Goal: Task Accomplishment & Management: Use online tool/utility

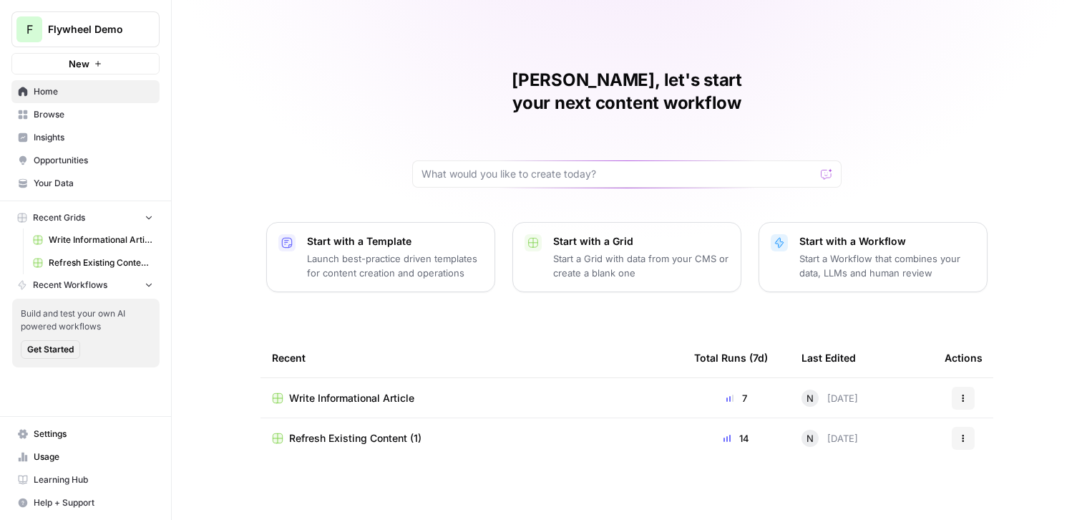
click at [348, 431] on span "Refresh Existing Content (1)" at bounding box center [355, 438] width 132 height 14
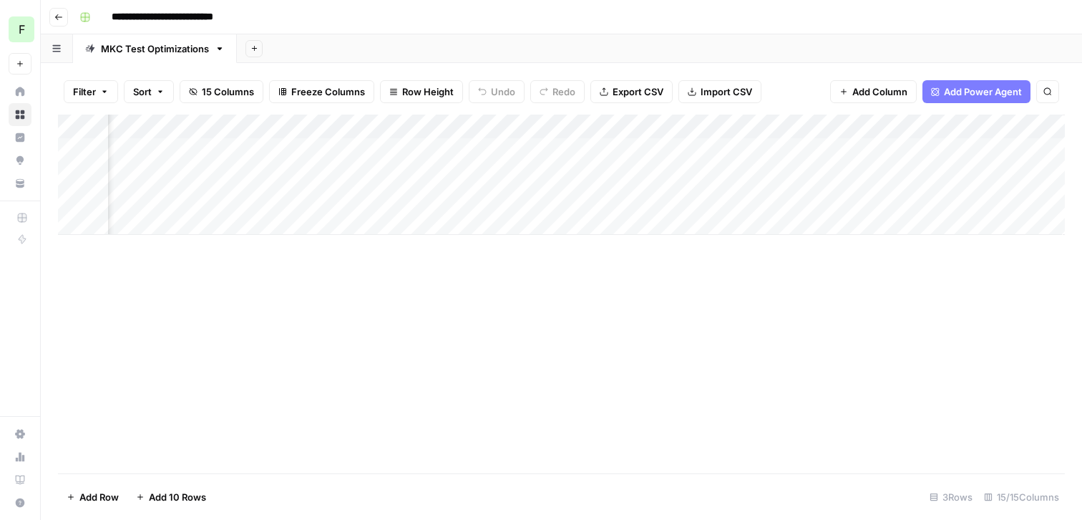
scroll to position [0, 1506]
click at [738, 197] on div "Add Column" at bounding box center [561, 174] width 1007 height 120
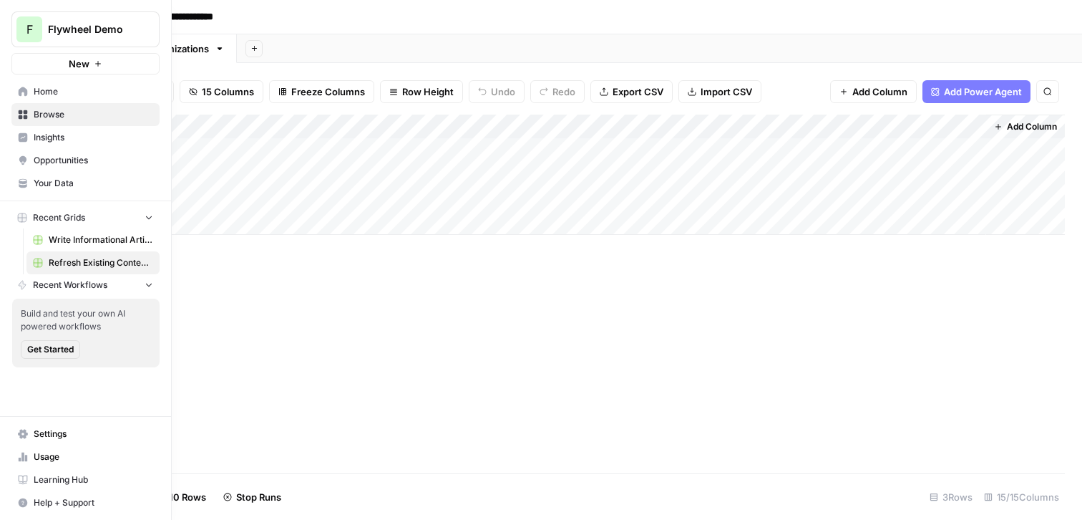
click at [68, 235] on span "Write Informational Article" at bounding box center [101, 239] width 104 height 13
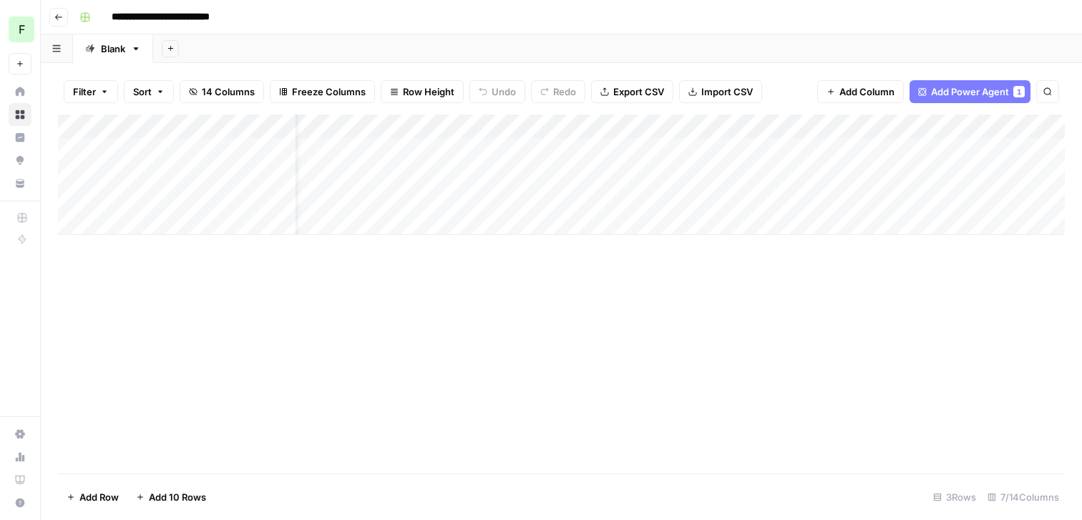
scroll to position [0, 317]
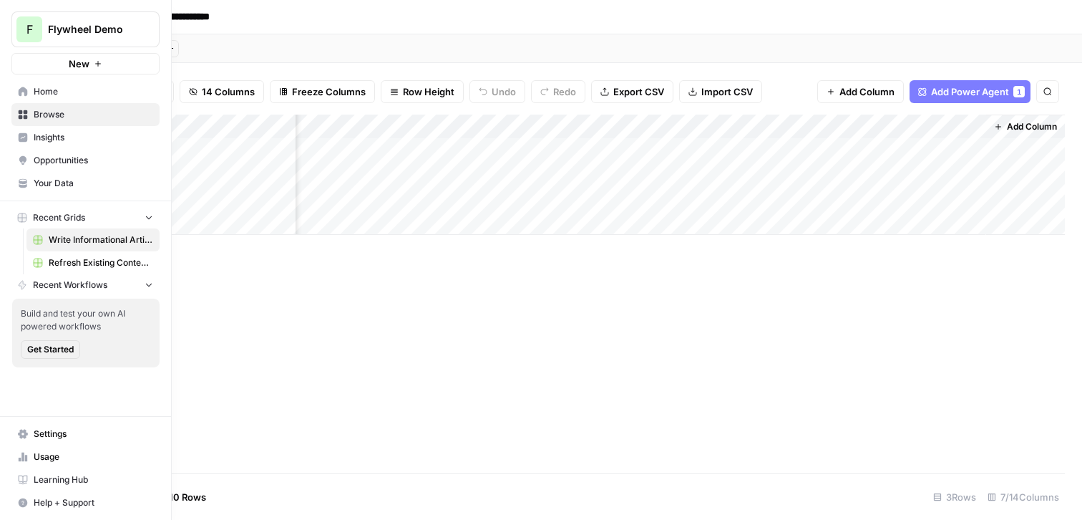
click at [39, 135] on span "Insights" at bounding box center [94, 137] width 120 height 13
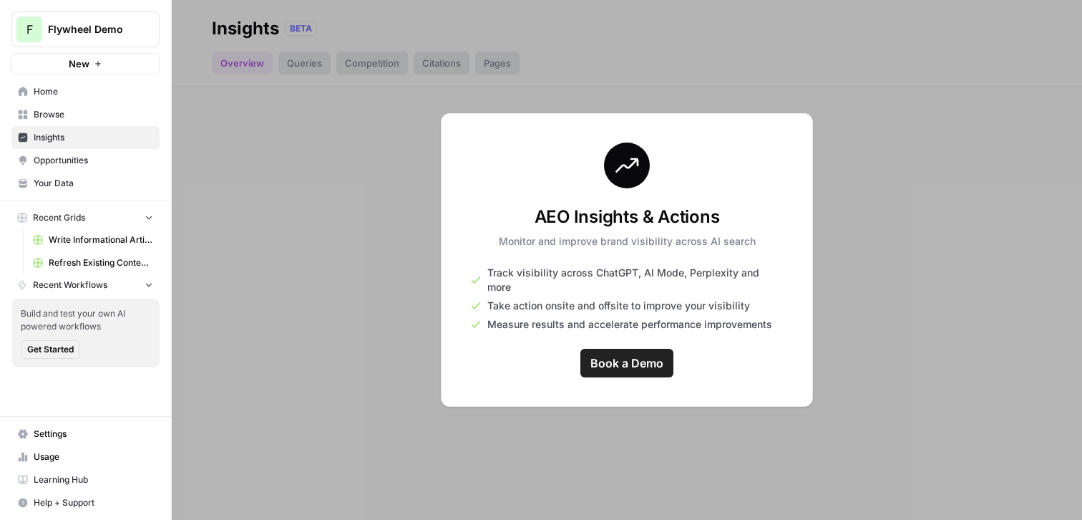
click at [69, 98] on link "Home" at bounding box center [85, 91] width 148 height 23
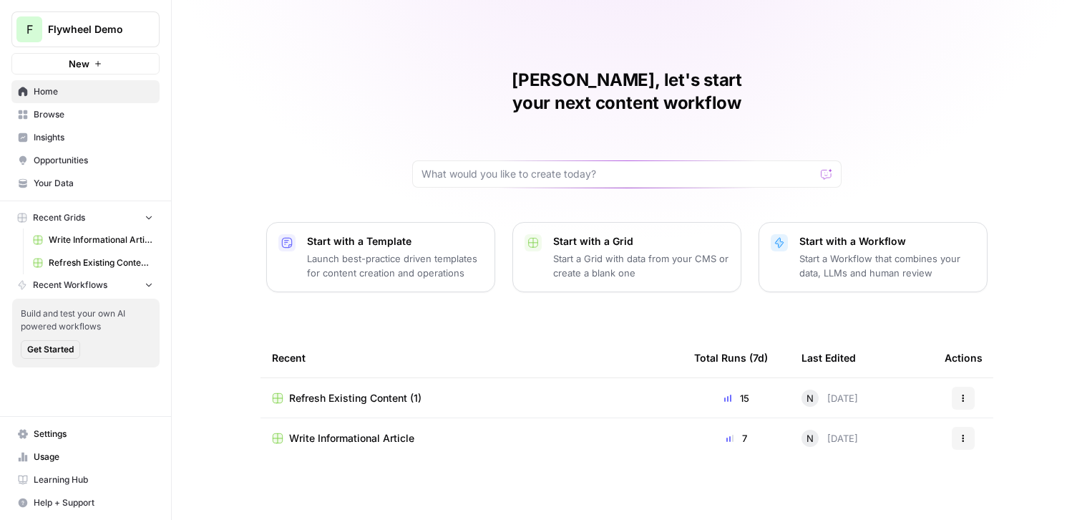
click at [360, 234] on div "Start with a Template Launch best-practice driven templates for content creatio…" at bounding box center [395, 257] width 176 height 46
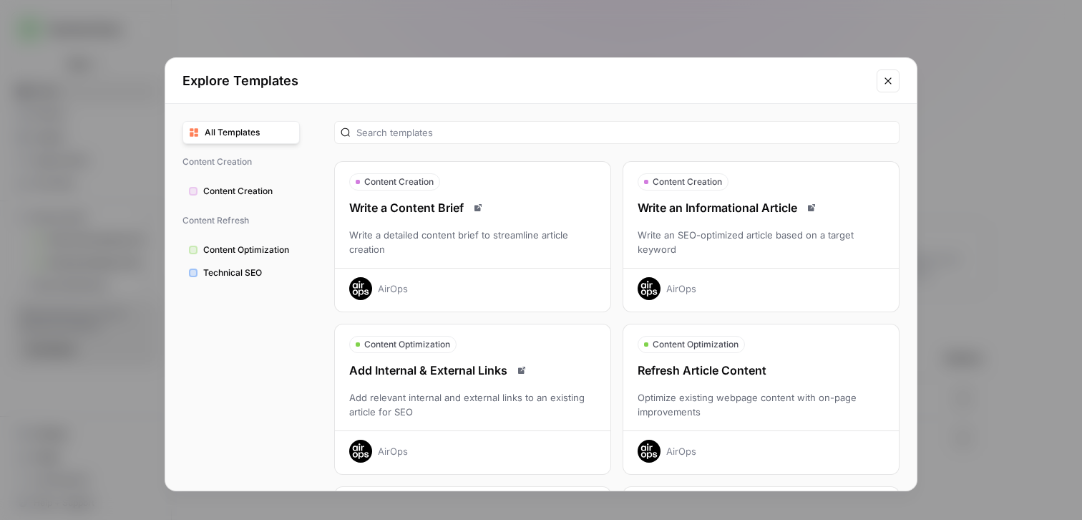
click at [235, 280] on button "Technical SEO" at bounding box center [240, 272] width 117 height 23
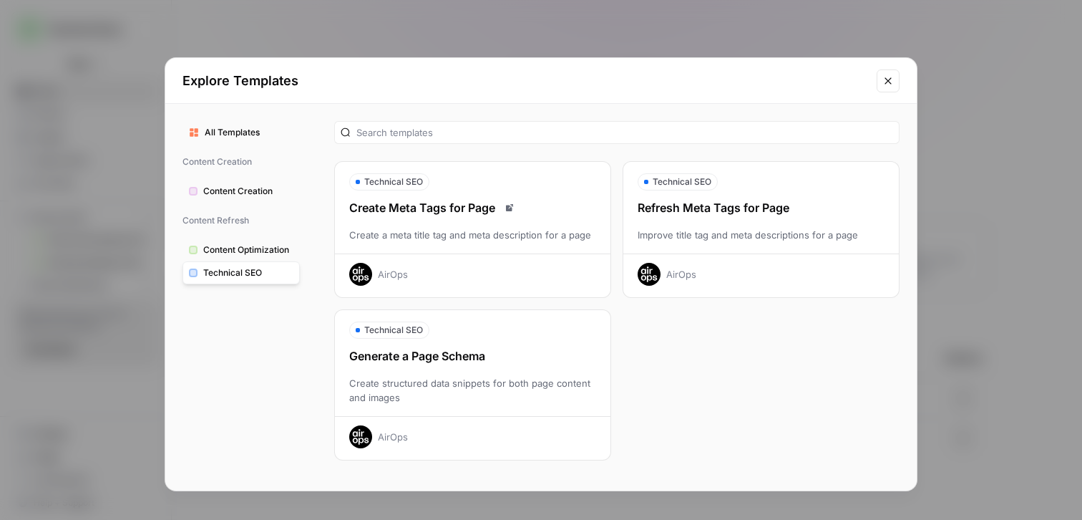
click at [248, 195] on span "Content Creation" at bounding box center [248, 191] width 90 height 13
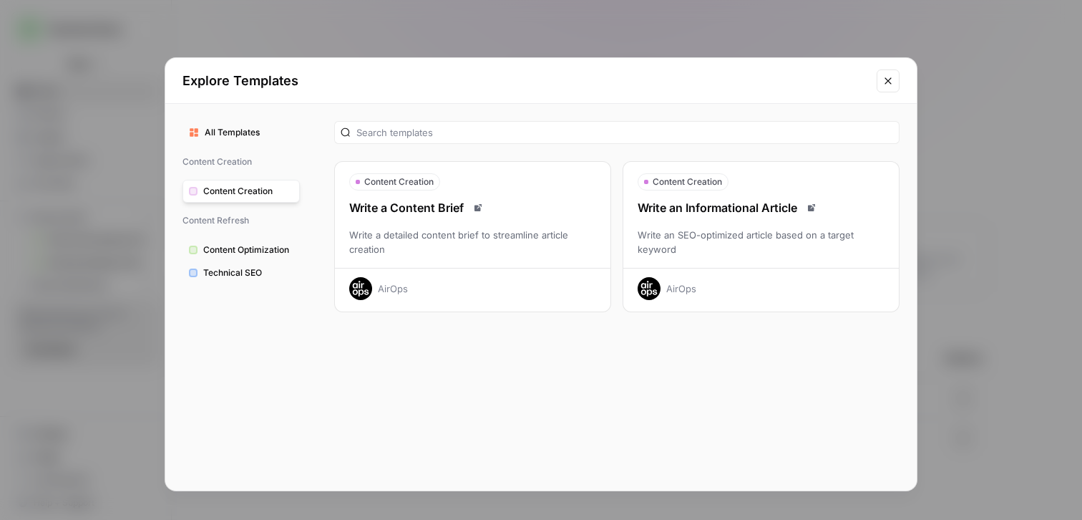
click at [391, 230] on div "Write a detailed content brief to streamline article creation" at bounding box center [473, 242] width 276 height 29
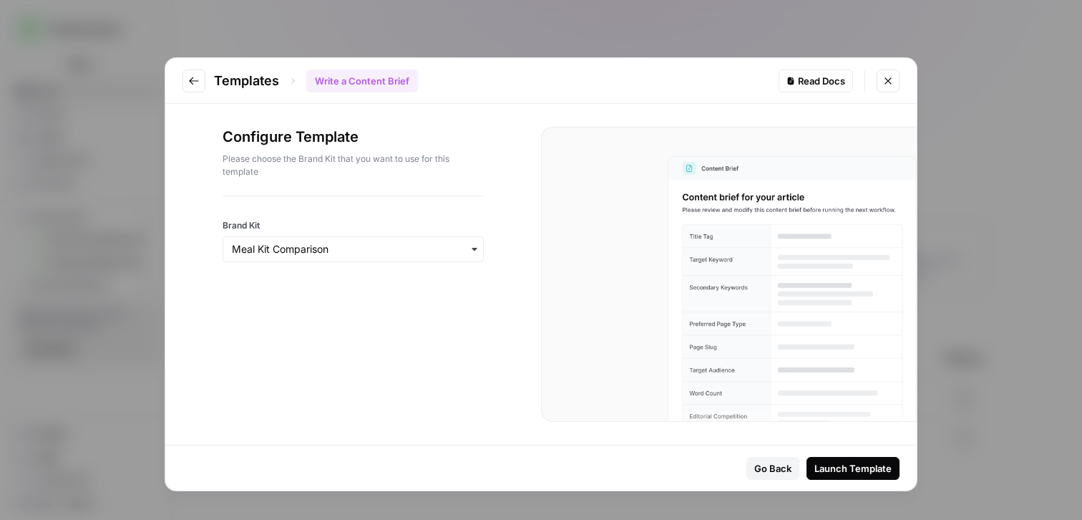
click at [866, 467] on div "Launch Template" at bounding box center [852, 468] width 77 height 14
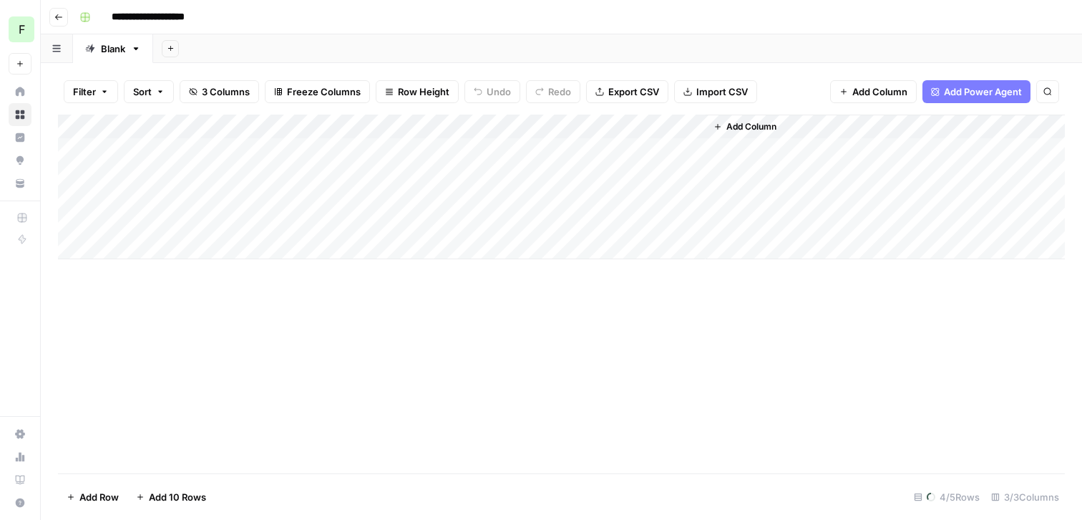
click at [152, 150] on div "Add Column" at bounding box center [561, 186] width 1007 height 145
click at [223, 200] on div "Add Column" at bounding box center [561, 186] width 1007 height 145
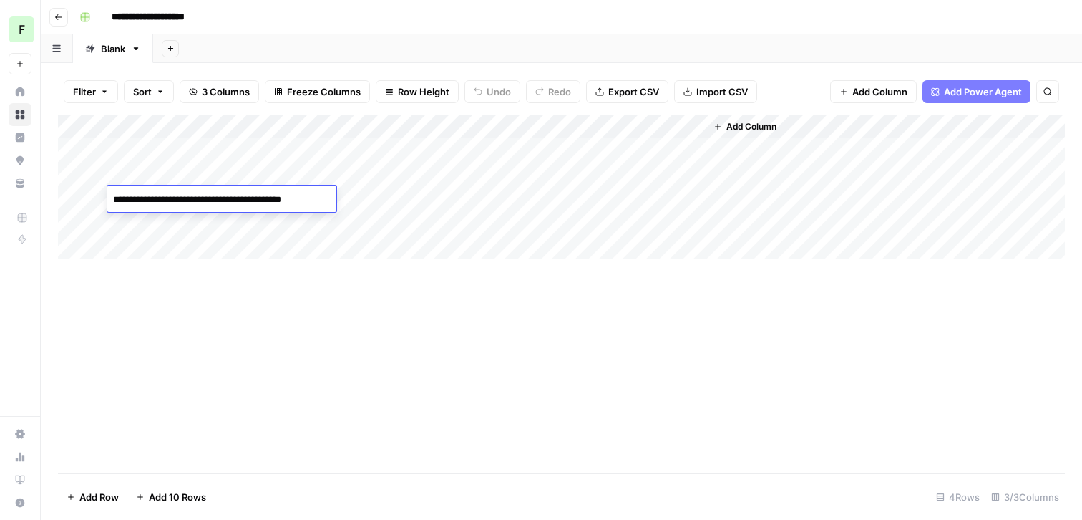
click at [223, 162] on div "Add Column" at bounding box center [561, 186] width 1007 height 145
click at [223, 165] on div "Add Column" at bounding box center [561, 186] width 1007 height 145
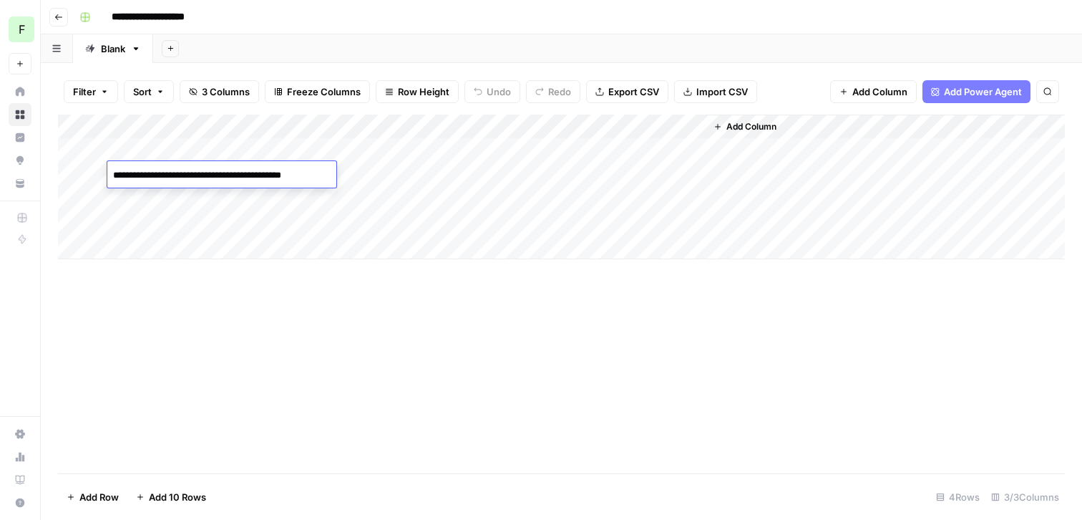
click at [208, 167] on textarea "**********" at bounding box center [221, 175] width 229 height 20
click at [205, 150] on div "Add Column" at bounding box center [561, 186] width 1007 height 145
click at [87, 176] on div "Add Column" at bounding box center [561, 186] width 1007 height 145
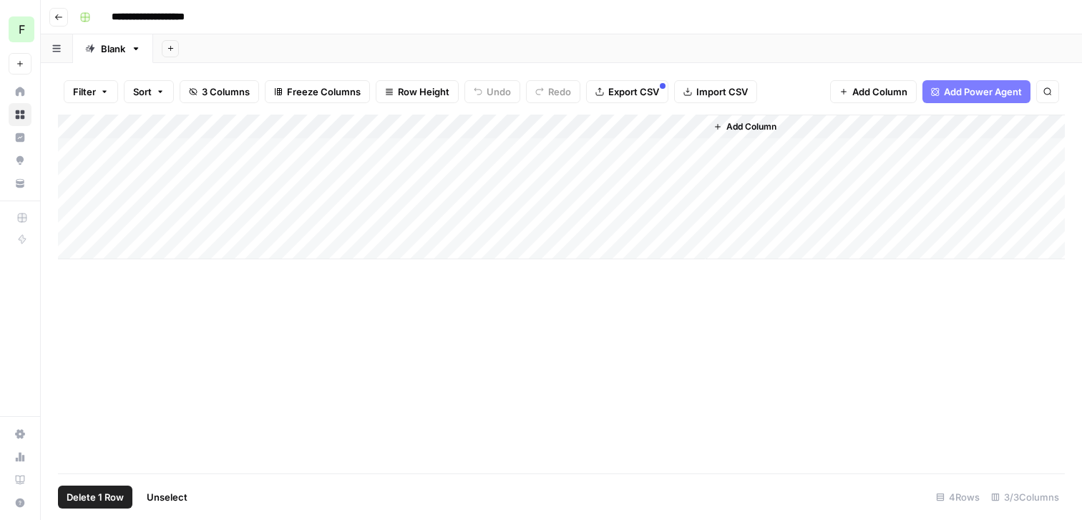
click at [69, 172] on div "Add Column" at bounding box center [561, 186] width 1007 height 145
click at [94, 175] on div "Add Column" at bounding box center [561, 186] width 1007 height 145
click at [132, 145] on div "Add Column" at bounding box center [561, 186] width 1007 height 145
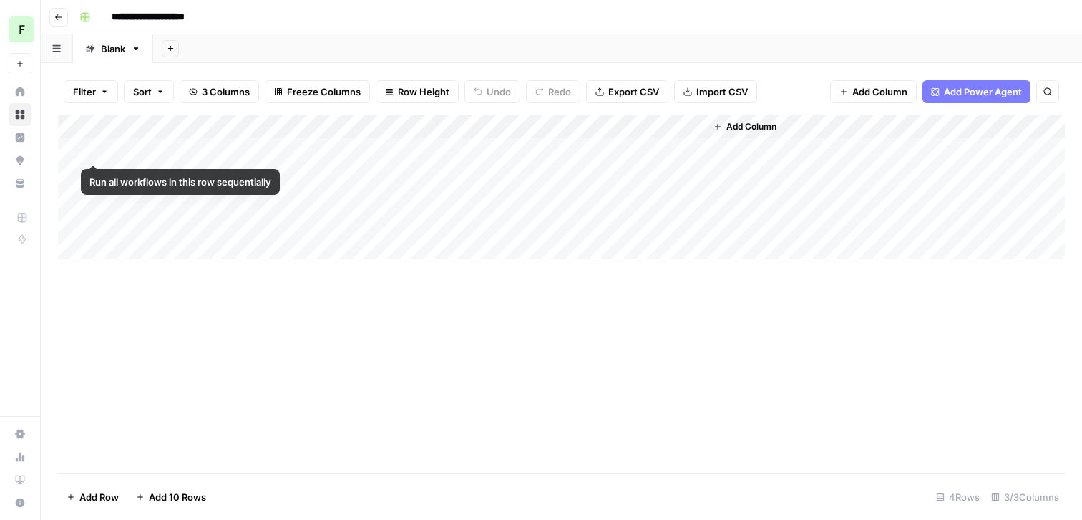
click at [73, 152] on div "Add Column" at bounding box center [561, 186] width 1007 height 145
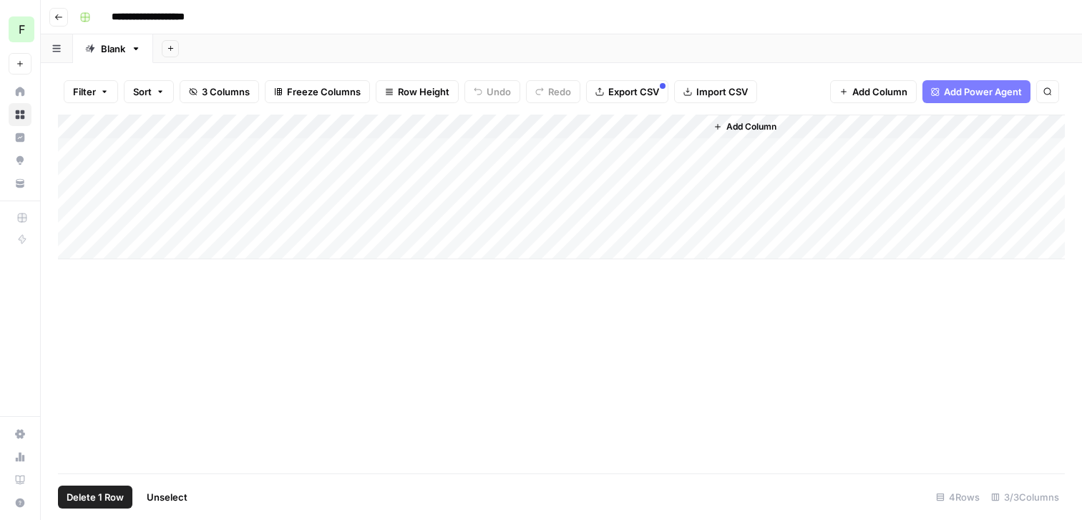
click at [73, 173] on div "Add Column" at bounding box center [561, 186] width 1007 height 145
click at [154, 224] on div "Add Column" at bounding box center [561, 186] width 1007 height 145
click at [135, 313] on div "Add Column" at bounding box center [561, 293] width 1007 height 359
click at [72, 220] on div "Add Column" at bounding box center [561, 186] width 1007 height 145
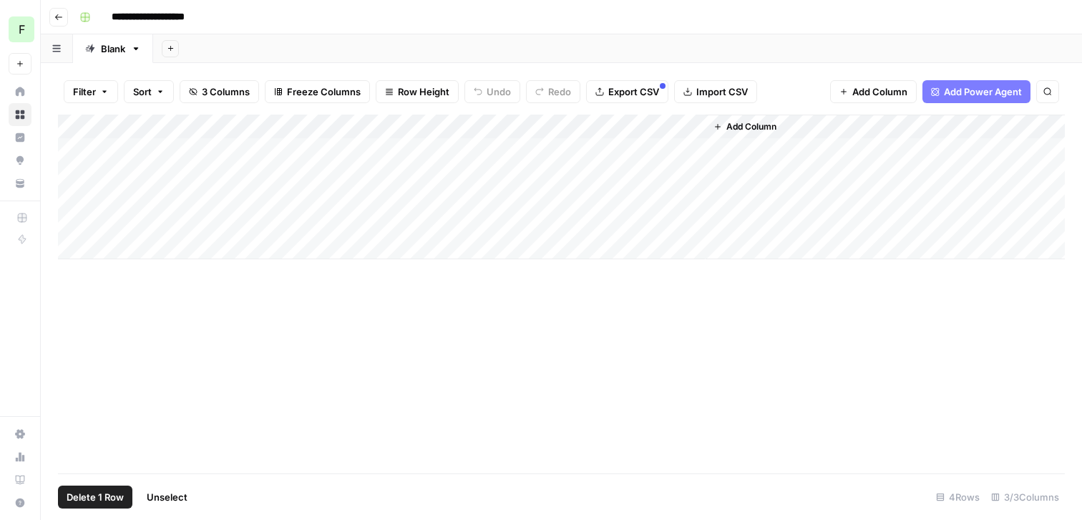
click at [74, 168] on div "Add Column" at bounding box center [561, 186] width 1007 height 145
click at [73, 153] on div "Add Column" at bounding box center [561, 186] width 1007 height 145
click at [105, 491] on span "Delete 3 Rows" at bounding box center [99, 496] width 64 height 14
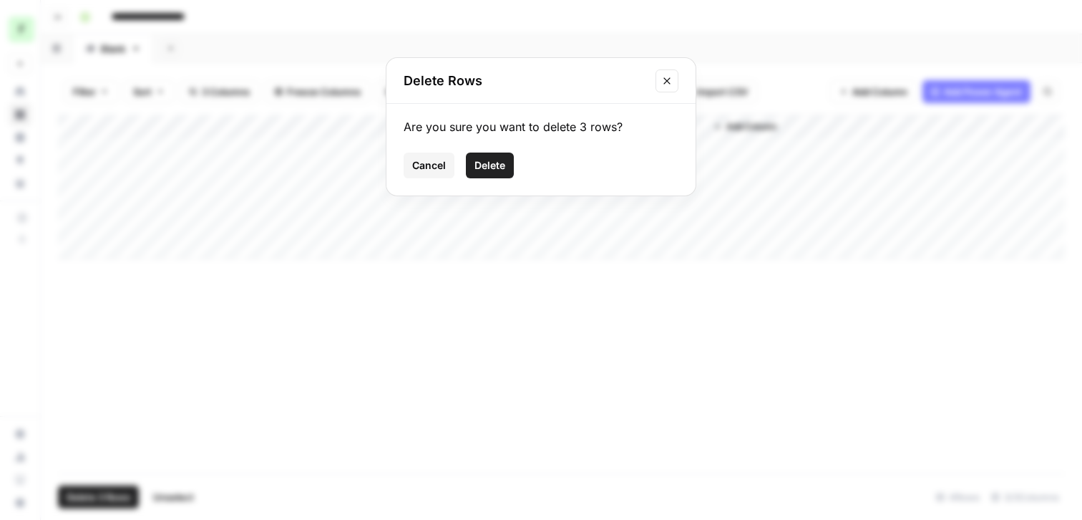
click at [485, 166] on span "Delete" at bounding box center [489, 165] width 31 height 14
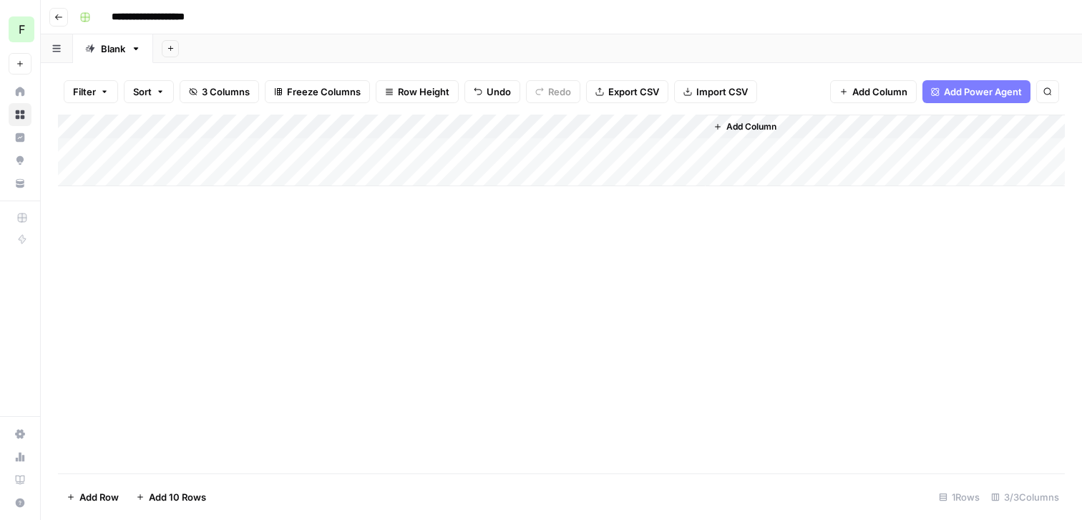
click at [198, 175] on div "Add Column" at bounding box center [561, 150] width 1007 height 72
type textarea "**********"
click at [327, 152] on div "Add Column" at bounding box center [561, 162] width 1007 height 96
click at [341, 172] on div "Add Column" at bounding box center [561, 162] width 1007 height 96
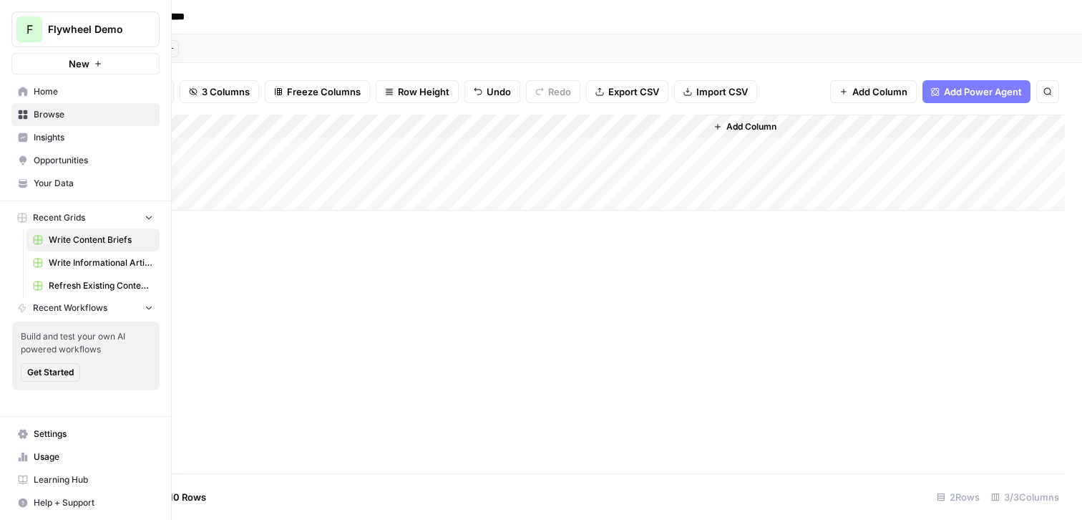
click at [70, 96] on span "Home" at bounding box center [94, 91] width 120 height 13
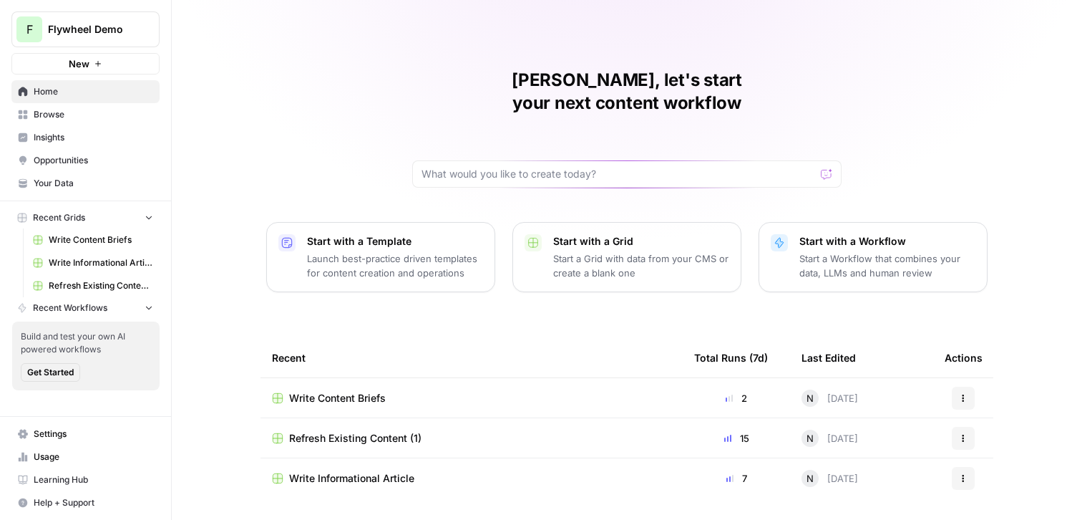
click at [844, 251] on p "Start a Workflow that combines your data, LLMs and human review" at bounding box center [887, 265] width 176 height 29
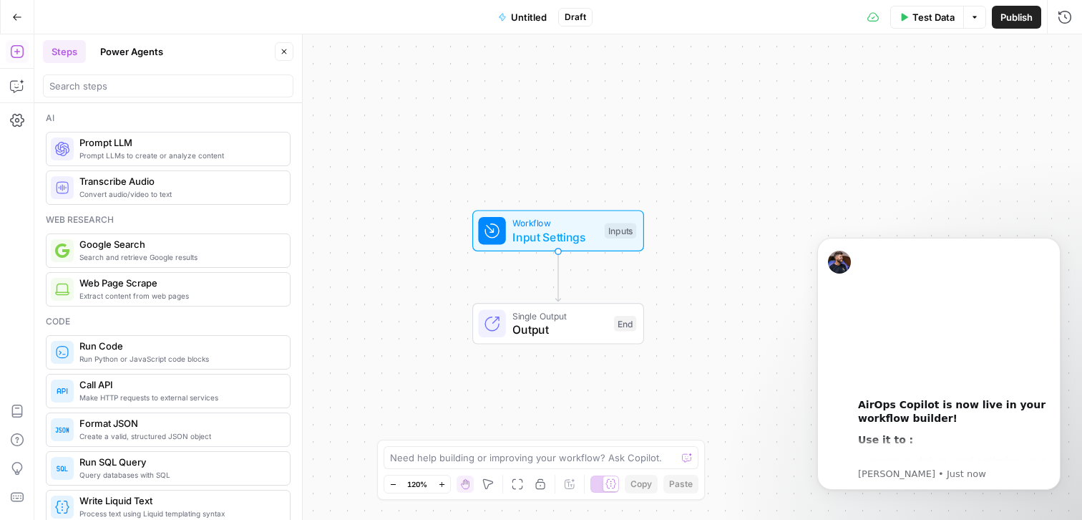
click at [122, 146] on span "Prompt LLM" at bounding box center [178, 142] width 199 height 14
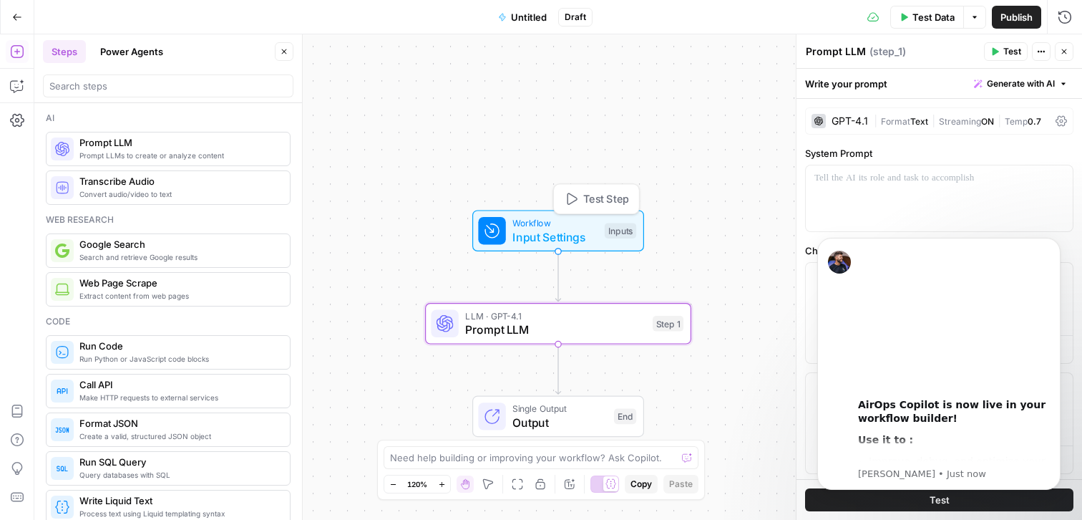
click at [575, 235] on span "Input Settings" at bounding box center [554, 236] width 85 height 17
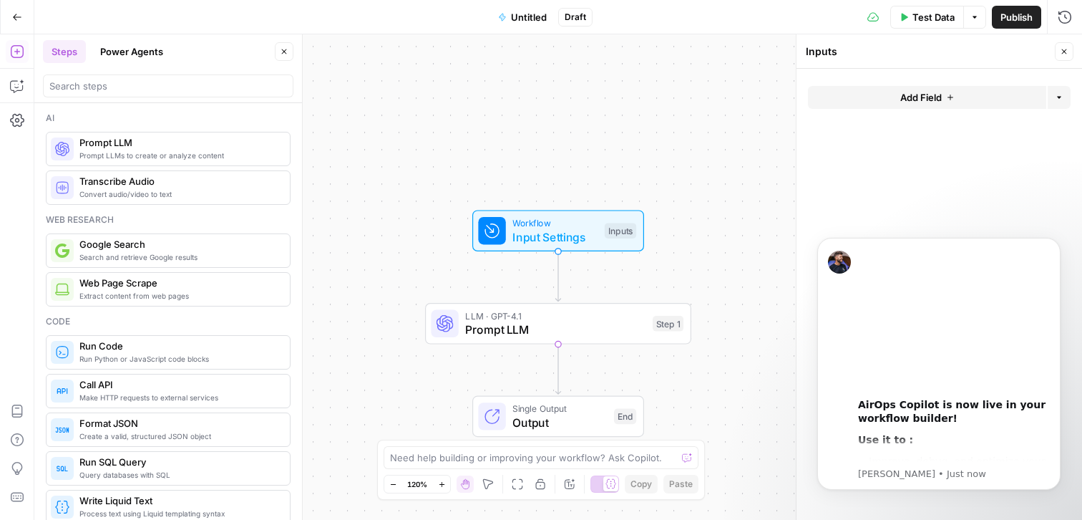
click at [952, 94] on icon "button" at bounding box center [950, 97] width 9 height 9
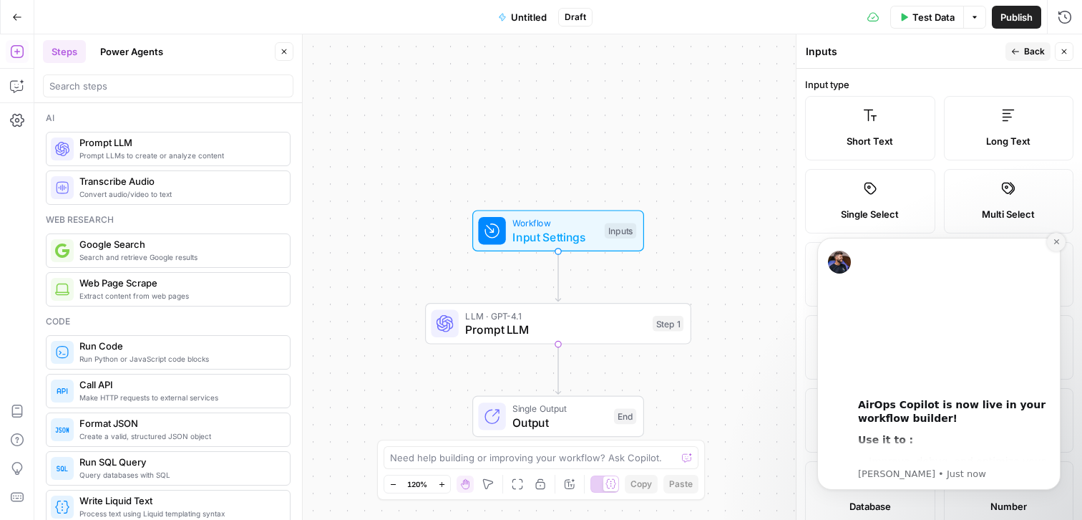
click at [1056, 243] on icon "Dismiss notification" at bounding box center [1057, 242] width 8 height 8
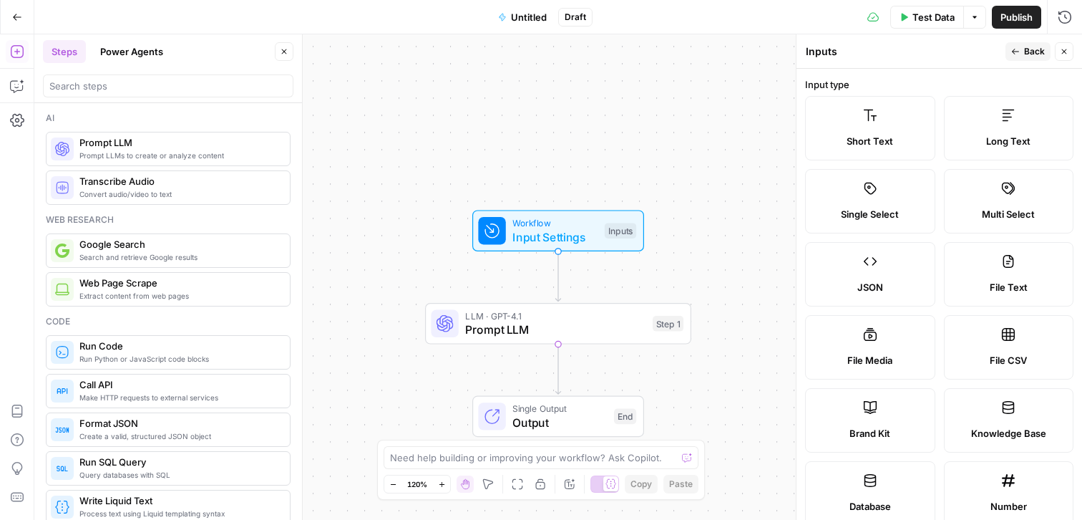
click at [1008, 275] on label "File Text" at bounding box center [1009, 274] width 130 height 64
type textarea "Supports .pdf, .txt, .docx, .md file types"
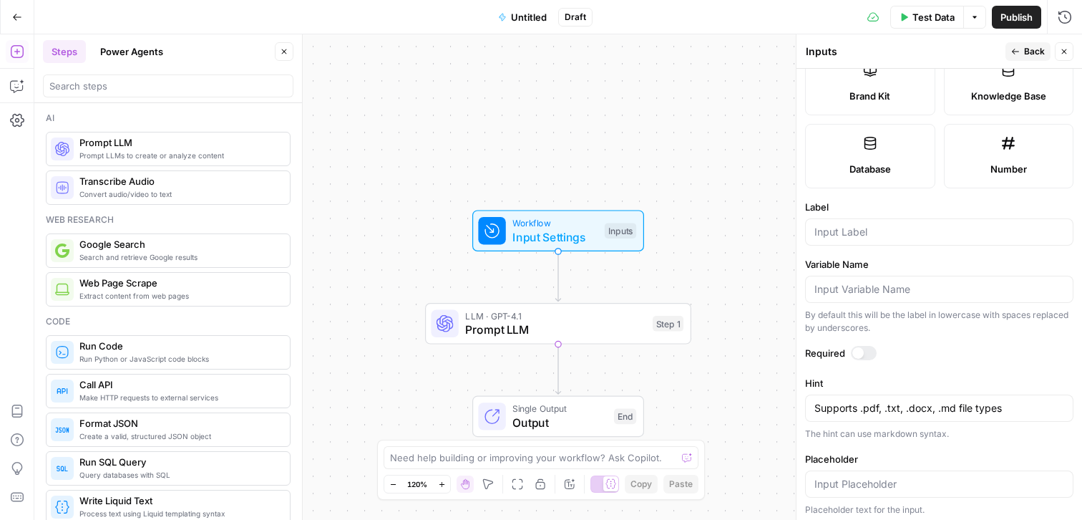
scroll to position [342, 0]
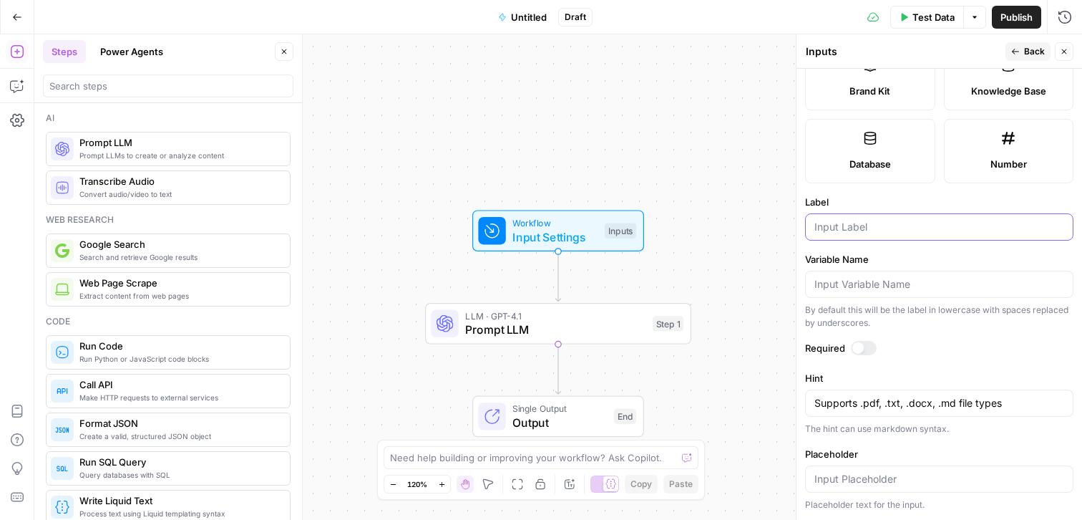
click at [864, 221] on input "Label" at bounding box center [939, 227] width 250 height 14
type input "Content Brief"
click at [867, 355] on div "Required" at bounding box center [939, 350] width 268 height 19
click at [867, 353] on div at bounding box center [864, 348] width 26 height 14
click at [1024, 54] on span "Back" at bounding box center [1034, 51] width 21 height 13
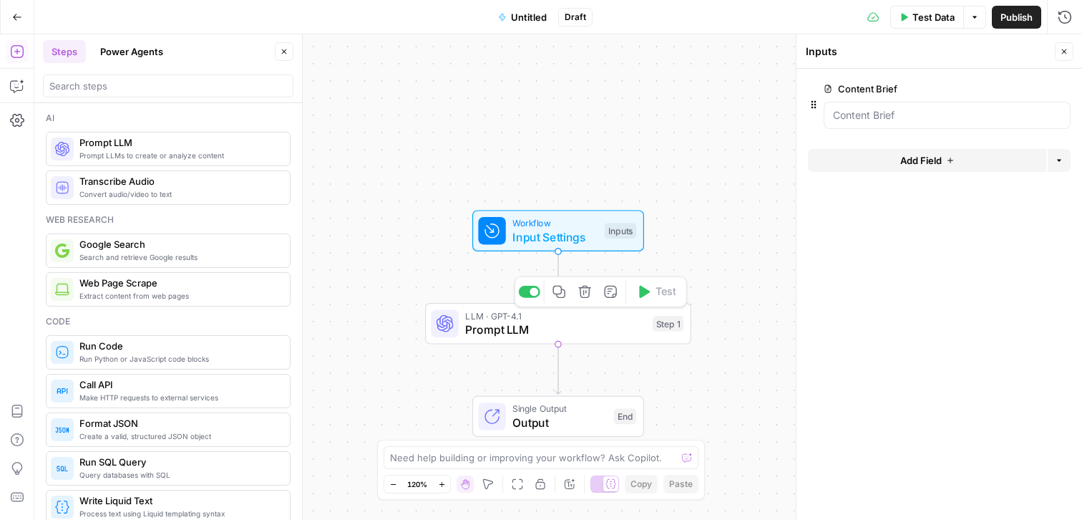
click at [527, 325] on span "Prompt LLM" at bounding box center [555, 329] width 180 height 17
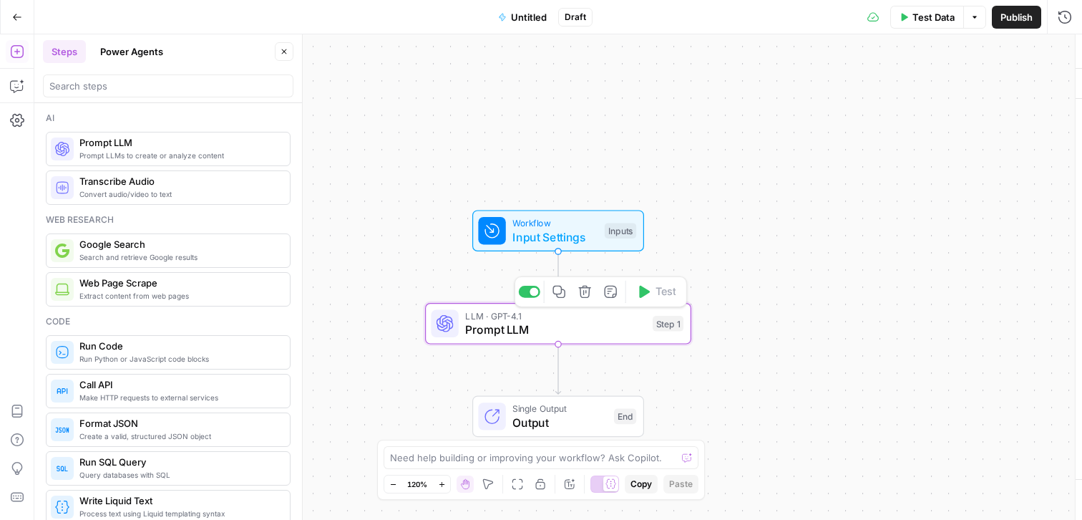
type textarea "Prompt LLM"
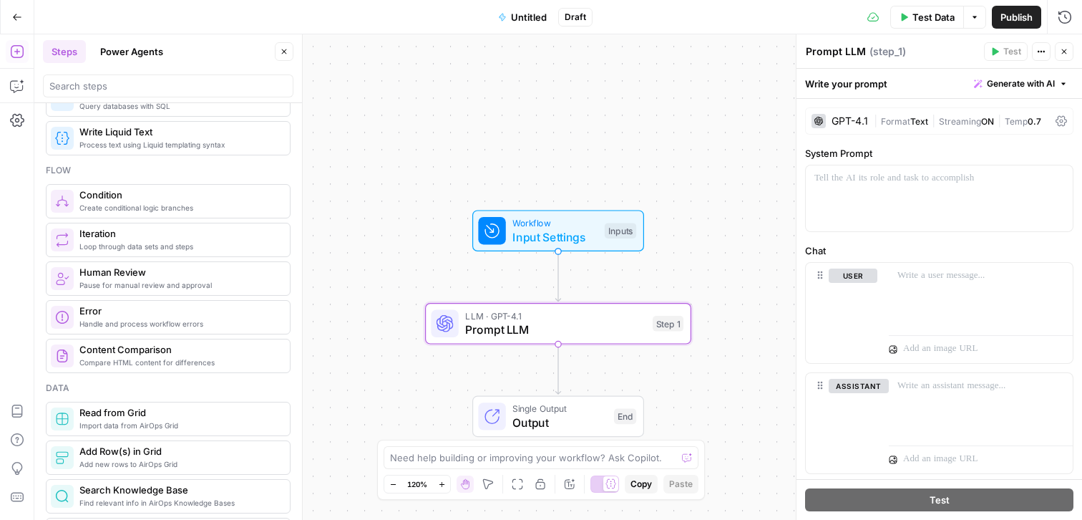
scroll to position [374, 0]
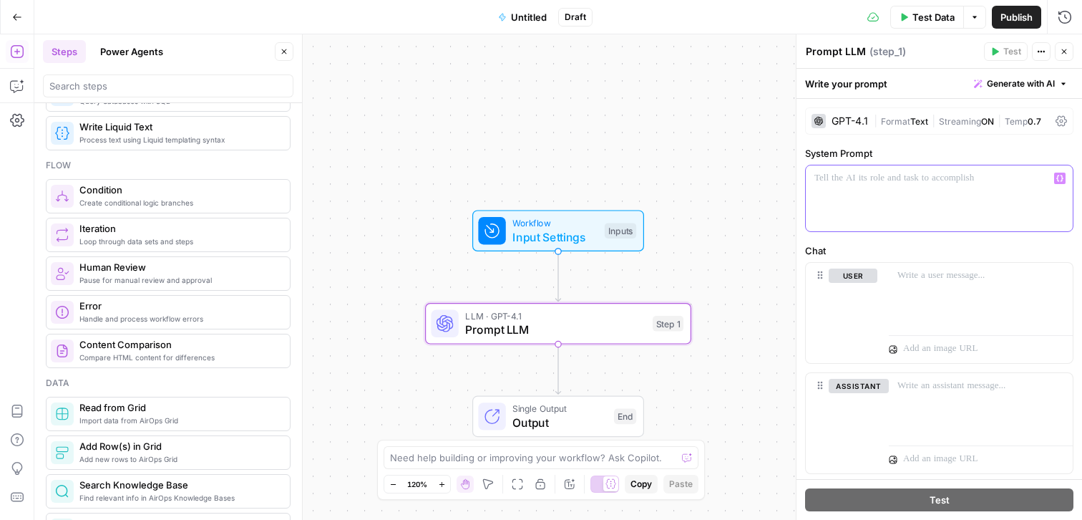
click at [881, 187] on div at bounding box center [939, 198] width 267 height 66
click at [1066, 44] on button "Close" at bounding box center [1064, 51] width 19 height 19
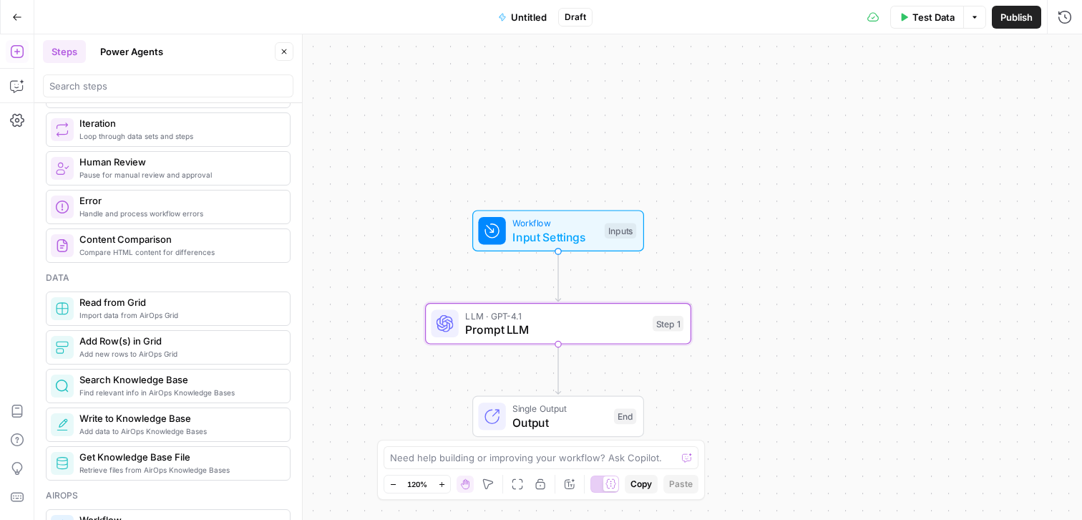
scroll to position [0, 0]
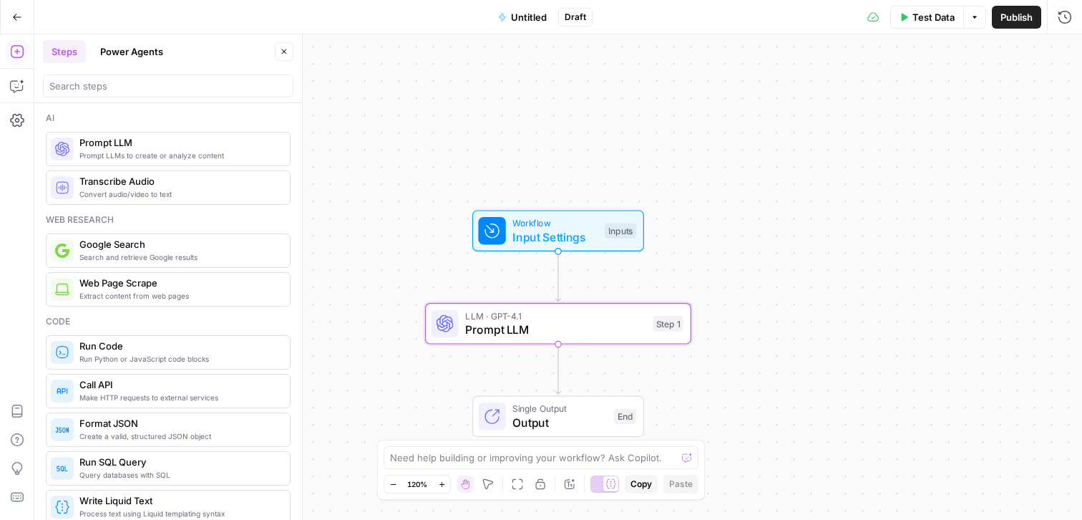
click at [130, 54] on button "Power Agents" at bounding box center [132, 51] width 80 height 23
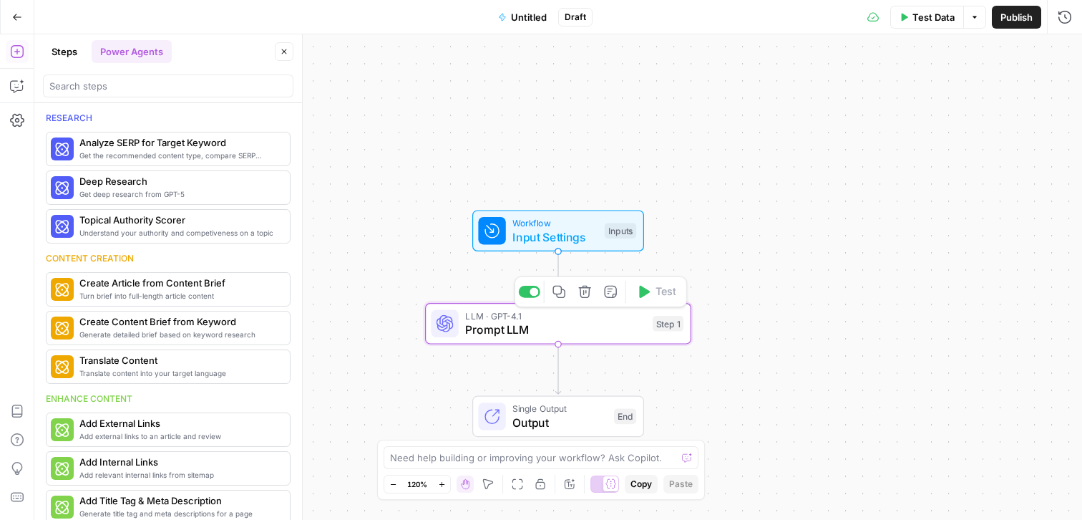
click at [587, 289] on icon "button" at bounding box center [585, 292] width 14 height 14
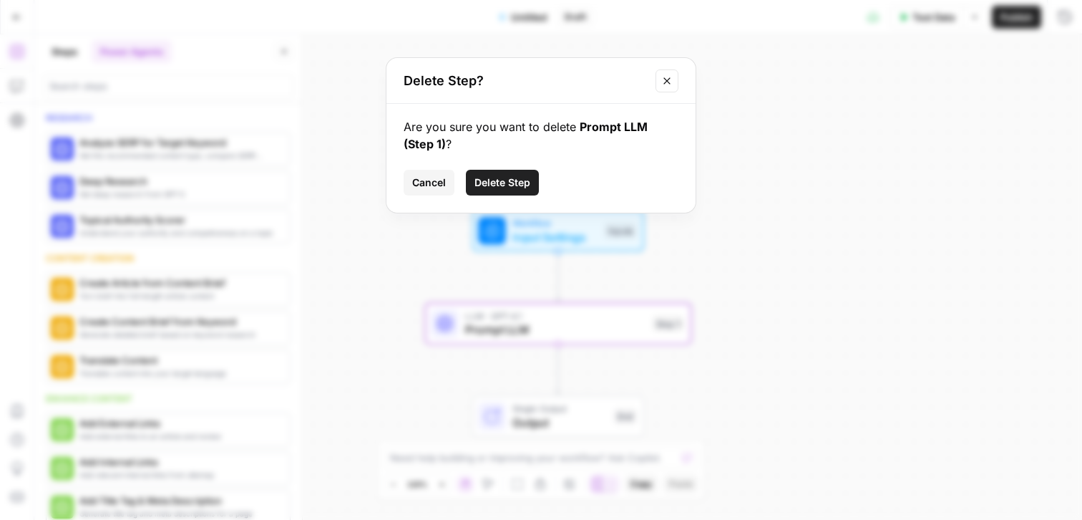
click at [508, 177] on span "Delete Step" at bounding box center [502, 182] width 56 height 14
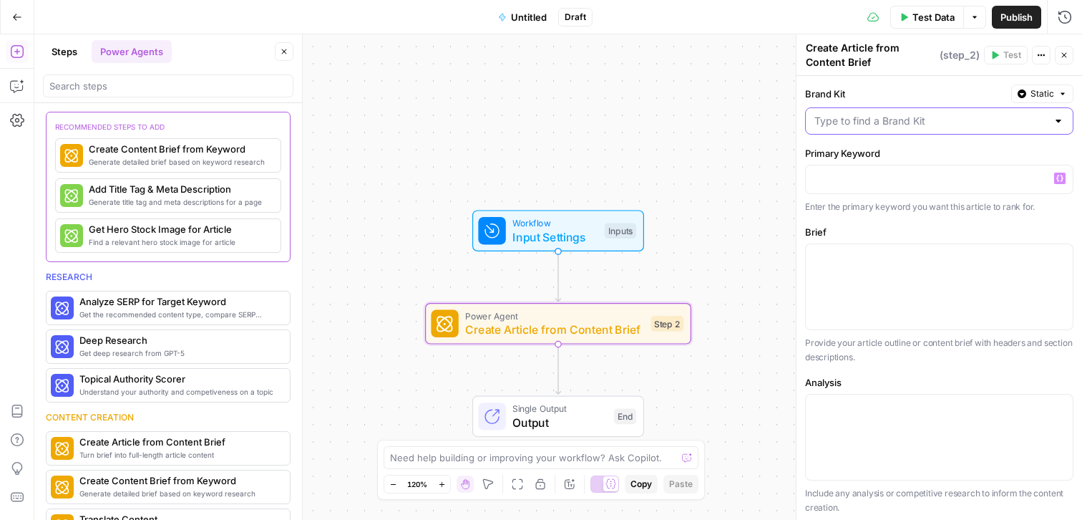
click at [915, 114] on input "Brand Kit" at bounding box center [930, 121] width 233 height 14
click at [878, 157] on span "Meal Kit Comparison" at bounding box center [936, 157] width 238 height 14
type input "Meal Kit Comparison"
click at [869, 175] on p at bounding box center [939, 178] width 250 height 14
click at [1033, 94] on span "Static" at bounding box center [1042, 93] width 24 height 13
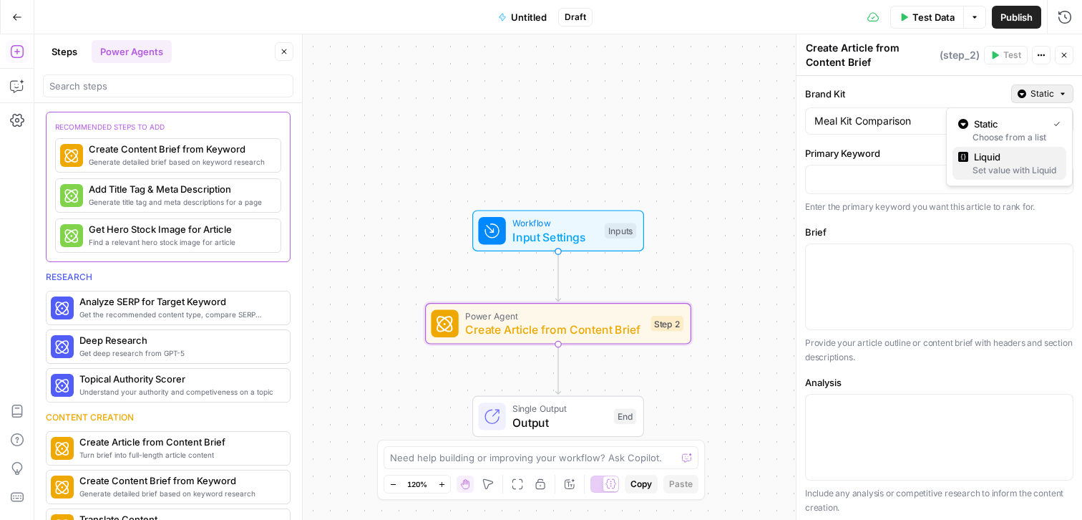
click at [1006, 170] on div "Set value with Liquid" at bounding box center [1009, 170] width 102 height 13
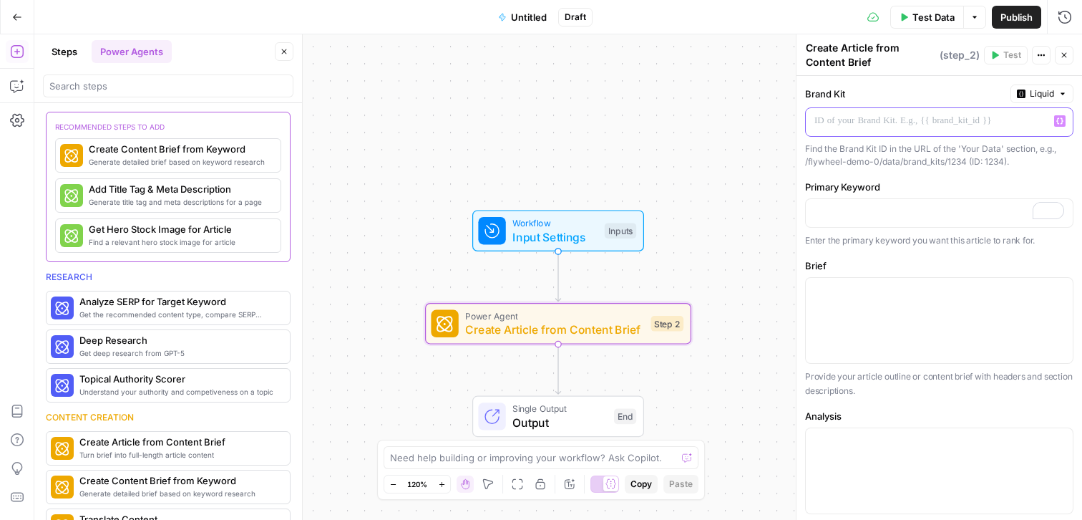
click at [930, 127] on p at bounding box center [927, 121] width 227 height 14
click at [890, 316] on div "To enrich screen reader interactions, please activate Accessibility in Grammarl…" at bounding box center [939, 320] width 267 height 85
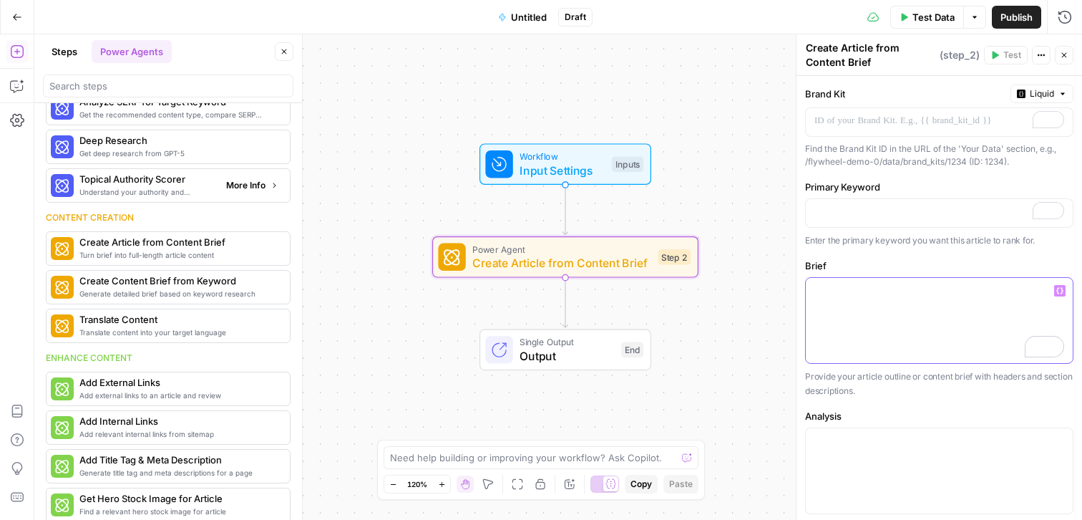
scroll to position [208, 0]
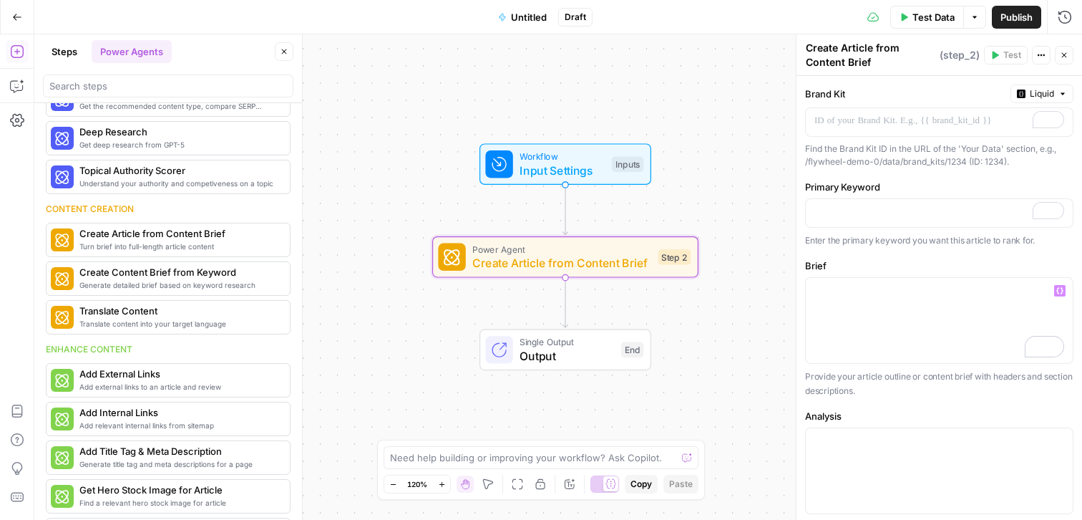
click at [1063, 52] on icon "button" at bounding box center [1064, 55] width 9 height 9
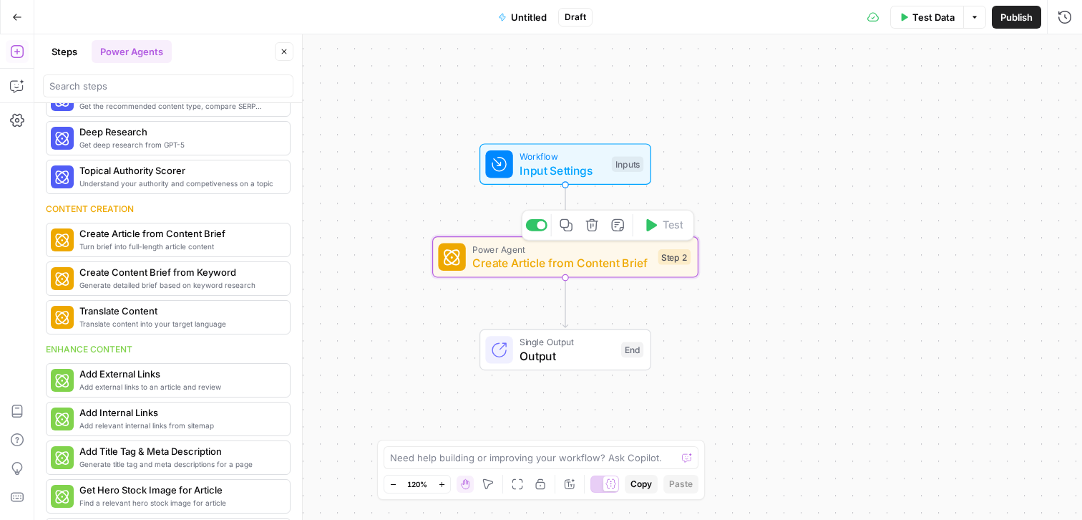
click at [594, 230] on icon "button" at bounding box center [591, 225] width 12 height 12
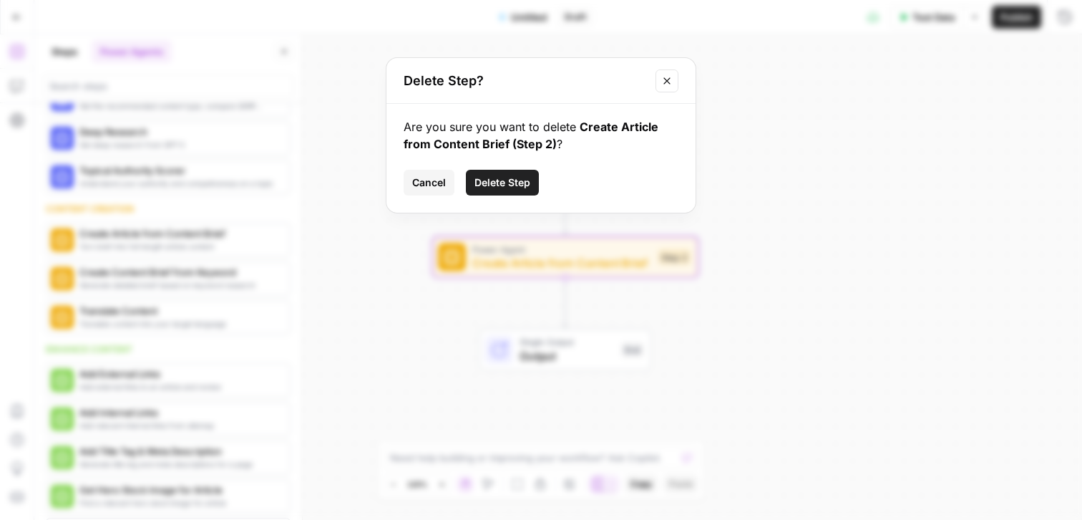
click at [491, 184] on span "Delete Step" at bounding box center [502, 182] width 56 height 14
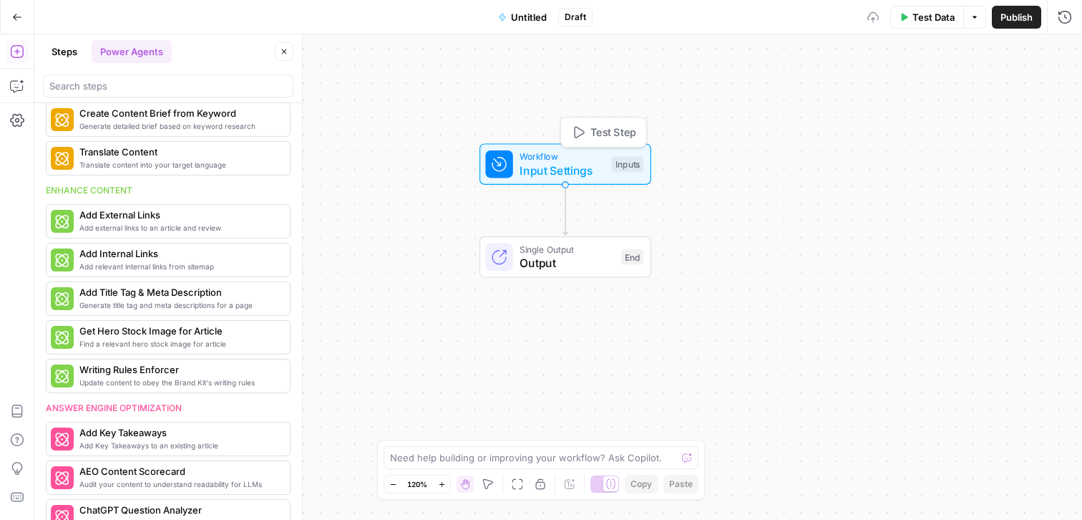
scroll to position [49, 0]
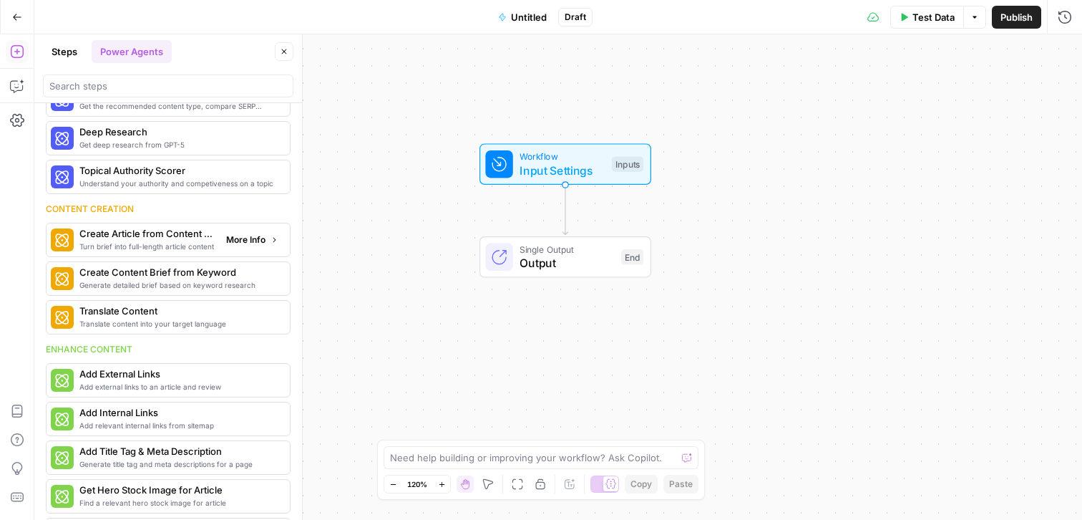
click at [228, 242] on span "More Info" at bounding box center [245, 239] width 39 height 13
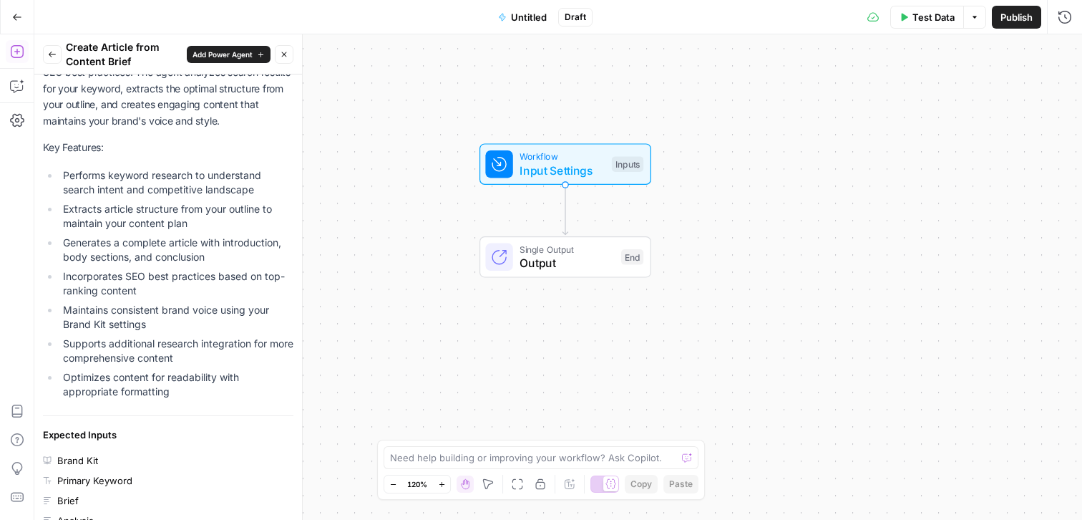
scroll to position [0, 0]
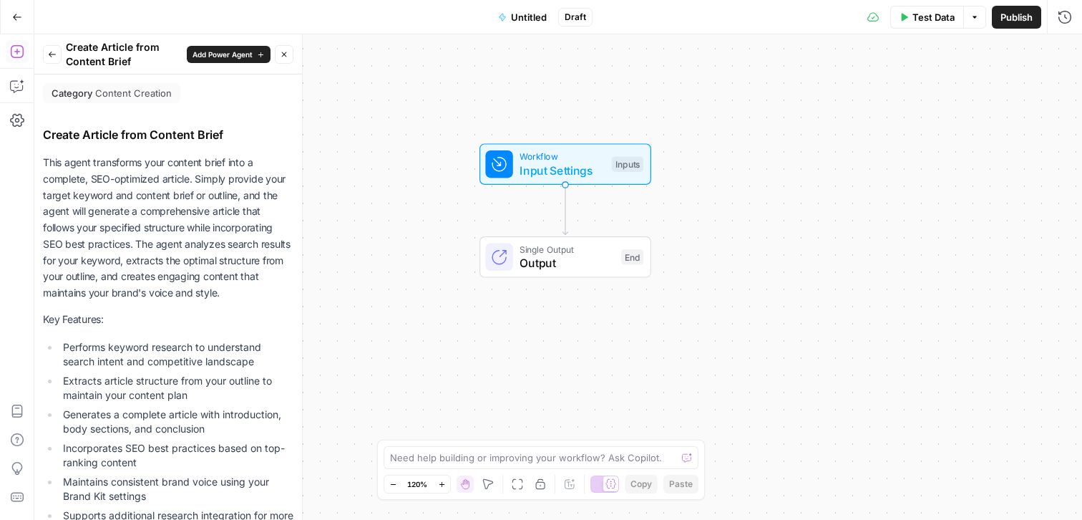
click at [258, 55] on icon "button" at bounding box center [261, 55] width 8 height 8
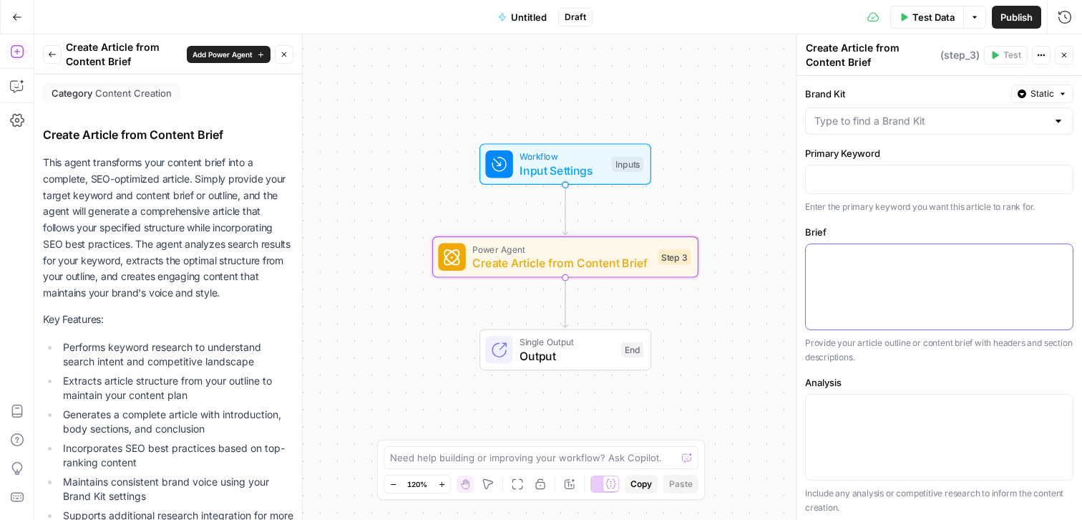
click at [843, 255] on p at bounding box center [939, 257] width 250 height 14
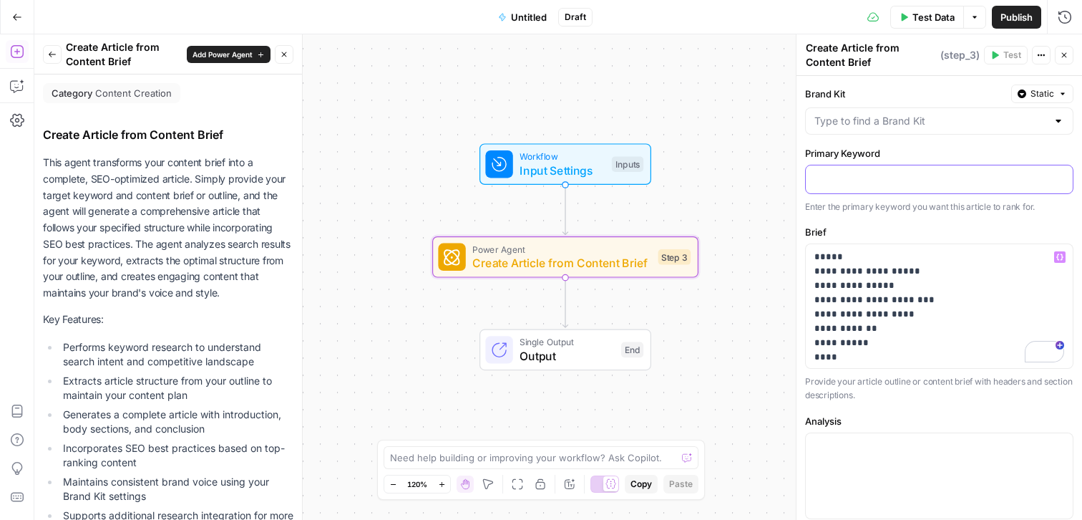
click at [844, 178] on p at bounding box center [939, 178] width 250 height 14
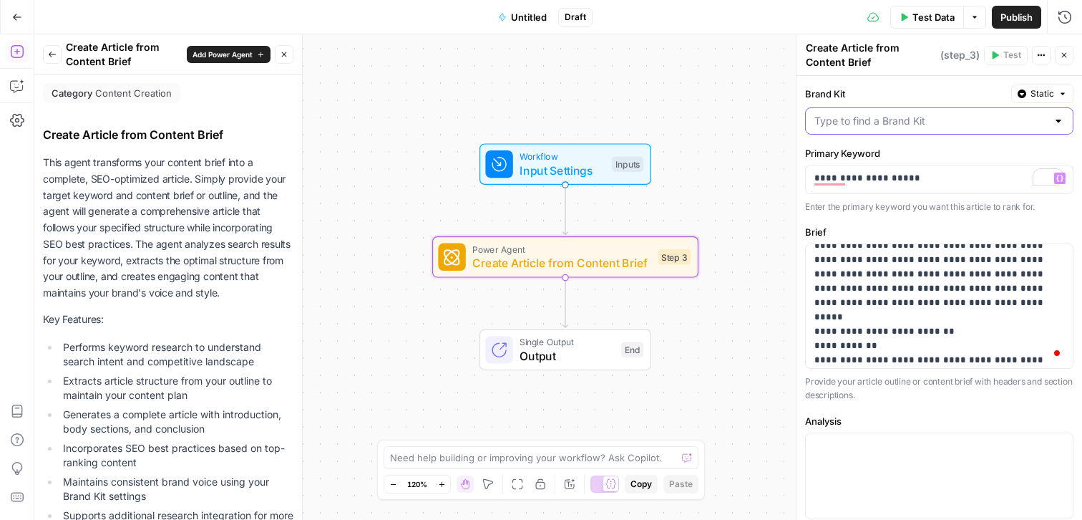
click at [970, 120] on input "Brand Kit" at bounding box center [930, 121] width 233 height 14
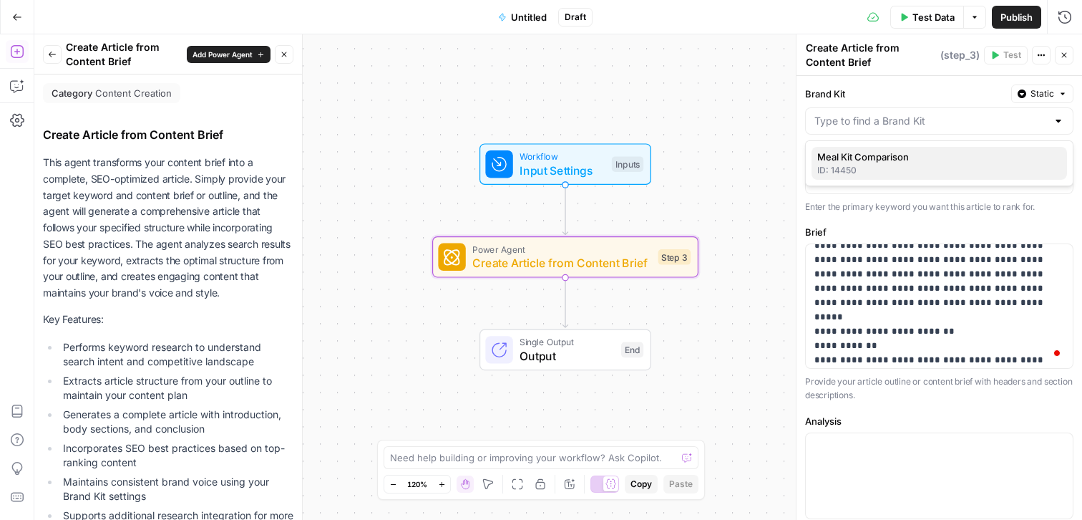
click at [914, 159] on span "Meal Kit Comparison" at bounding box center [936, 157] width 238 height 14
type input "Meal Kit Comparison"
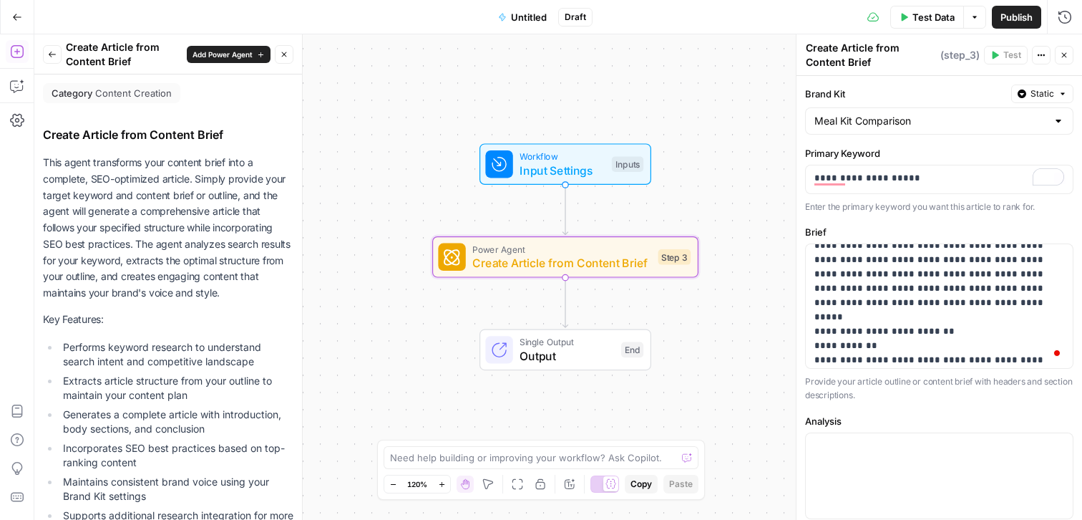
scroll to position [475, 0]
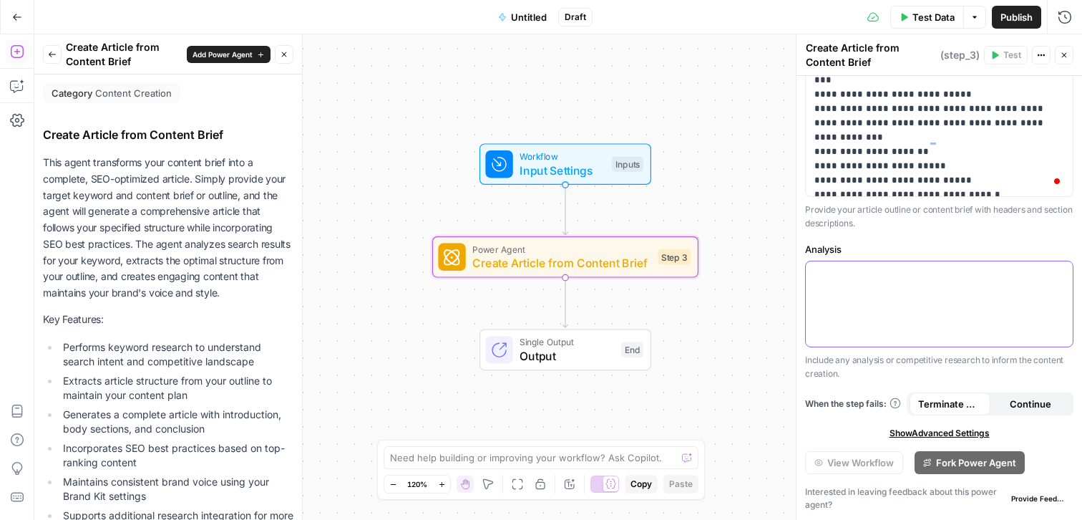
click at [821, 281] on p at bounding box center [939, 274] width 250 height 14
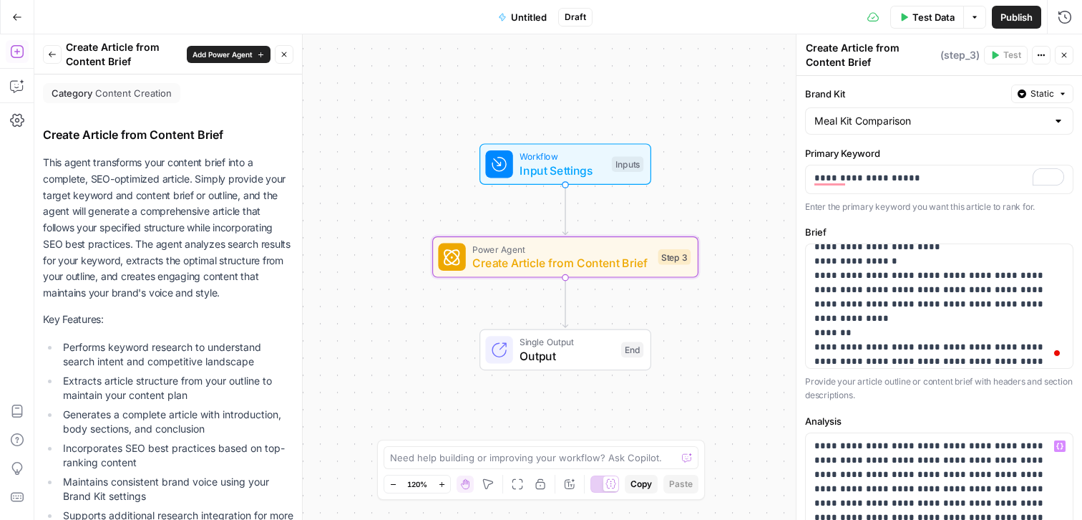
click at [985, 214] on div "**********" at bounding box center [939, 402] width 286 height 653
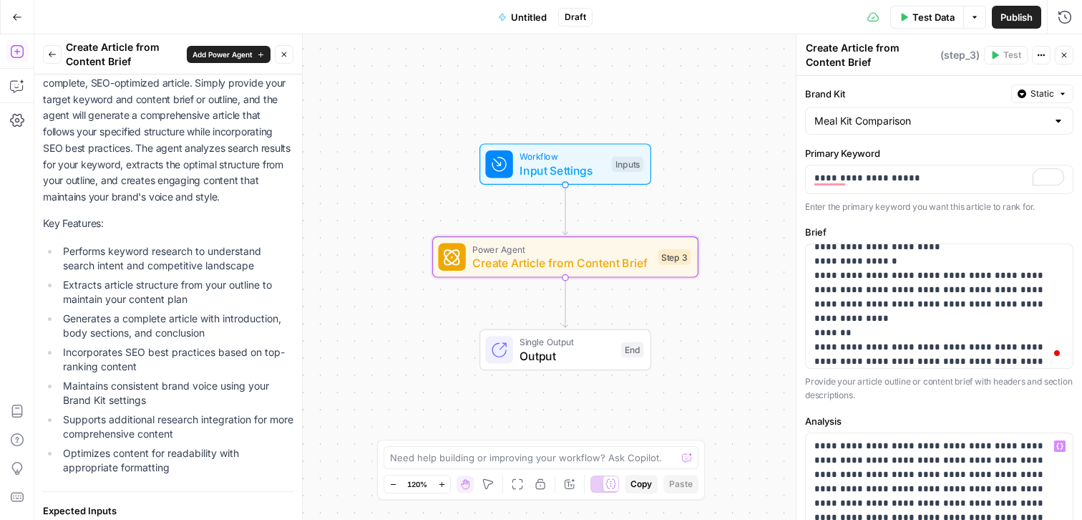
scroll to position [331, 0]
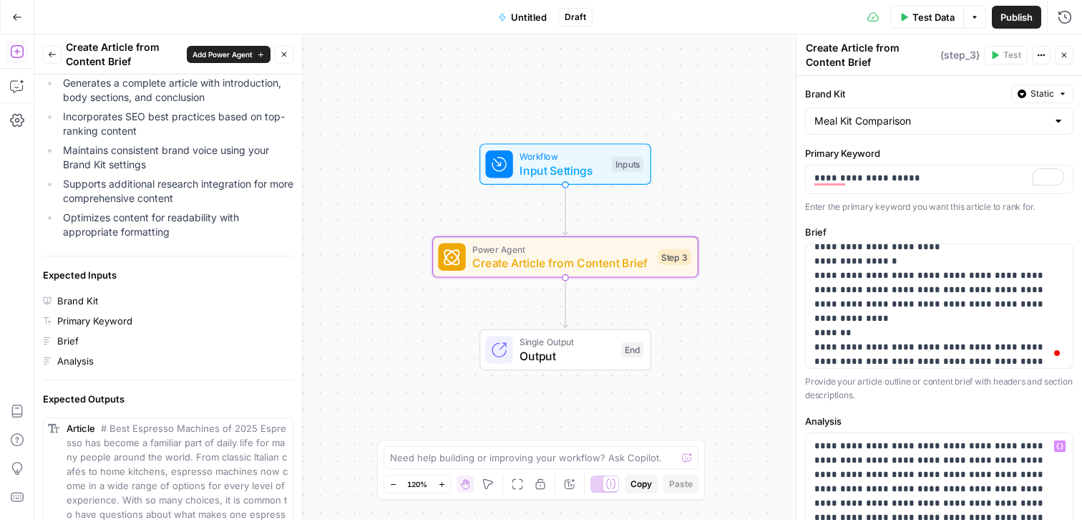
click at [936, 23] on span "Test Data" at bounding box center [933, 17] width 42 height 14
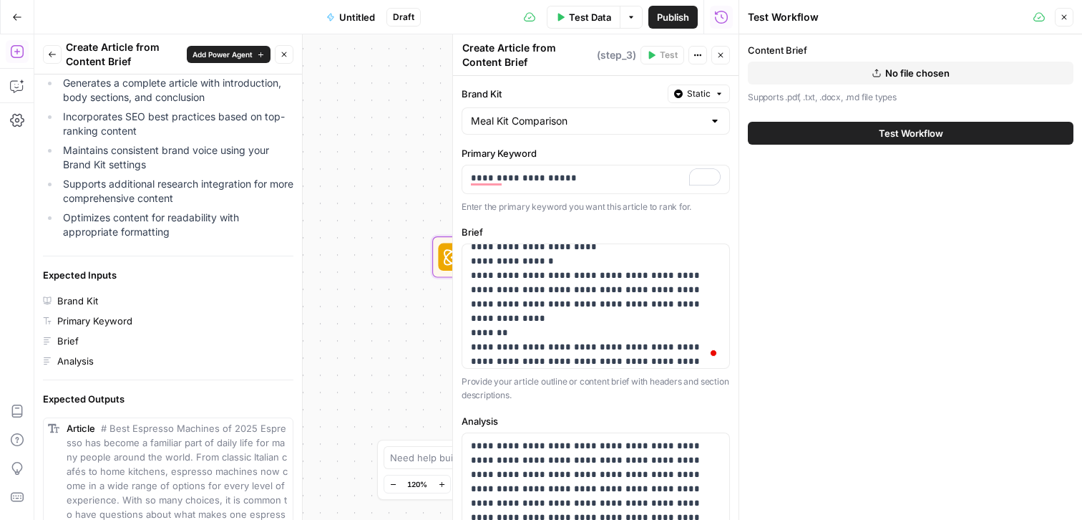
click at [717, 59] on icon "button" at bounding box center [720, 55] width 9 height 9
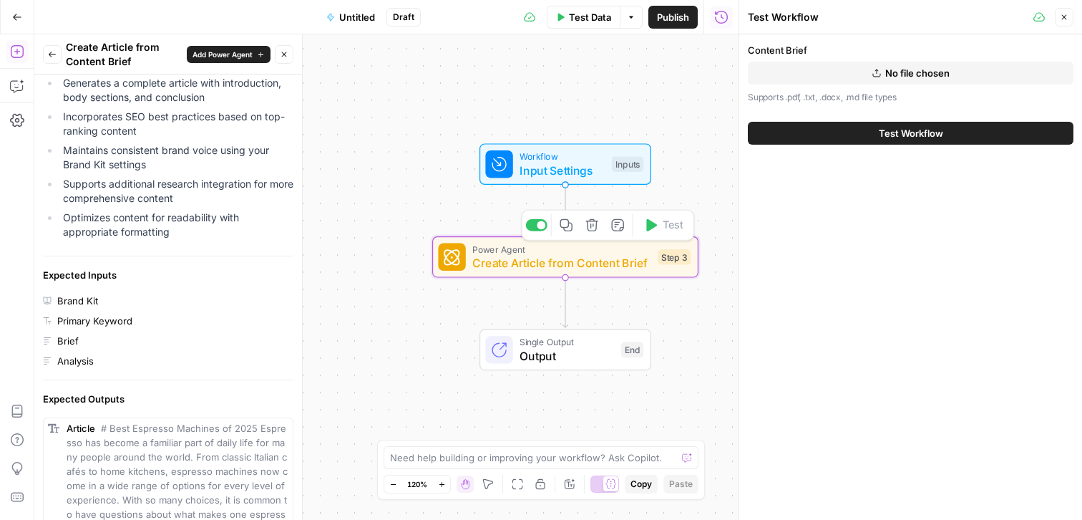
click at [594, 226] on icon "button" at bounding box center [592, 225] width 14 height 14
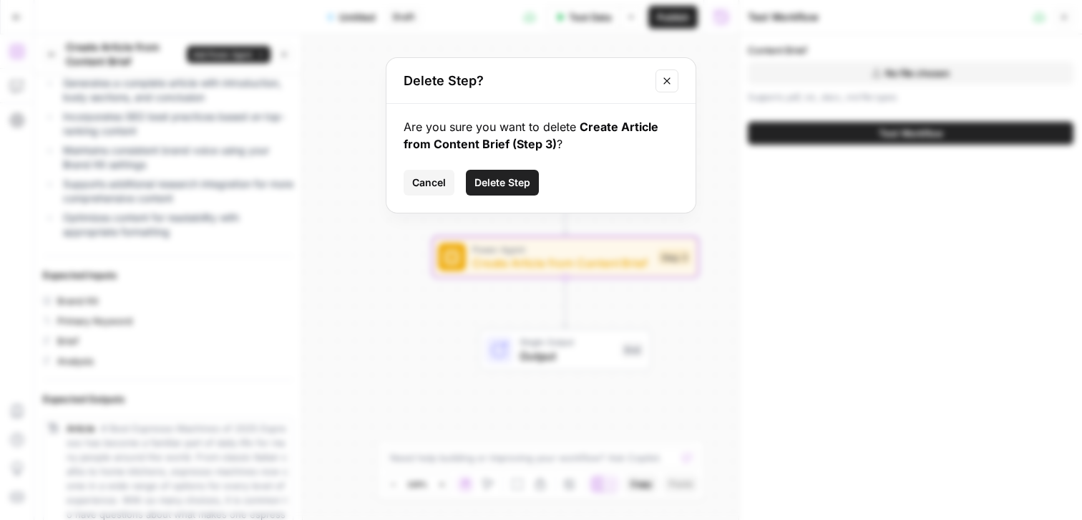
click at [512, 185] on span "Delete Step" at bounding box center [502, 182] width 56 height 14
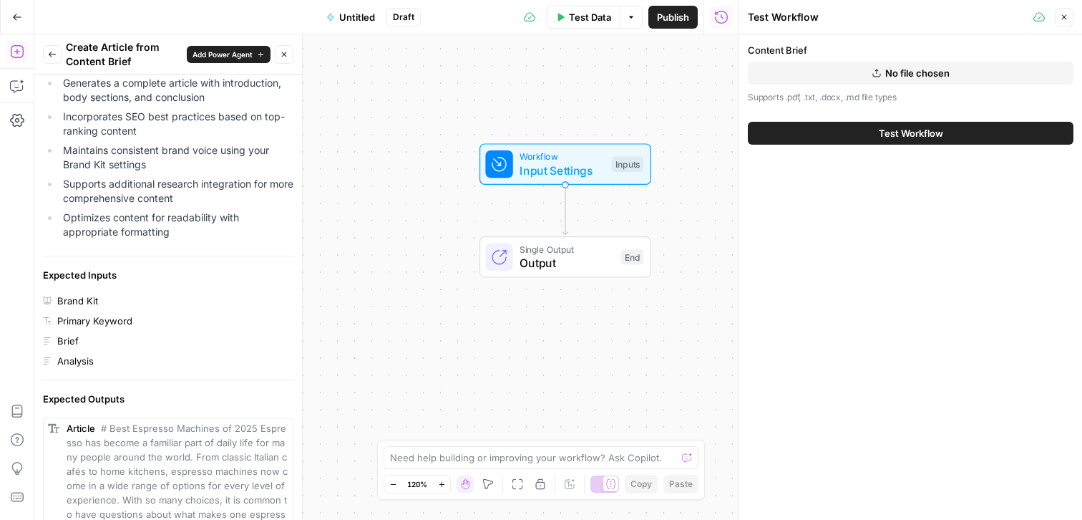
scroll to position [0, 0]
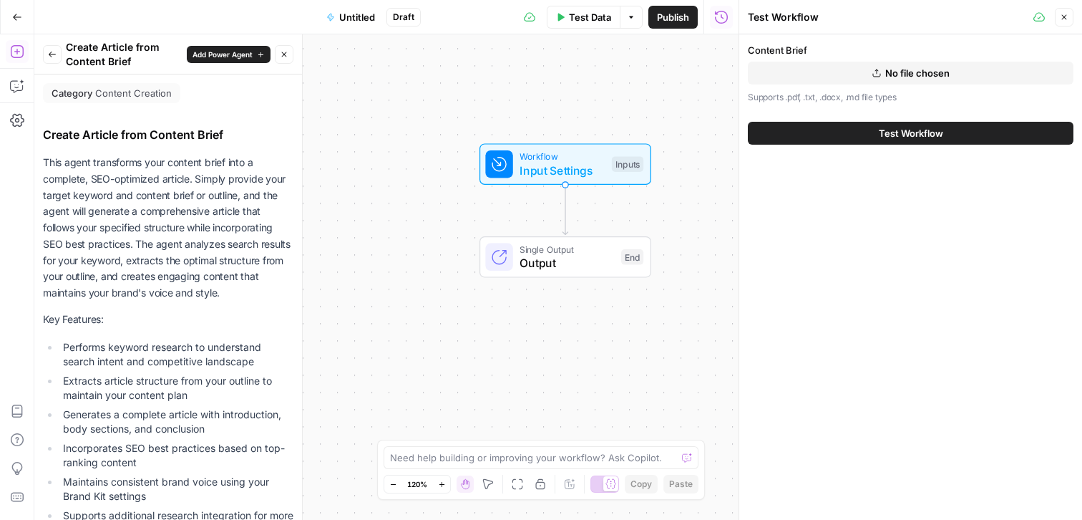
drag, startPoint x: 225, startPoint y: 297, endPoint x: 92, endPoint y: 209, distance: 160.2
click at [92, 209] on p "This agent transforms your content brief into a complete, SEO-optimized article…" at bounding box center [168, 228] width 250 height 147
copy p "generate a comprehensive article that follows your specified structure while in…"
click at [1068, 13] on icon "button" at bounding box center [1064, 17] width 9 height 9
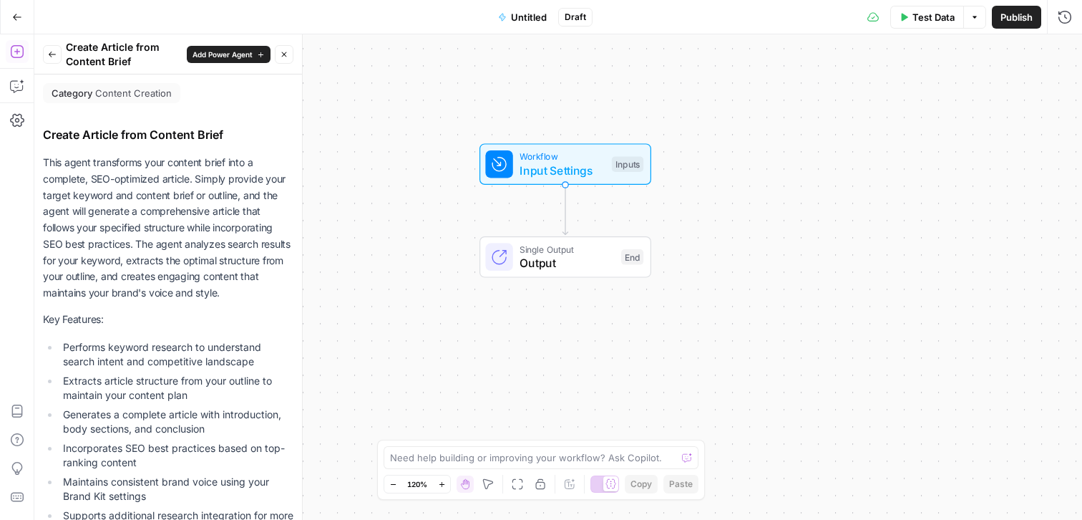
click at [53, 54] on icon "button" at bounding box center [52, 54] width 9 height 9
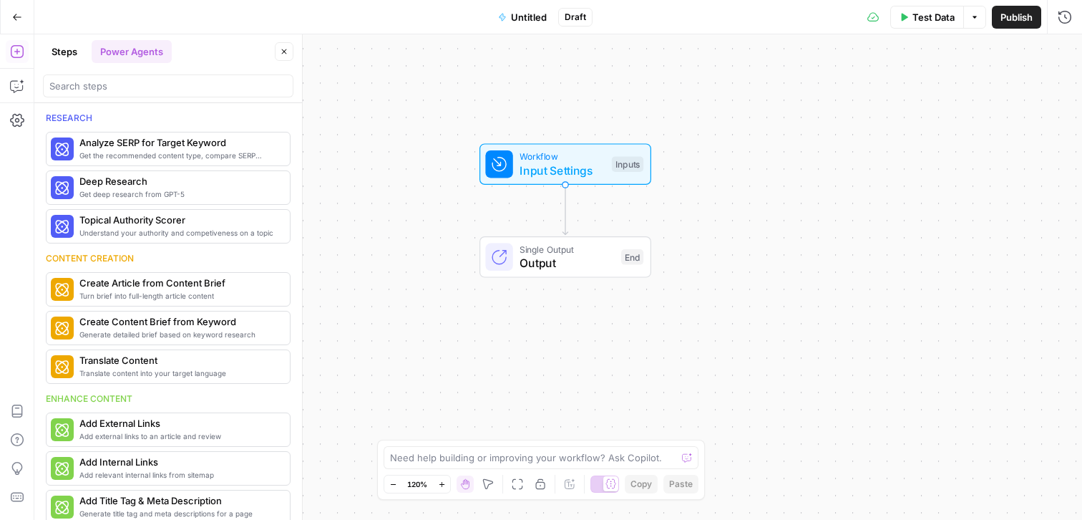
click at [72, 34] on header "Go Back Untitled Draft Test Data Options Publish Run History" at bounding box center [541, 17] width 1082 height 34
click at [72, 47] on button "Steps" at bounding box center [64, 51] width 43 height 23
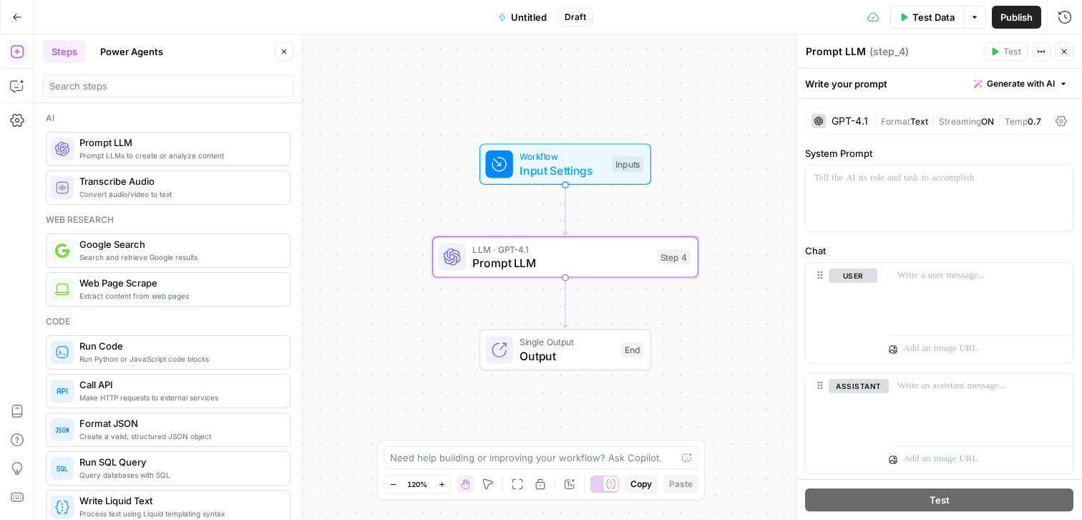
click at [849, 233] on div "GPT-4.1 | Format Text | Streaming ON | Temp 0.7 System Prompt Chat user assista…" at bounding box center [939, 307] width 286 height 416
click at [878, 201] on div at bounding box center [939, 198] width 267 height 66
paste div "To enrich screen reader interactions, please activate Accessibility in Grammarl…"
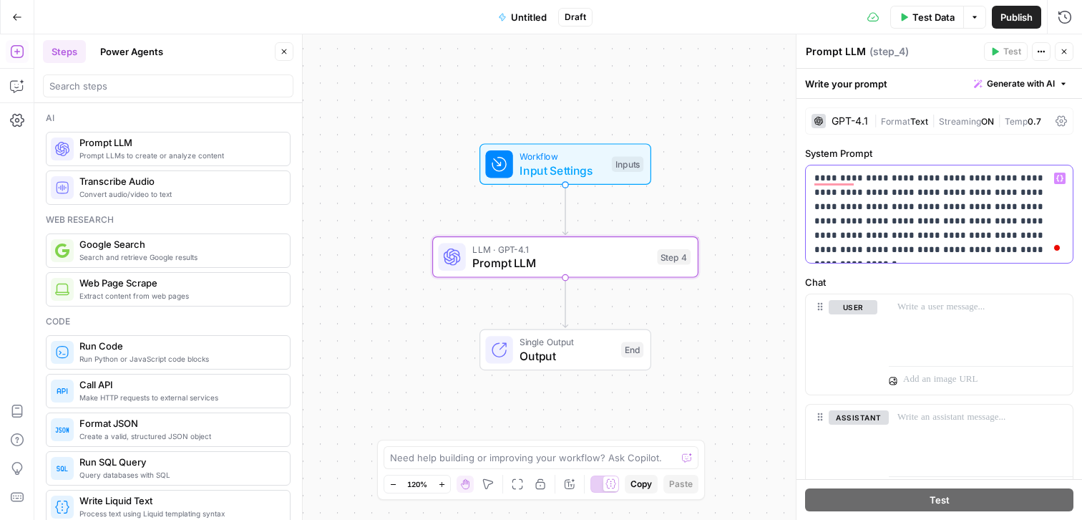
click at [816, 175] on p "**********" at bounding box center [939, 214] width 250 height 86
click at [834, 192] on p "**********" at bounding box center [939, 214] width 250 height 86
drag, startPoint x: 860, startPoint y: 207, endPoint x: 947, endPoint y: 209, distance: 86.6
click at [947, 209] on p "**********" at bounding box center [939, 214] width 250 height 86
click at [991, 210] on p "**********" at bounding box center [939, 214] width 250 height 86
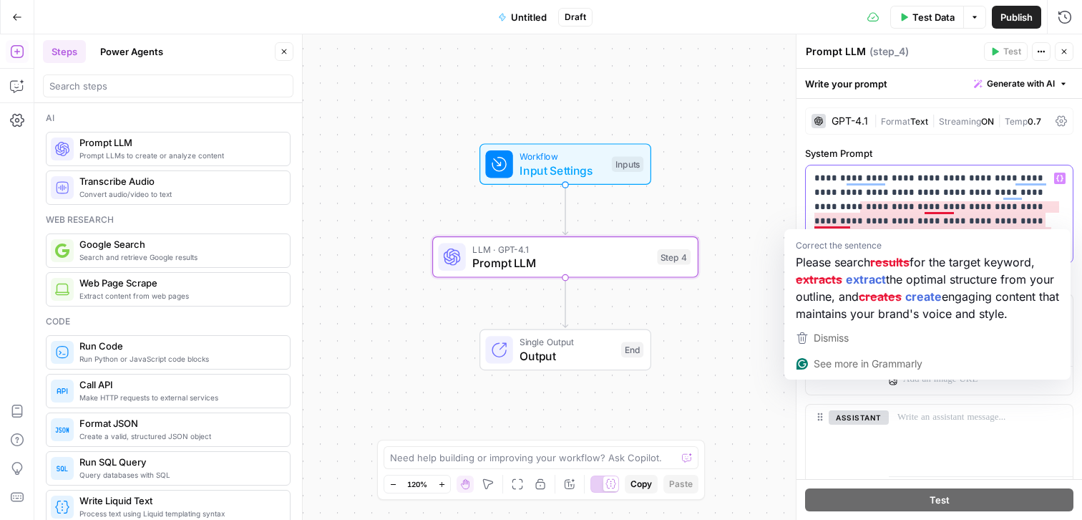
drag, startPoint x: 816, startPoint y: 222, endPoint x: 1072, endPoint y: 241, distance: 256.2
click at [1072, 241] on div "**********" at bounding box center [939, 213] width 267 height 97
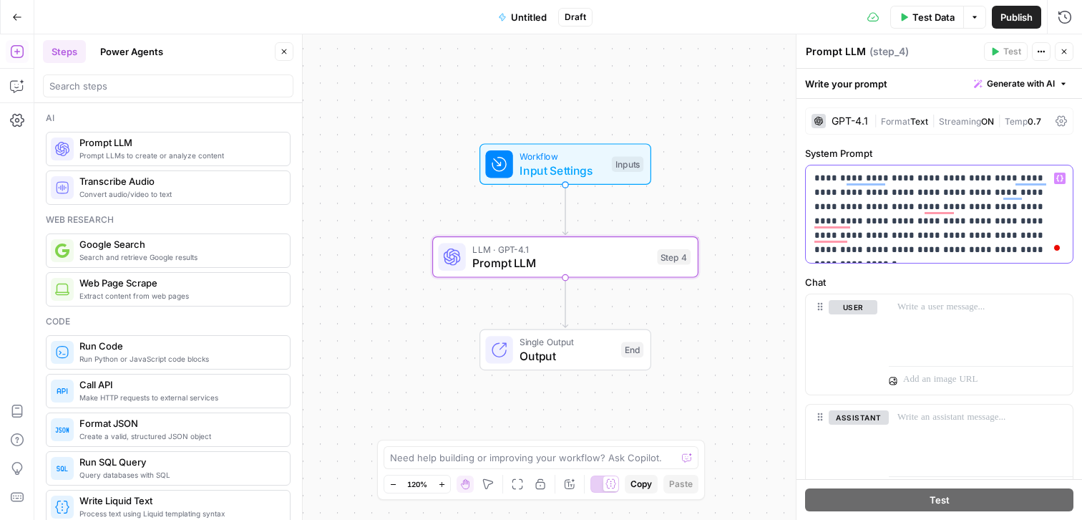
scroll to position [26, 0]
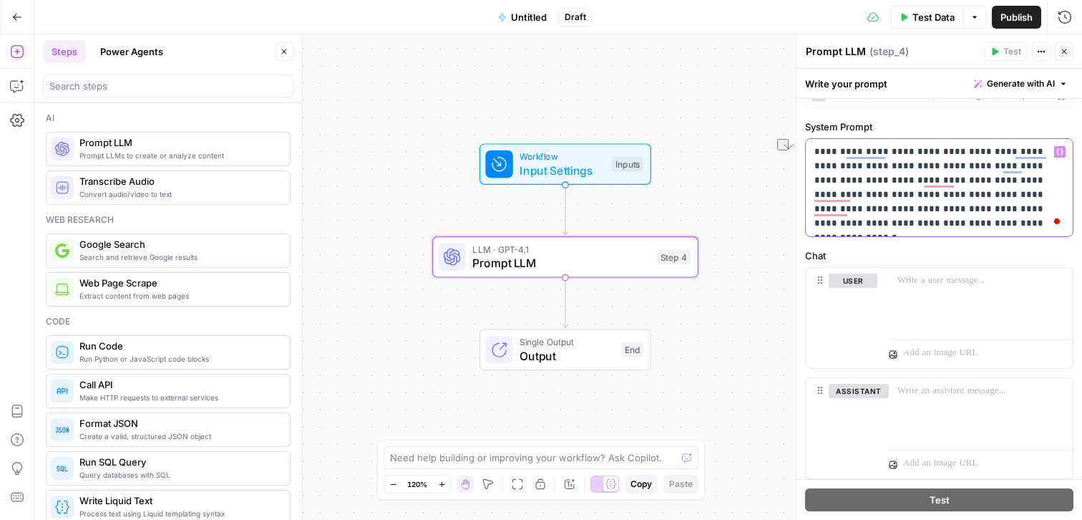
drag, startPoint x: 814, startPoint y: 194, endPoint x: 1028, endPoint y: 195, distance: 214.0
click at [1028, 195] on div "**********" at bounding box center [939, 187] width 267 height 97
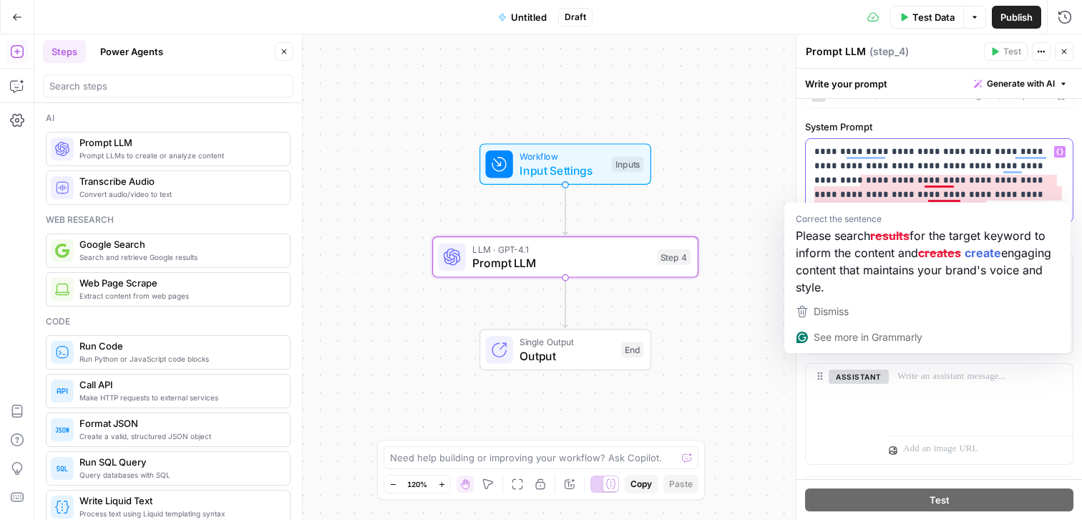
click at [959, 196] on p "**********" at bounding box center [939, 181] width 250 height 72
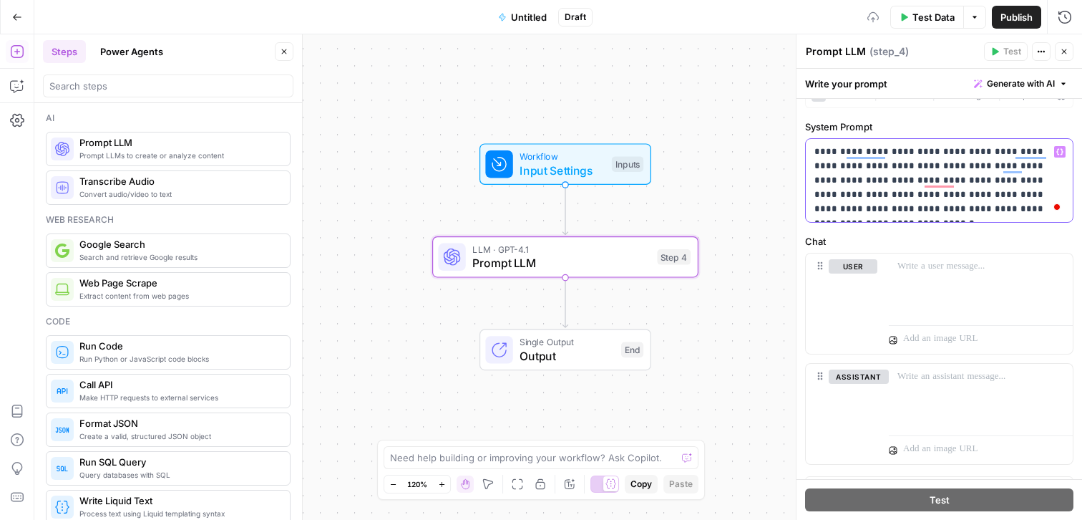
click at [918, 177] on p "**********" at bounding box center [939, 181] width 250 height 72
click at [877, 210] on p "**********" at bounding box center [939, 181] width 250 height 72
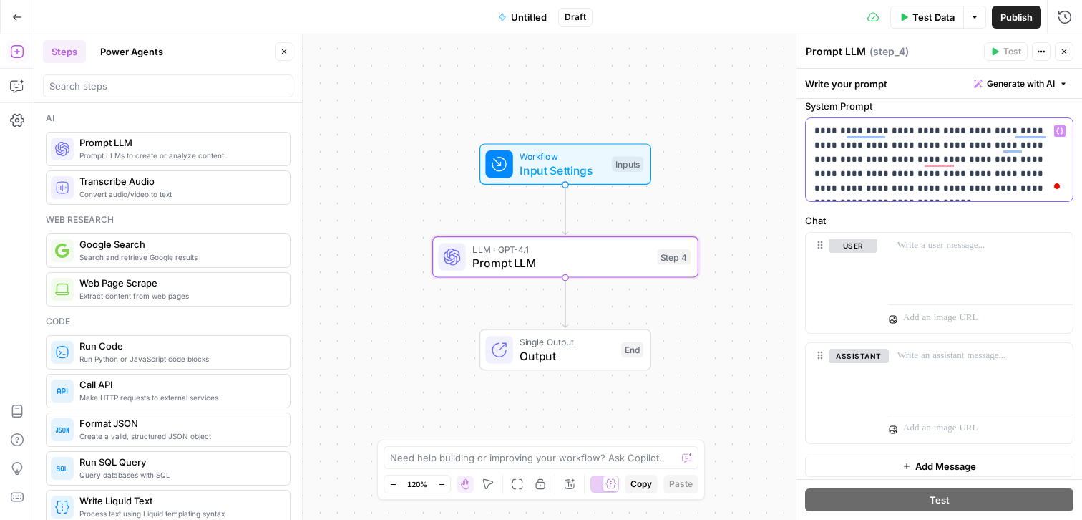
scroll to position [54, 0]
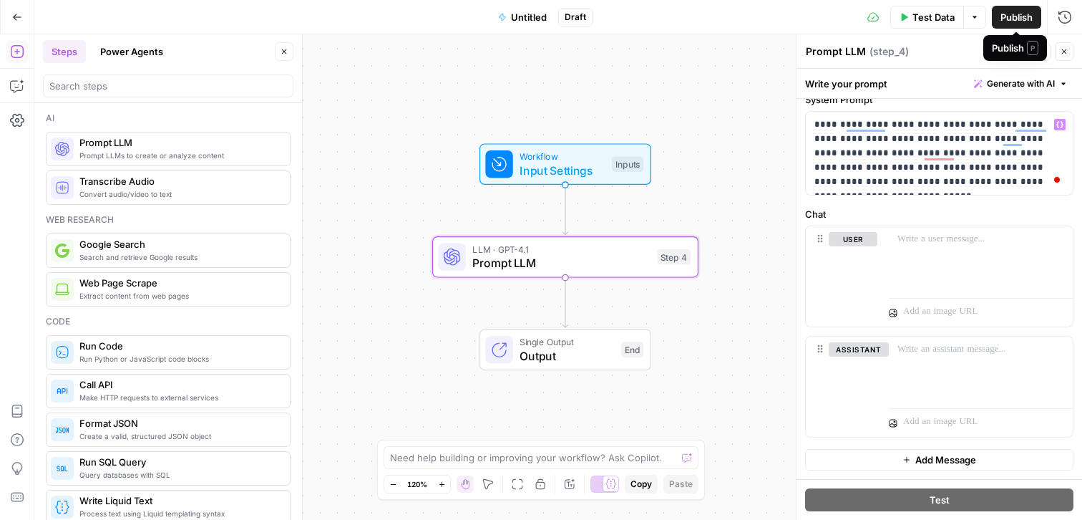
click at [1007, 11] on span "Publish" at bounding box center [1016, 17] width 32 height 14
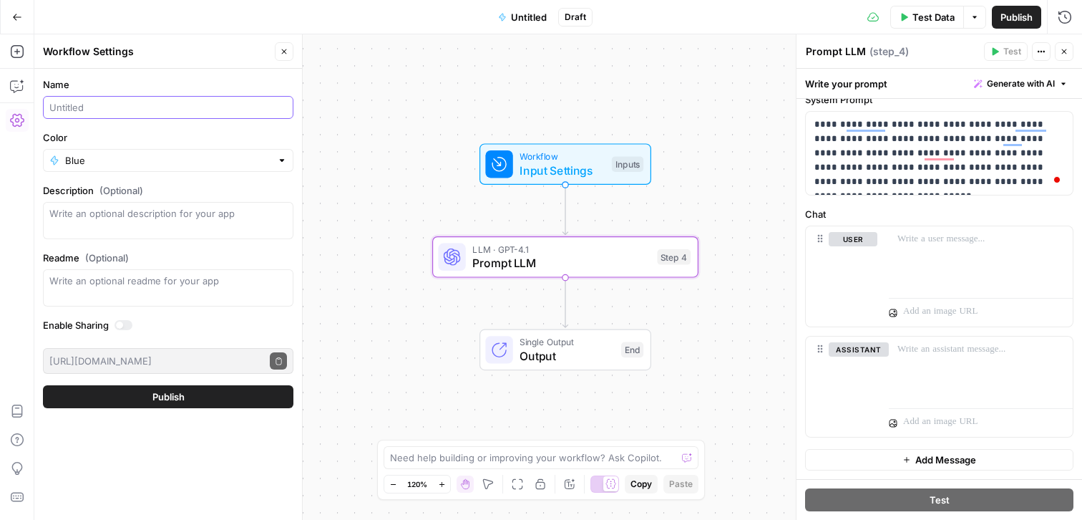
click at [210, 106] on input "Name" at bounding box center [168, 107] width 238 height 14
type input "Test Article Writing"
click at [43, 385] on button "Publish" at bounding box center [168, 396] width 250 height 23
click at [972, 18] on icon "button" at bounding box center [974, 17] width 9 height 9
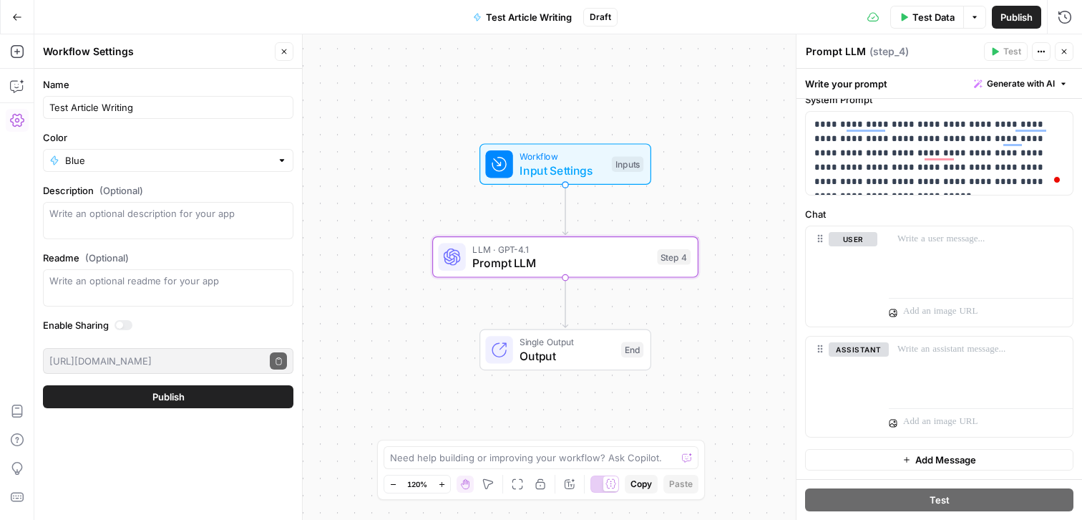
click at [23, 17] on button "Go Back" at bounding box center [17, 17] width 26 height 26
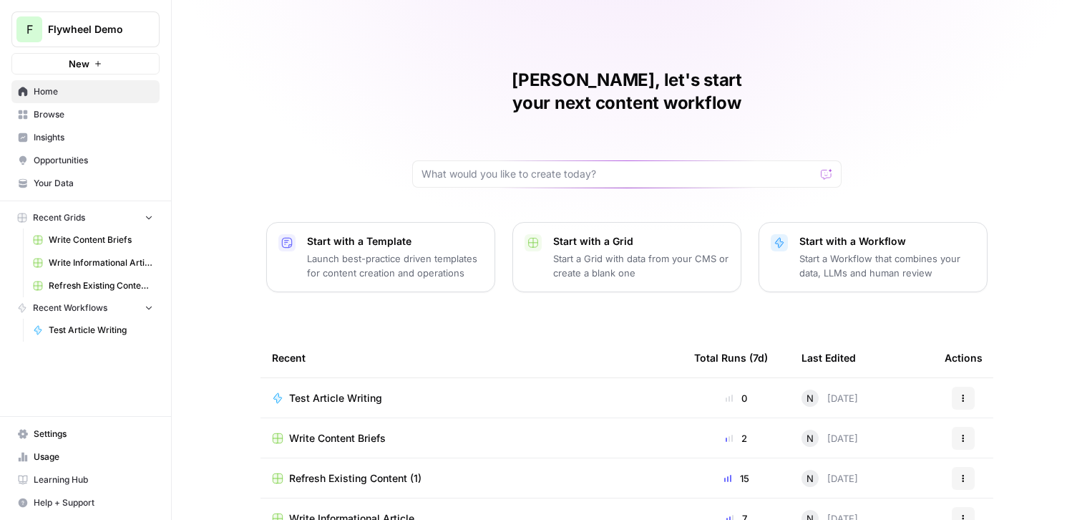
scroll to position [19, 0]
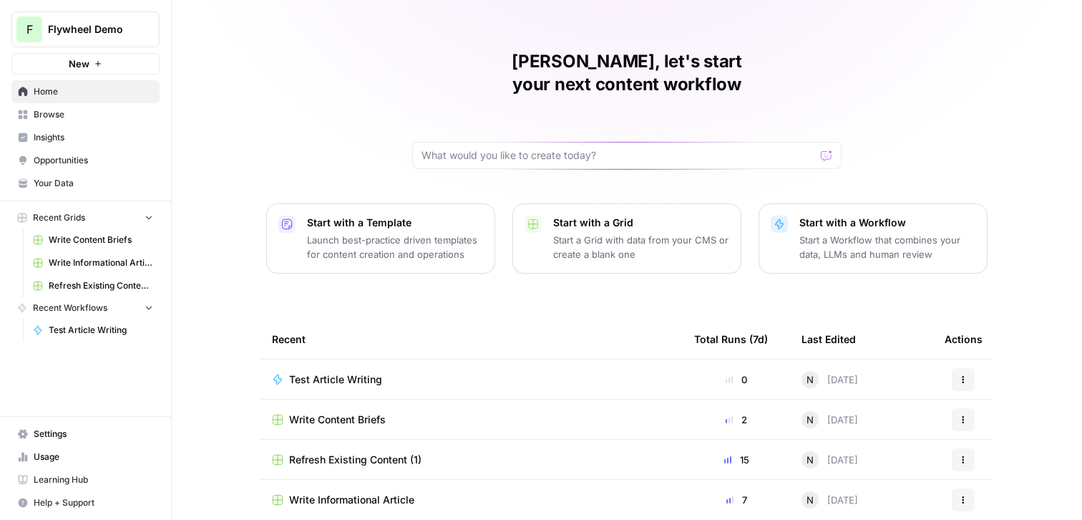
click at [356, 372] on span "Test Article Writing" at bounding box center [335, 379] width 93 height 14
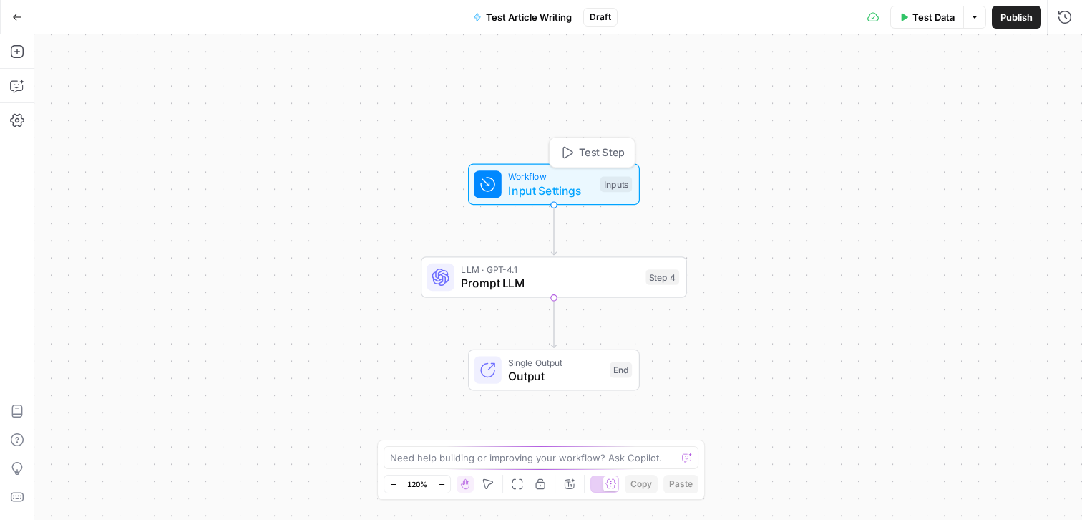
click at [579, 187] on span "Input Settings" at bounding box center [550, 190] width 85 height 17
click at [978, 23] on button "Options" at bounding box center [974, 17] width 23 height 23
click at [760, 122] on div "Workflow Input Settings Inputs LLM · GPT-4.1 Prompt LLM Step 4 Single Output Ou…" at bounding box center [558, 276] width 1048 height 485
click at [1059, 50] on button "Close" at bounding box center [1064, 51] width 19 height 19
click at [615, 186] on div "Inputs" at bounding box center [615, 185] width 31 height 16
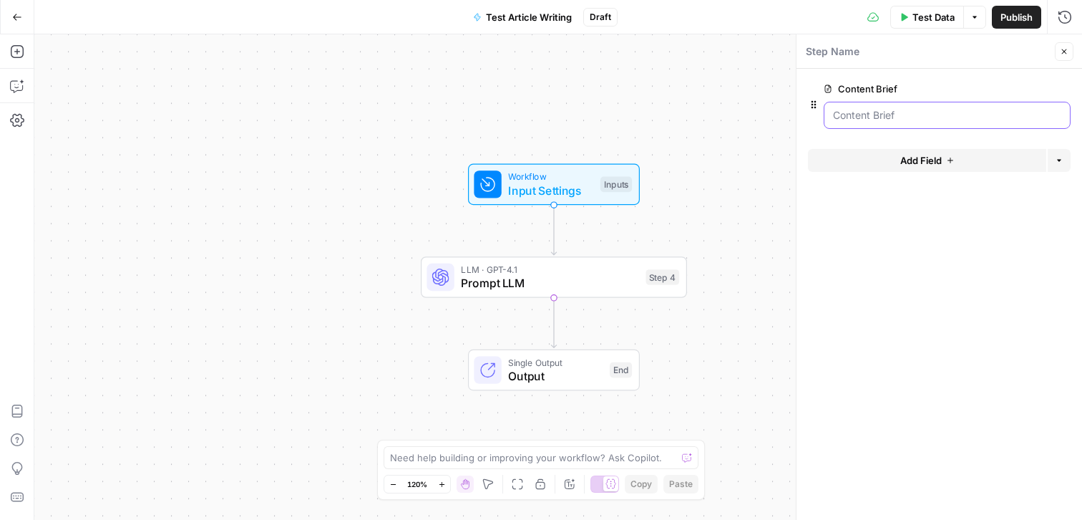
click at [894, 110] on Brief "Content Brief" at bounding box center [947, 115] width 228 height 14
click at [1070, 50] on button "Close" at bounding box center [1064, 51] width 19 height 19
click at [1023, 18] on span "Publish" at bounding box center [1016, 17] width 32 height 14
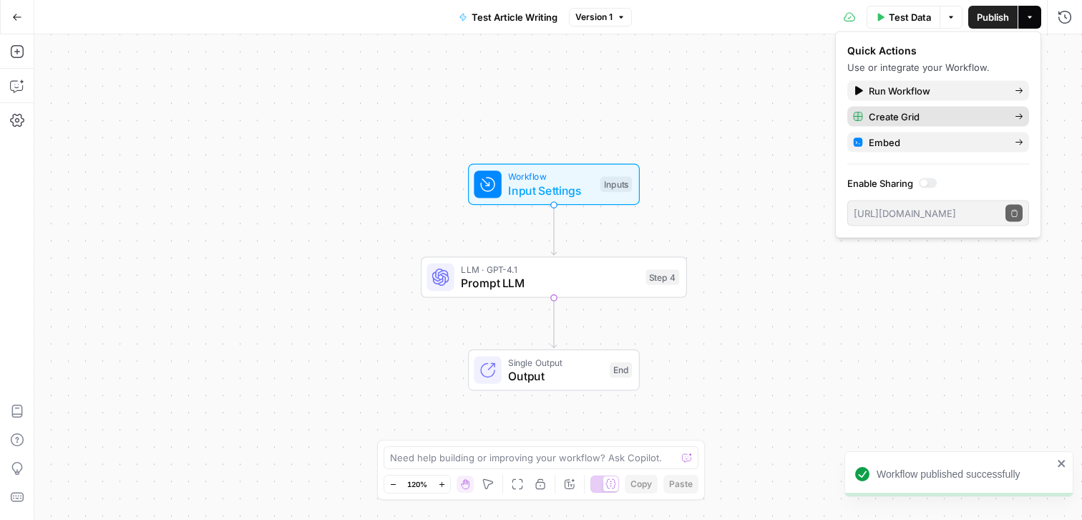
click at [1017, 112] on icon "button" at bounding box center [1019, 116] width 9 height 9
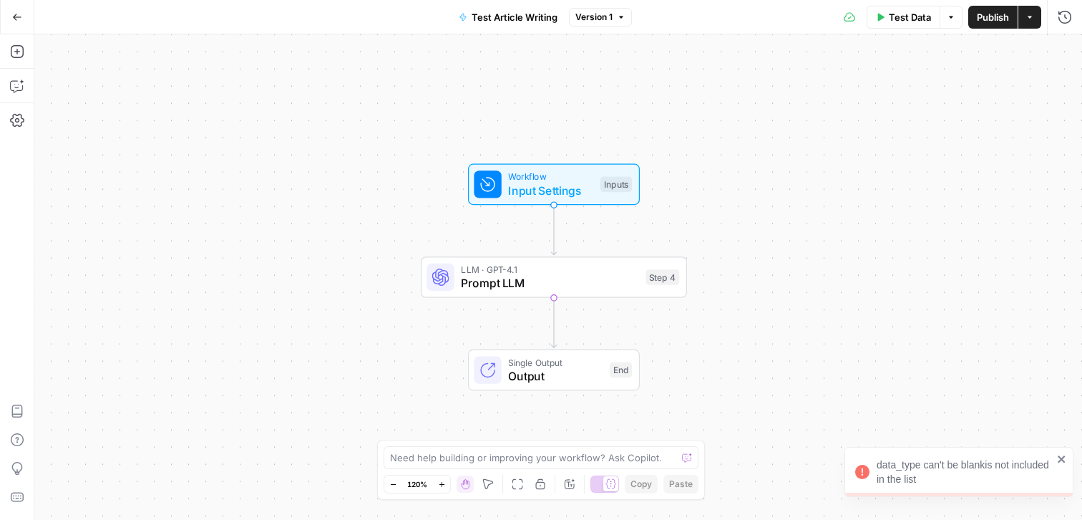
click at [957, 19] on button "Options" at bounding box center [951, 17] width 23 height 23
click at [1025, 26] on button "Actions" at bounding box center [1029, 17] width 23 height 23
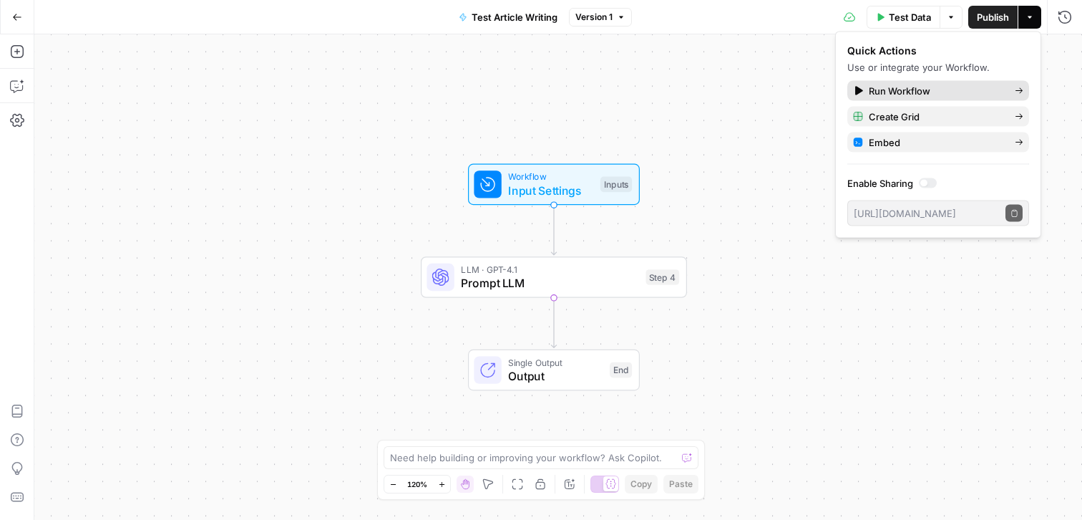
click at [947, 91] on span "Run Workflow" at bounding box center [936, 91] width 135 height 14
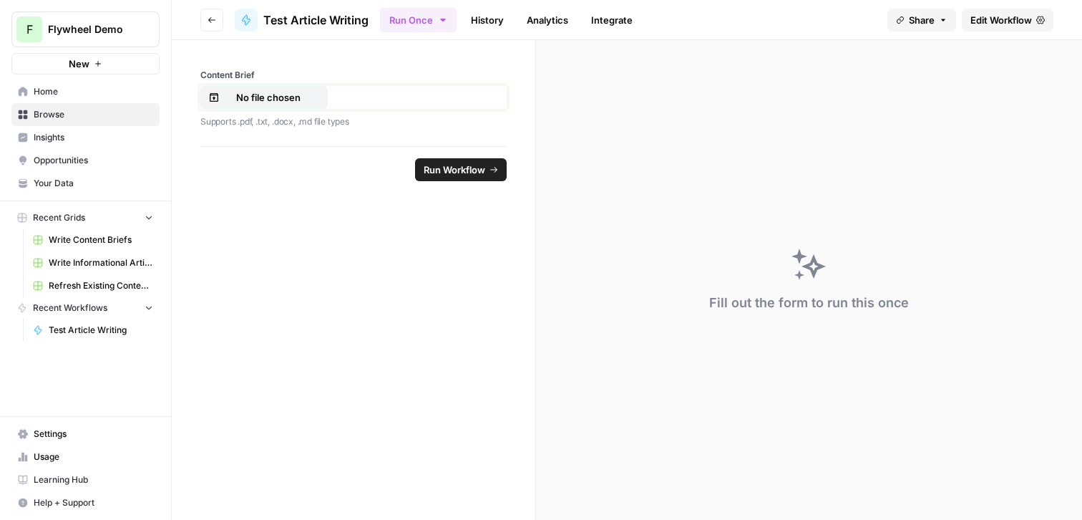
click at [291, 104] on p "No file chosen" at bounding box center [269, 97] width 92 height 14
click at [480, 173] on span "Run Workflow" at bounding box center [455, 169] width 62 height 14
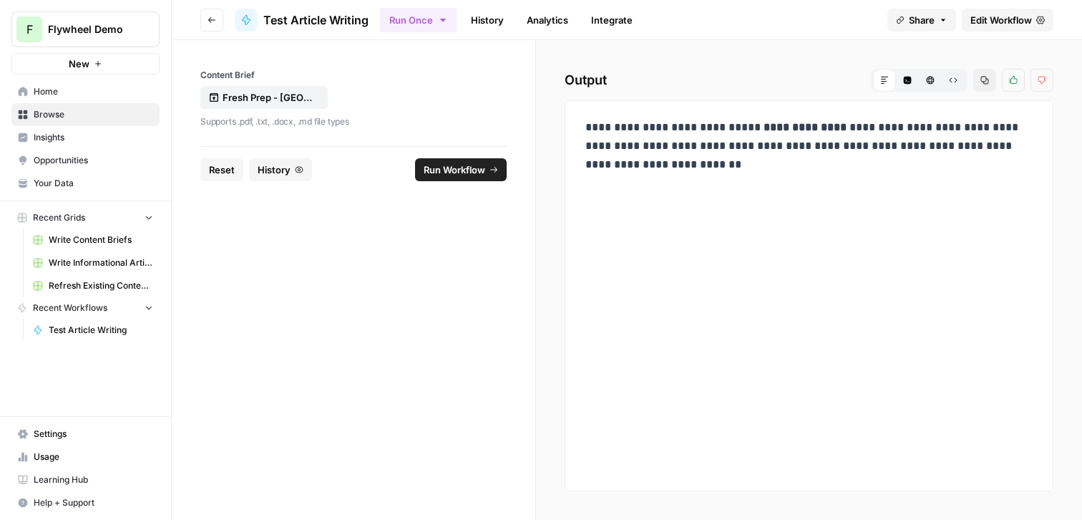
click at [711, 177] on div "**********" at bounding box center [809, 145] width 464 height 67
click at [77, 92] on span "Home" at bounding box center [94, 91] width 120 height 13
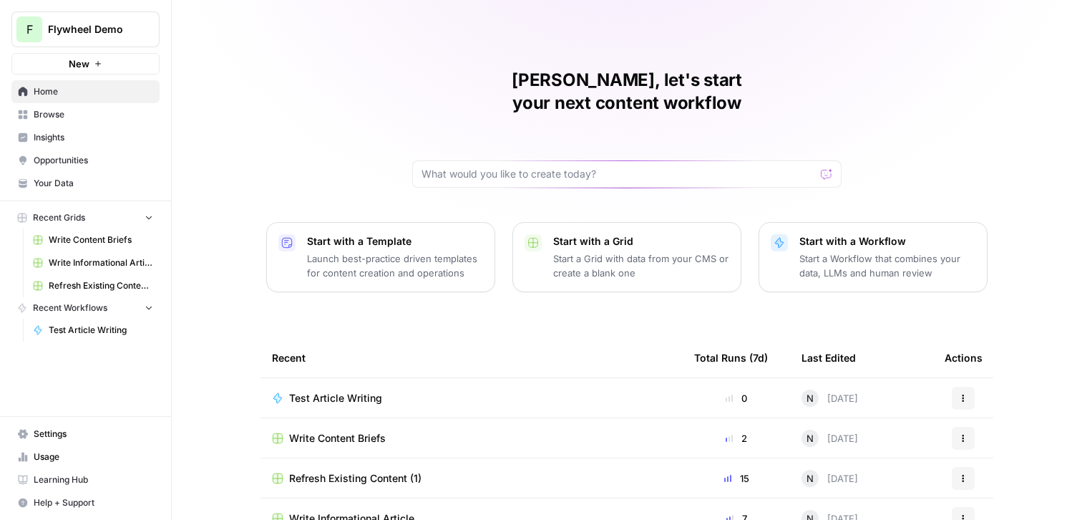
click at [104, 331] on span "Test Article Writing" at bounding box center [101, 329] width 104 height 13
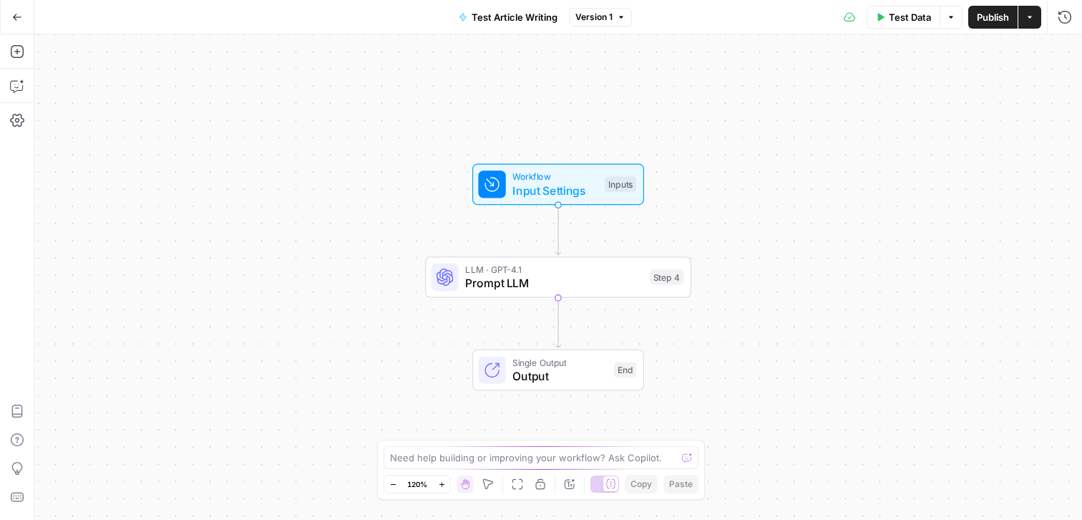
click at [1032, 24] on button "Actions" at bounding box center [1029, 17] width 23 height 23
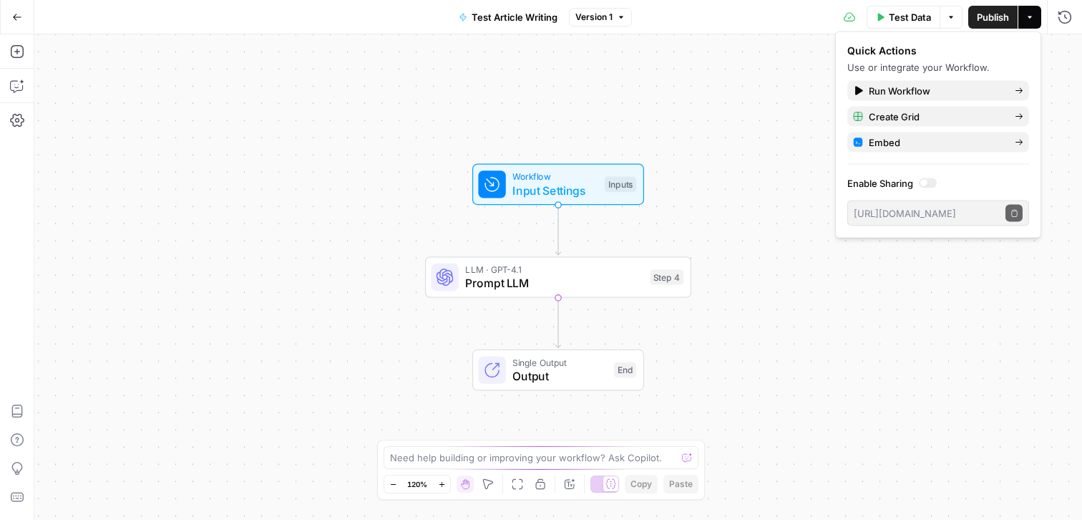
click at [954, 11] on button "Options" at bounding box center [951, 17] width 23 height 23
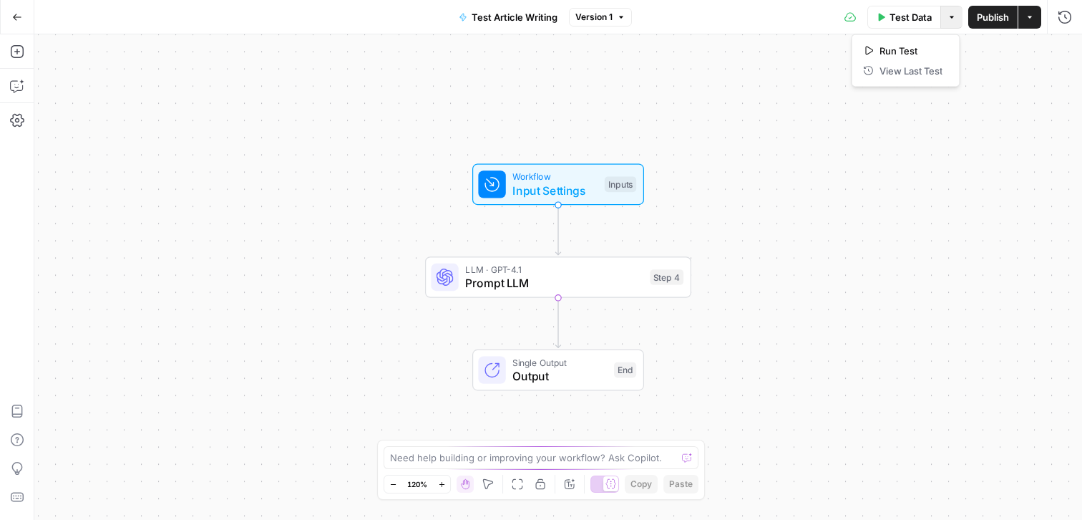
click at [598, 14] on span "Version 1" at bounding box center [593, 17] width 37 height 13
click at [12, 16] on icon "button" at bounding box center [17, 17] width 10 height 10
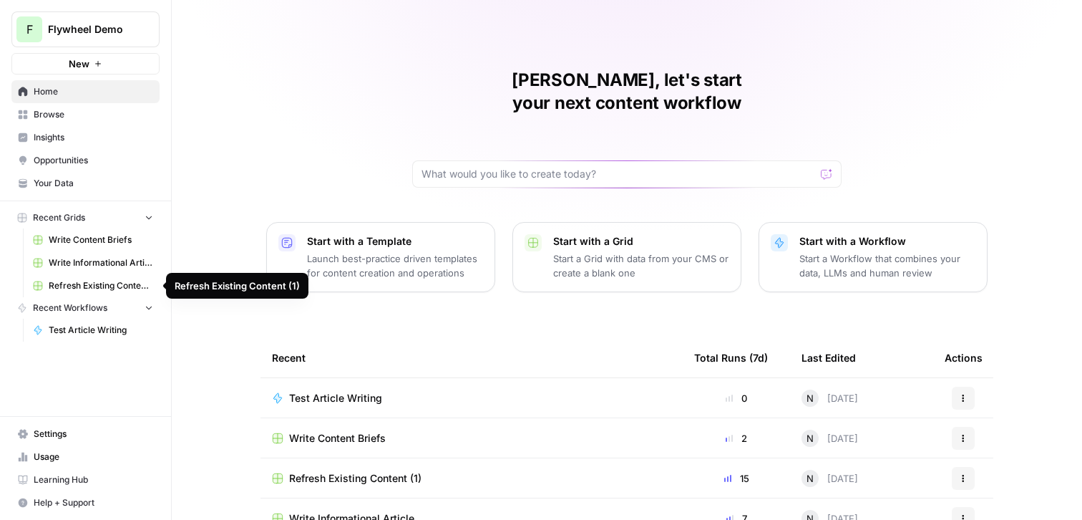
click at [91, 263] on span "Write Informational Article" at bounding box center [101, 262] width 104 height 13
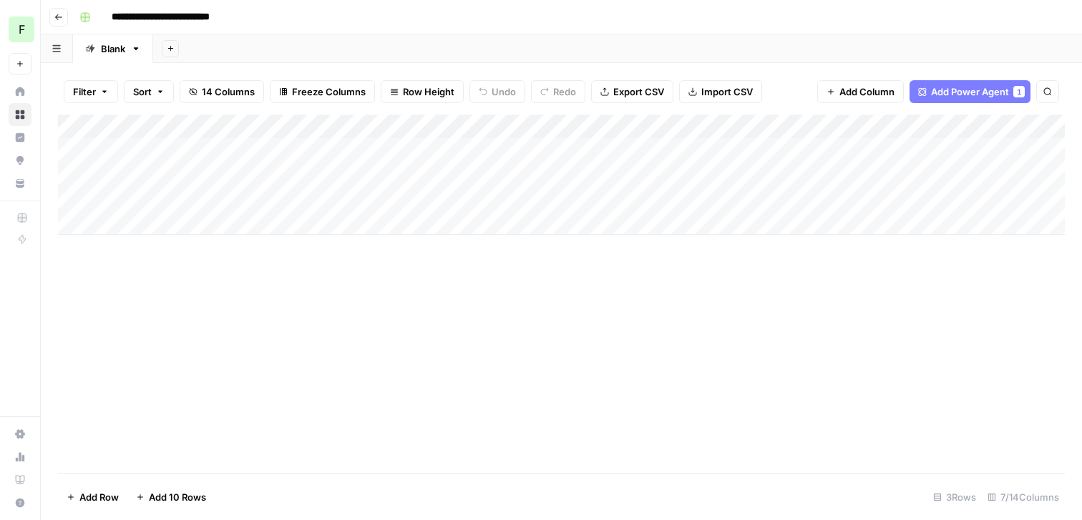
click at [479, 122] on div "Add Column" at bounding box center [561, 174] width 1007 height 120
click at [474, 363] on div "Add Column" at bounding box center [561, 293] width 1007 height 359
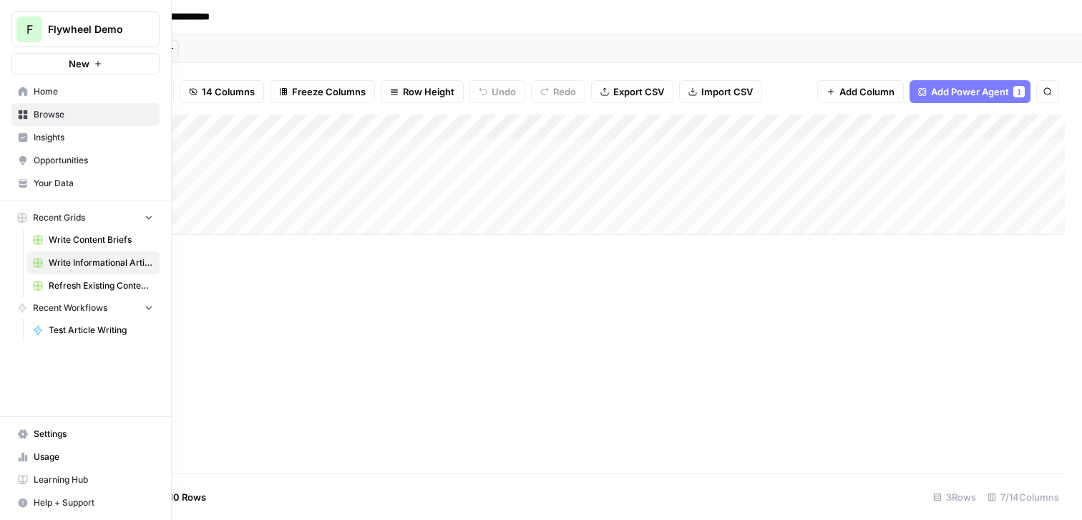
click at [25, 95] on icon at bounding box center [23, 91] width 9 height 9
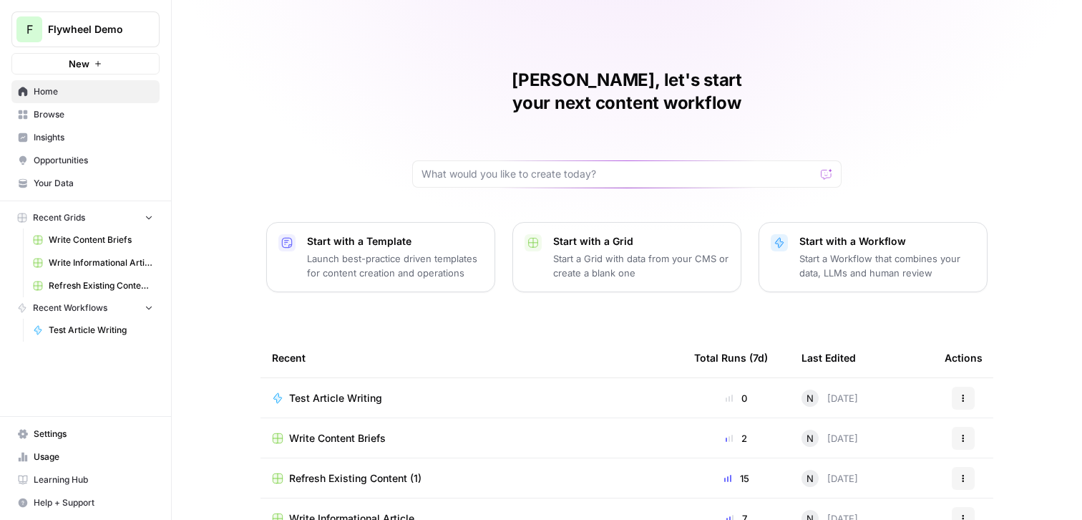
click at [132, 213] on button "Recent Grids" at bounding box center [85, 217] width 148 height 21
click at [118, 214] on button "Recent Grids" at bounding box center [85, 217] width 148 height 21
click at [538, 241] on button "Start with a Grid Start a Grid with data from your CMS or create a blank one" at bounding box center [626, 257] width 229 height 70
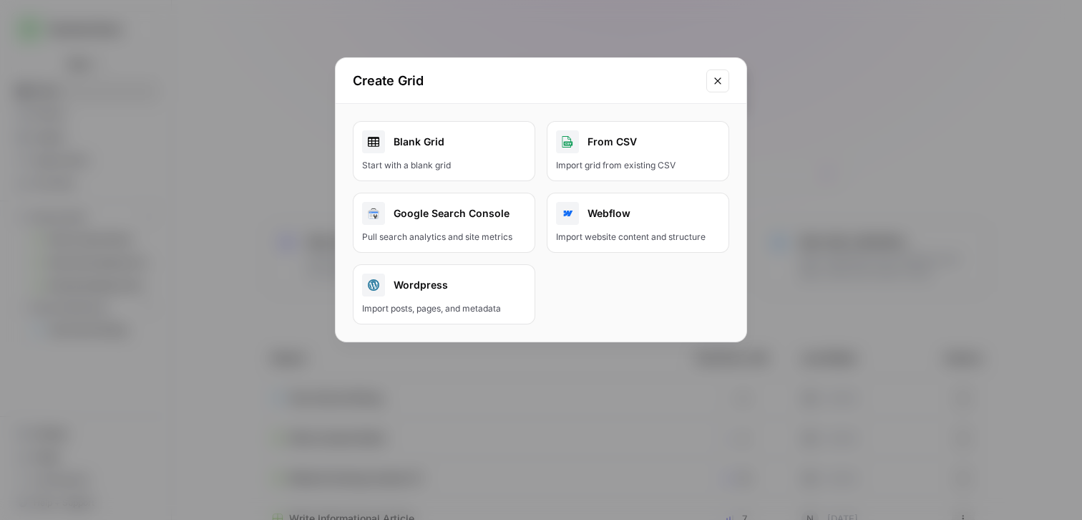
click at [734, 84] on div "Create Grid" at bounding box center [541, 81] width 411 height 46
click at [715, 75] on icon "Close modal" at bounding box center [717, 80] width 11 height 11
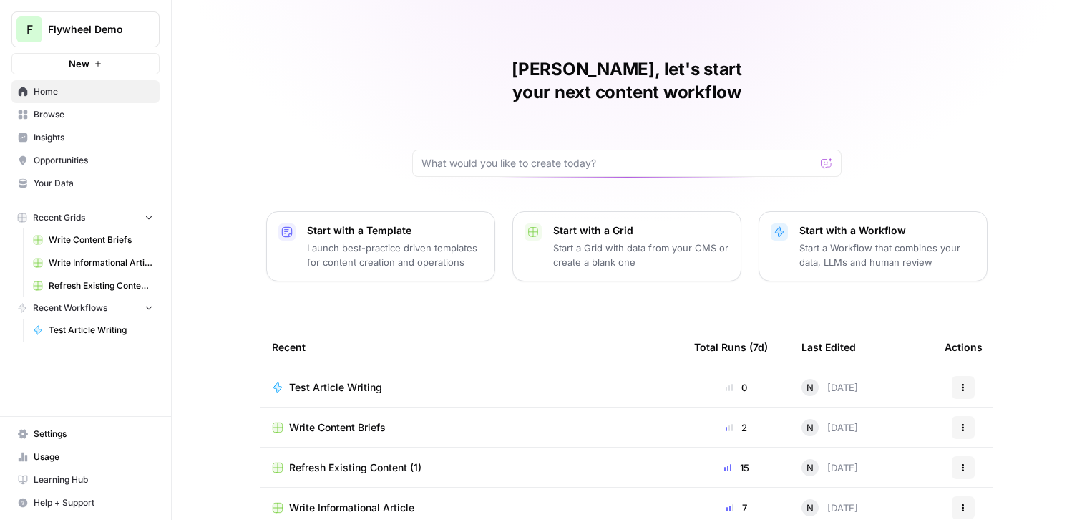
scroll to position [19, 0]
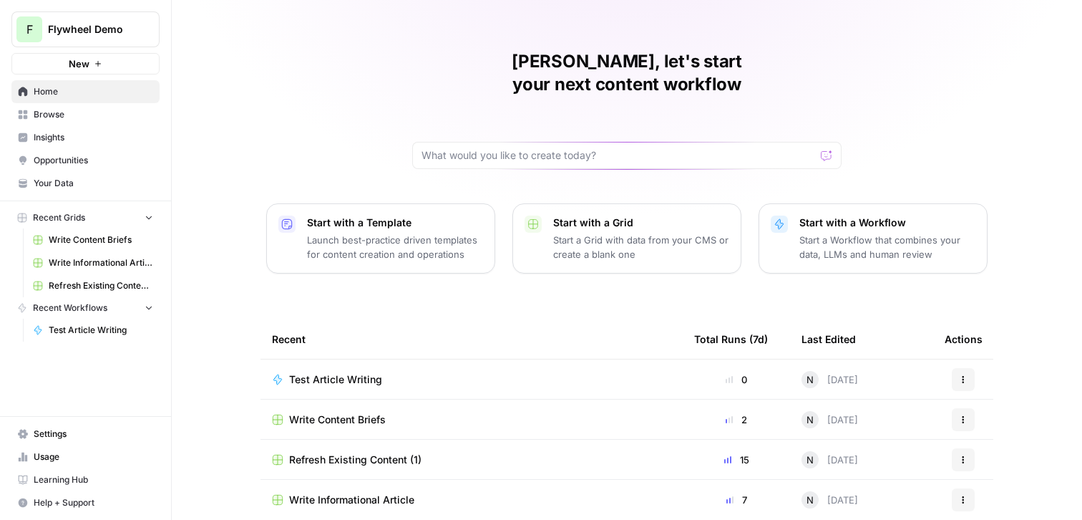
click at [63, 107] on link "Browse" at bounding box center [85, 114] width 148 height 23
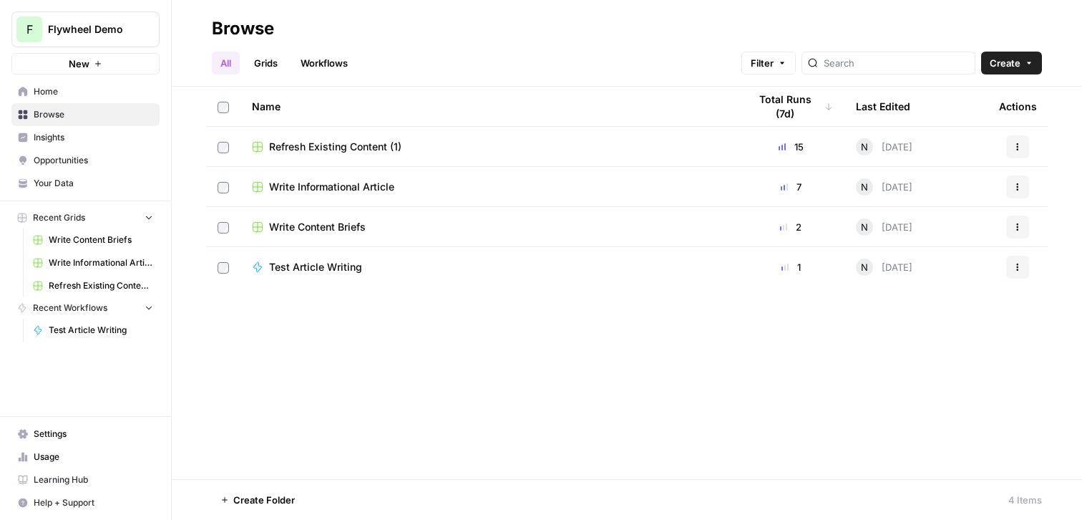
click at [69, 96] on span "Home" at bounding box center [94, 91] width 120 height 13
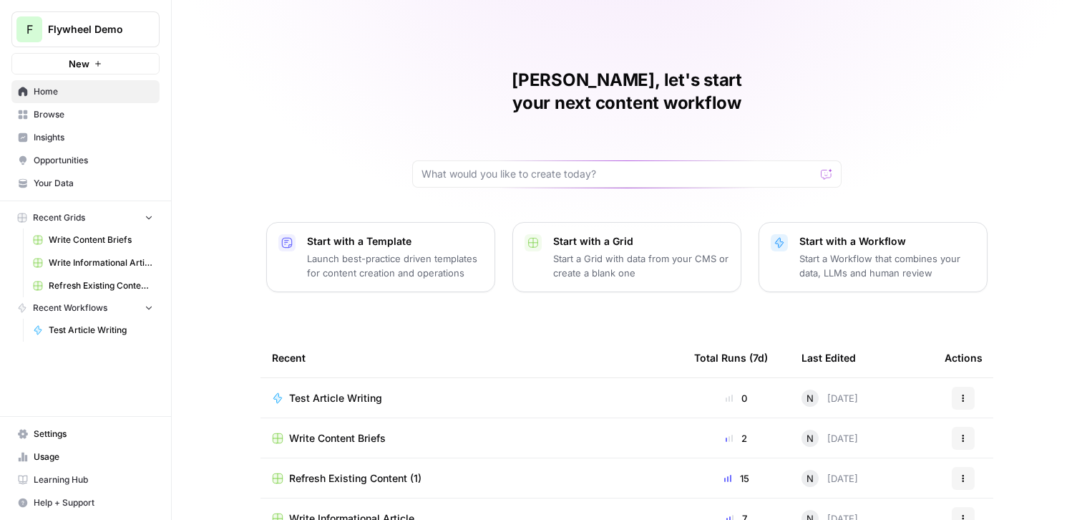
click at [57, 142] on span "Insights" at bounding box center [94, 137] width 120 height 13
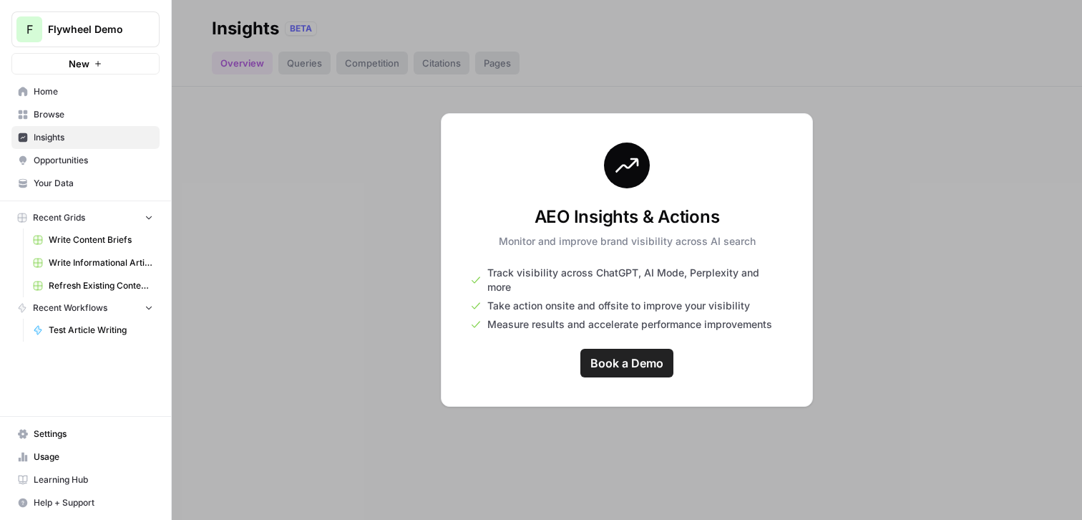
click at [63, 154] on span "Opportunities" at bounding box center [94, 160] width 120 height 13
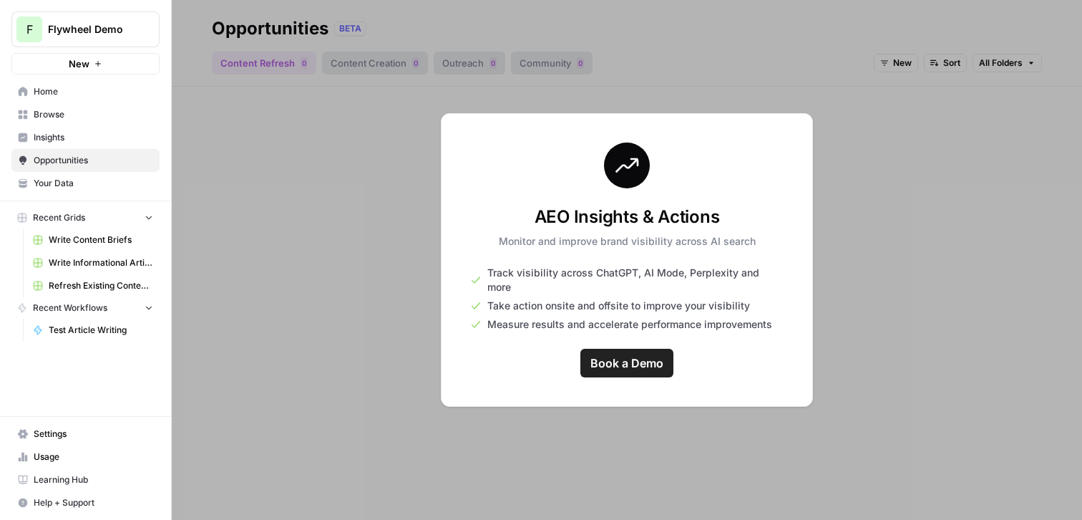
click at [61, 190] on link "Your Data" at bounding box center [85, 183] width 148 height 23
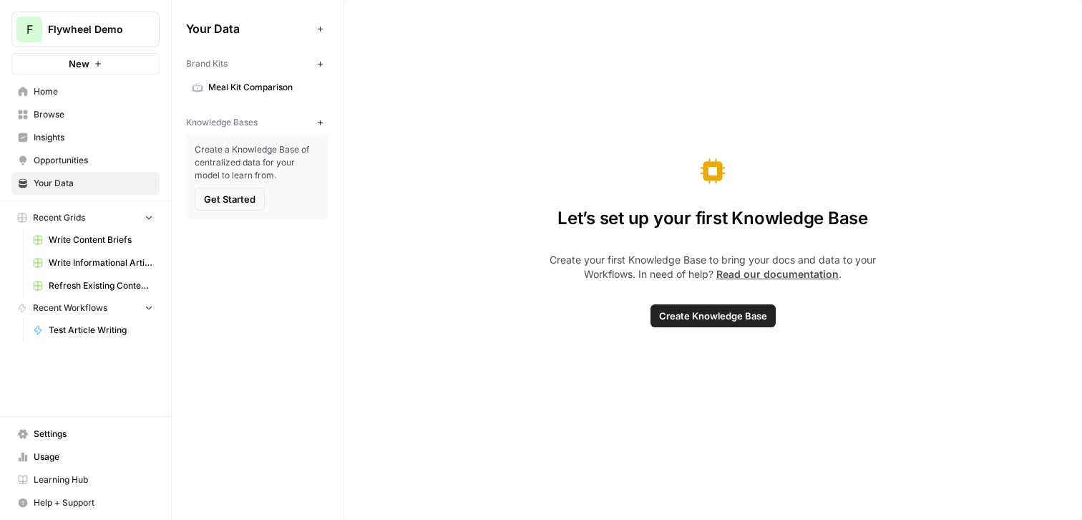
click at [79, 99] on link "Home" at bounding box center [85, 91] width 148 height 23
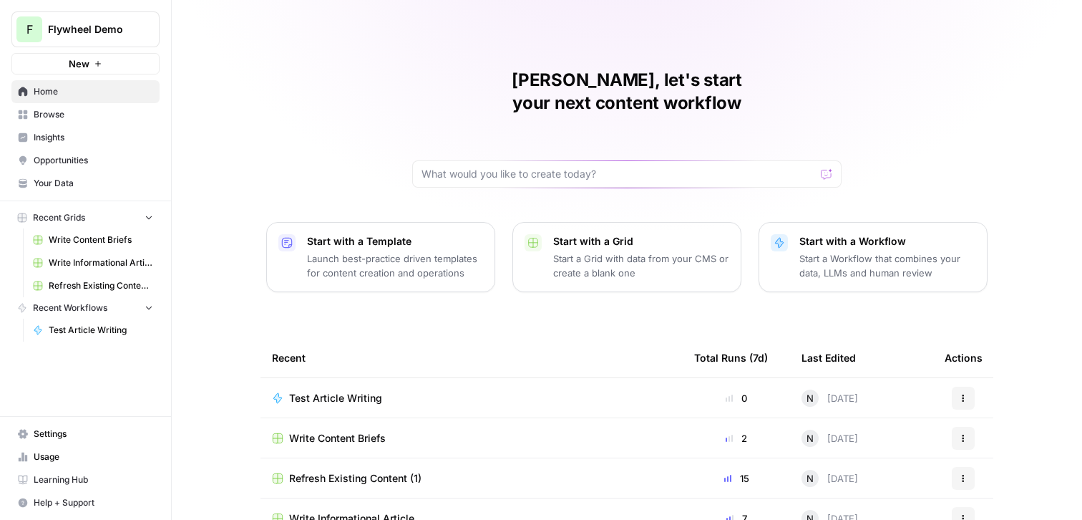
click at [625, 251] on p "Start a Grid with data from your CMS or create a blank one" at bounding box center [641, 265] width 176 height 29
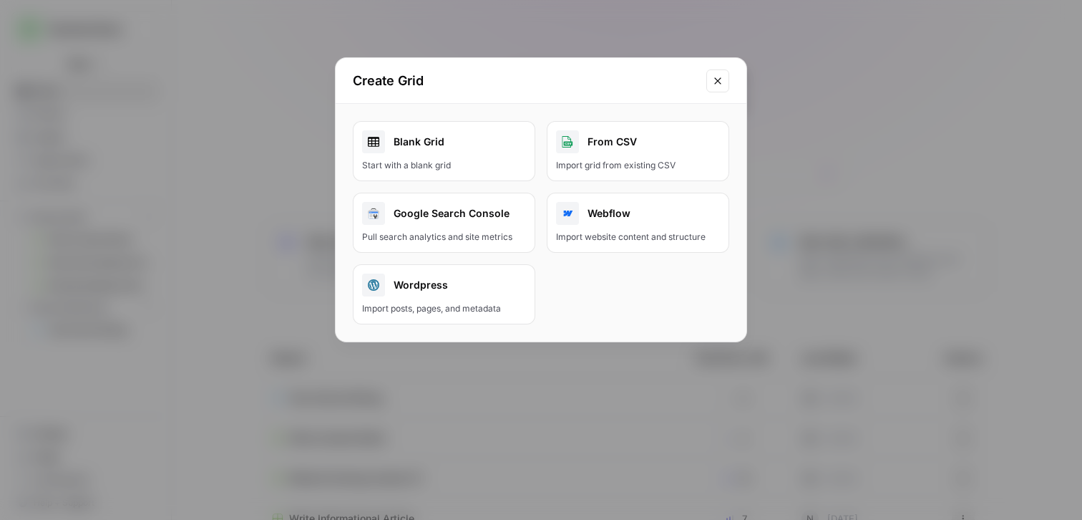
click at [472, 172] on link "Blank Grid Start with a blank grid" at bounding box center [444, 151] width 182 height 60
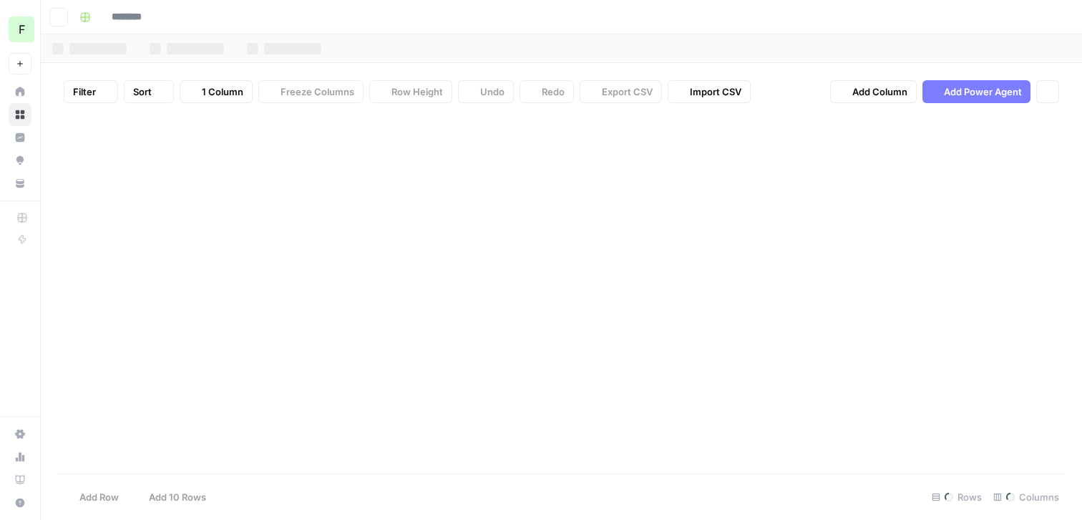
type input "********"
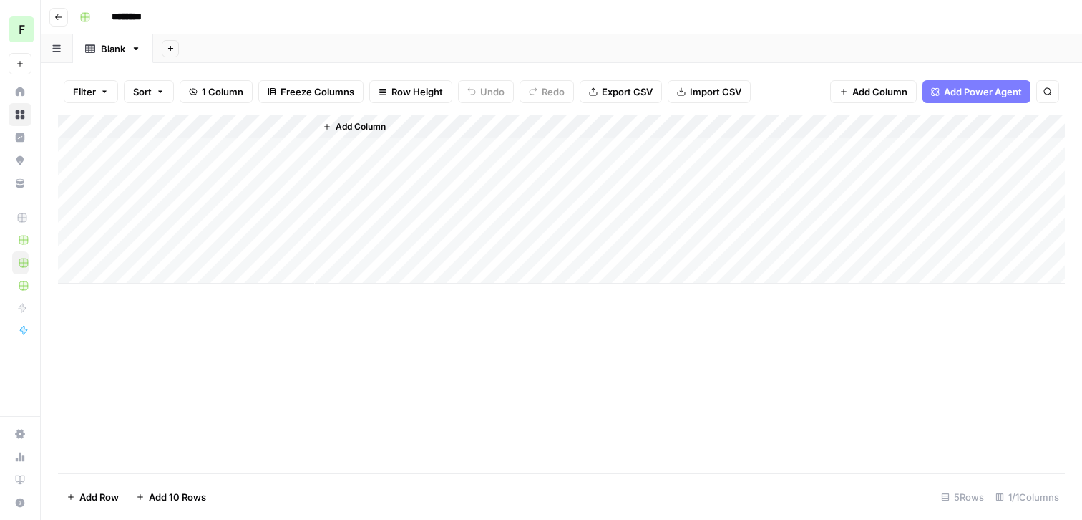
click at [55, 21] on button "Go back" at bounding box center [58, 17] width 19 height 19
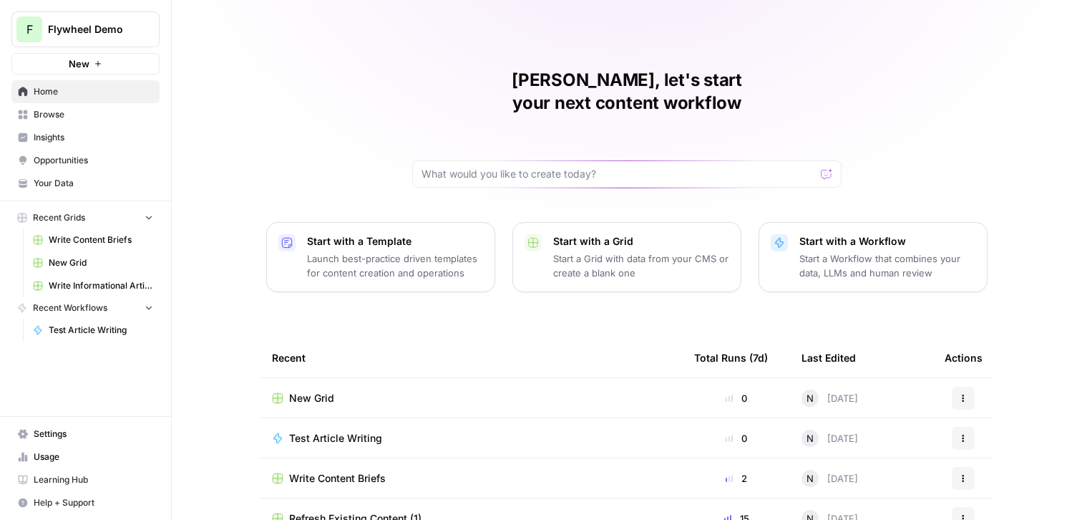
scroll to position [59, 0]
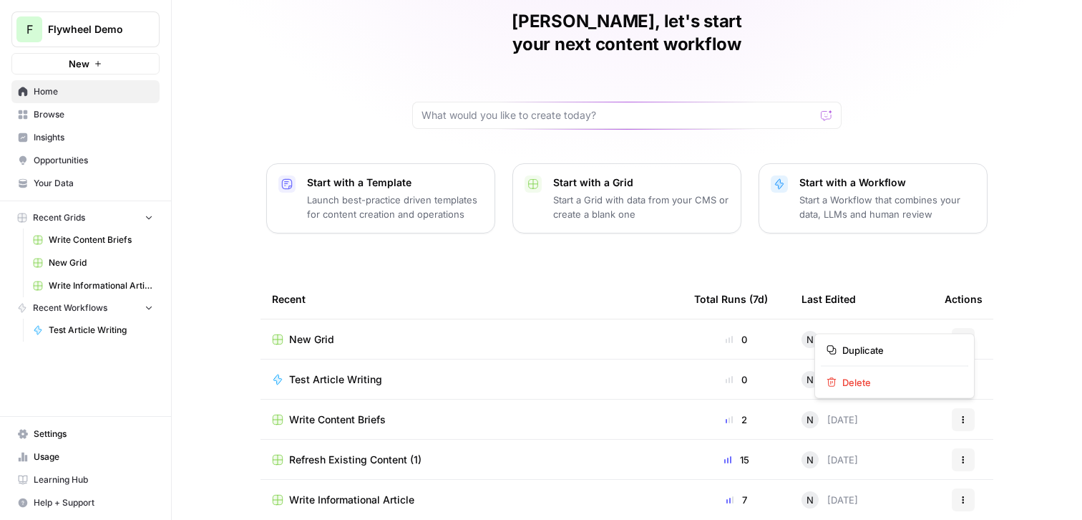
click at [965, 335] on icon "button" at bounding box center [963, 339] width 9 height 9
click at [897, 381] on span "Delete" at bounding box center [899, 382] width 114 height 14
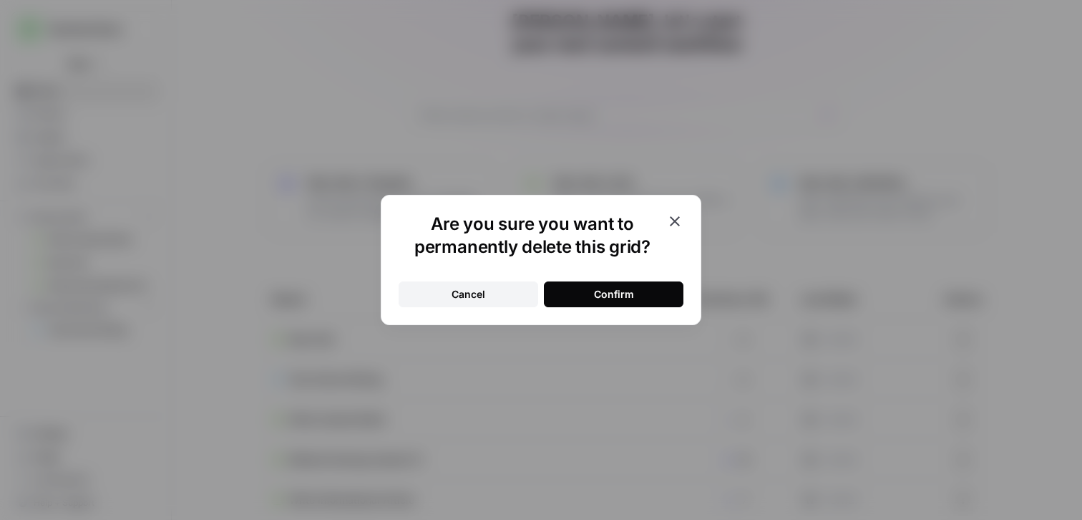
click at [631, 288] on div "Confirm" at bounding box center [614, 294] width 40 height 14
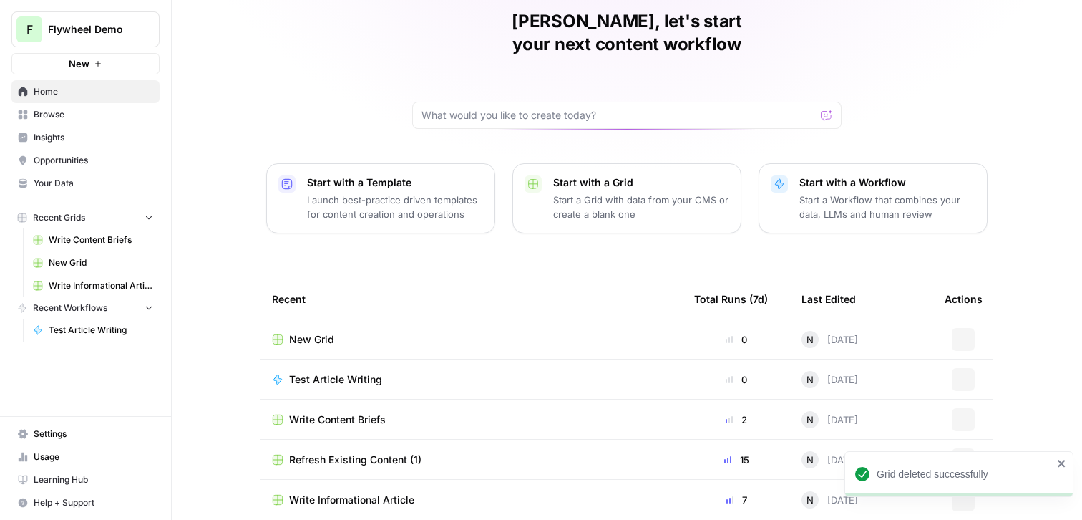
scroll to position [19, 0]
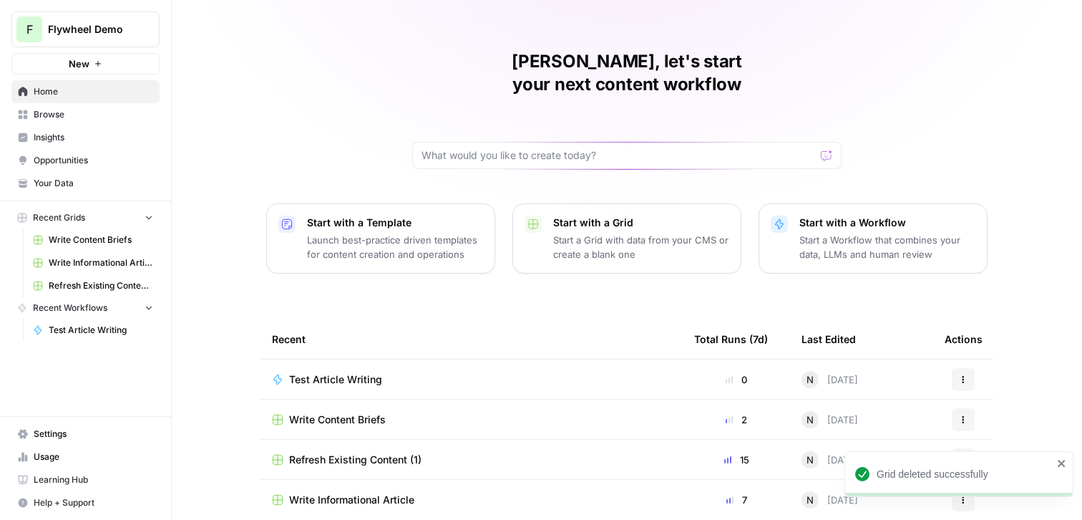
click at [962, 376] on icon "button" at bounding box center [963, 377] width 2 height 2
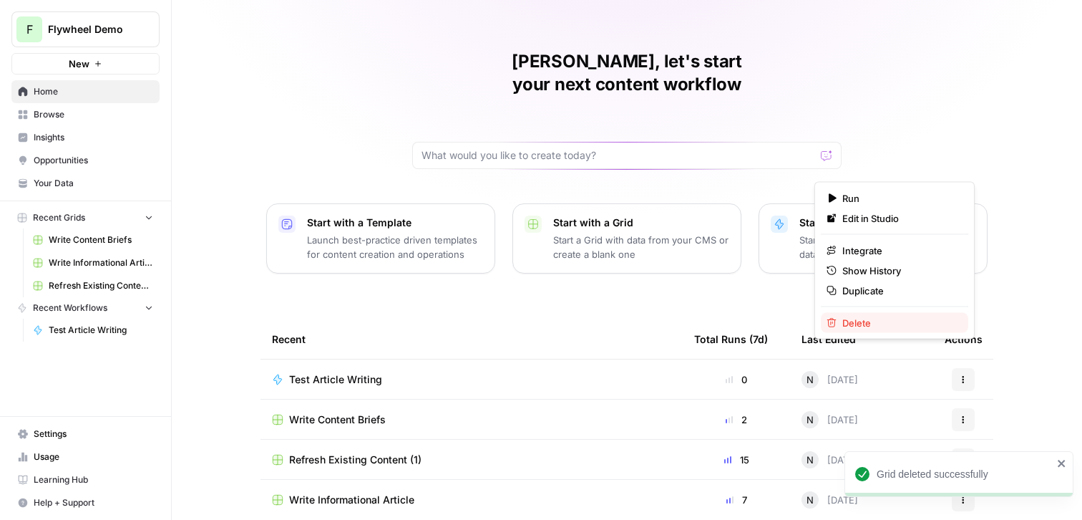
click at [877, 325] on span "Delete" at bounding box center [899, 323] width 114 height 14
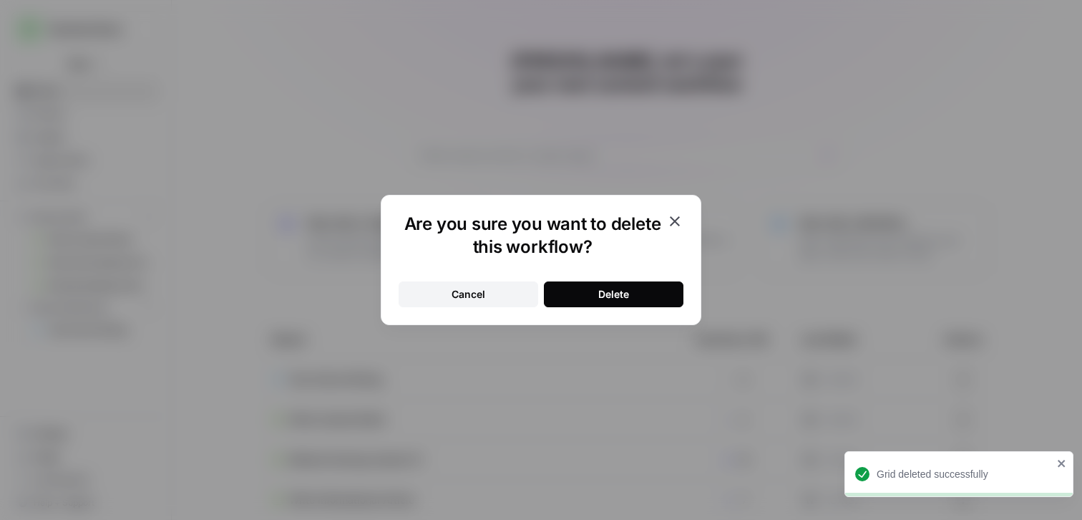
click at [648, 294] on button "Delete" at bounding box center [614, 294] width 140 height 26
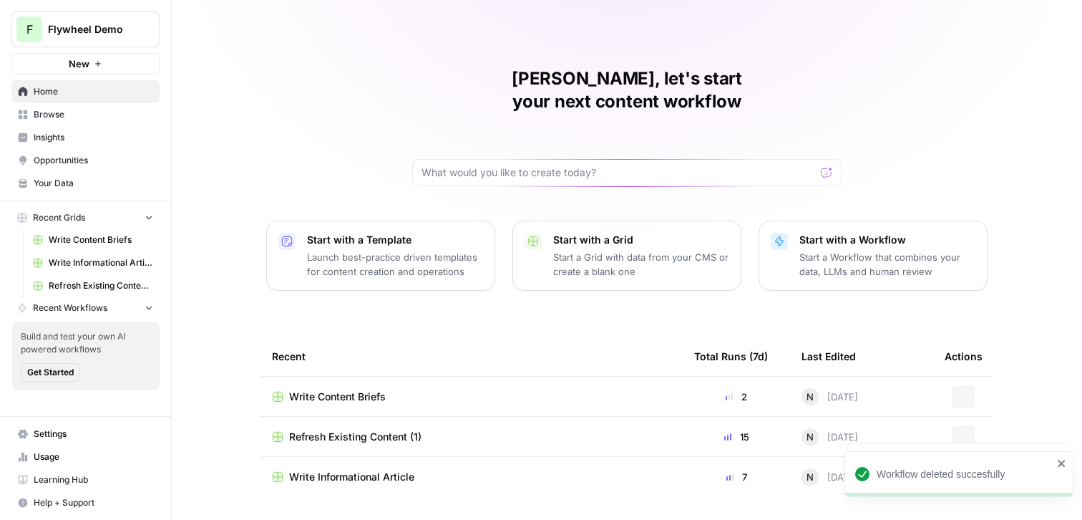
scroll to position [0, 0]
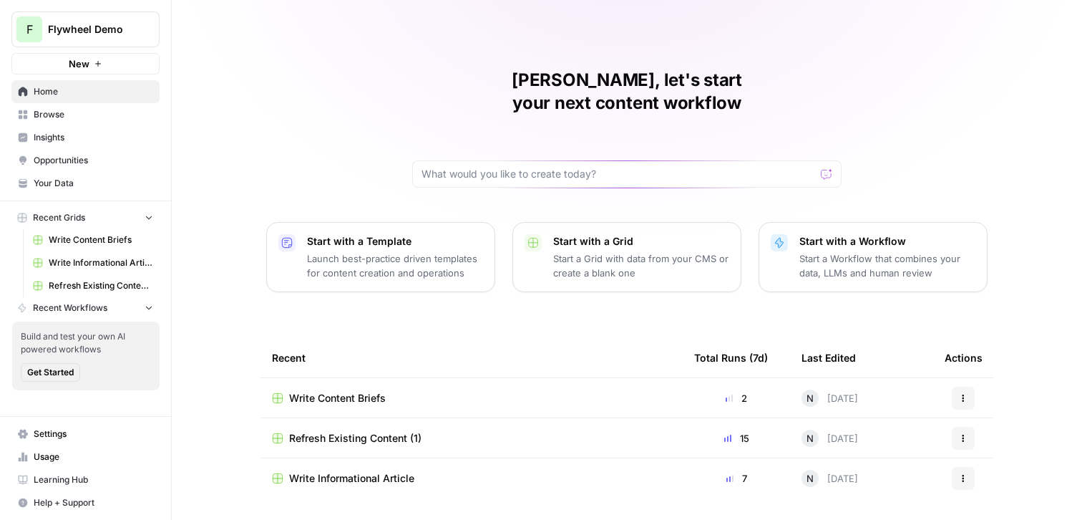
click at [412, 251] on p "Launch best-practice driven templates for content creation and operations" at bounding box center [395, 265] width 176 height 29
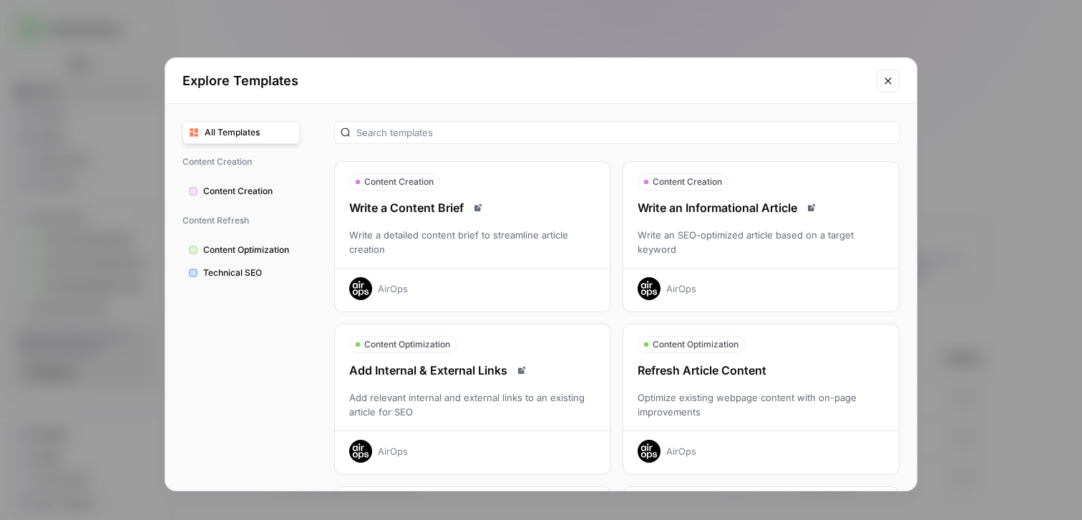
click at [269, 195] on span "Content Creation" at bounding box center [248, 191] width 90 height 13
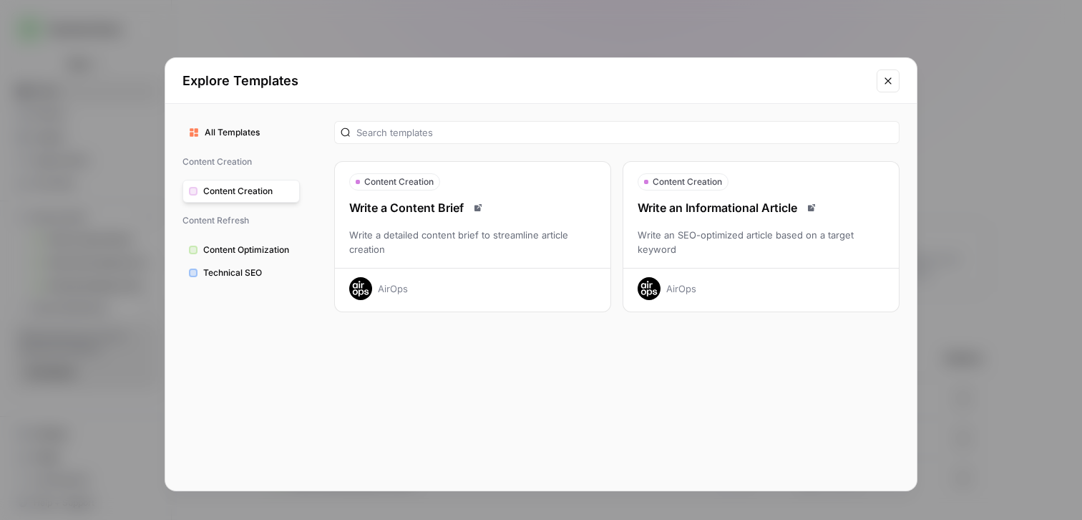
click at [411, 249] on div "Write a detailed content brief to streamline article creation" at bounding box center [473, 242] width 276 height 29
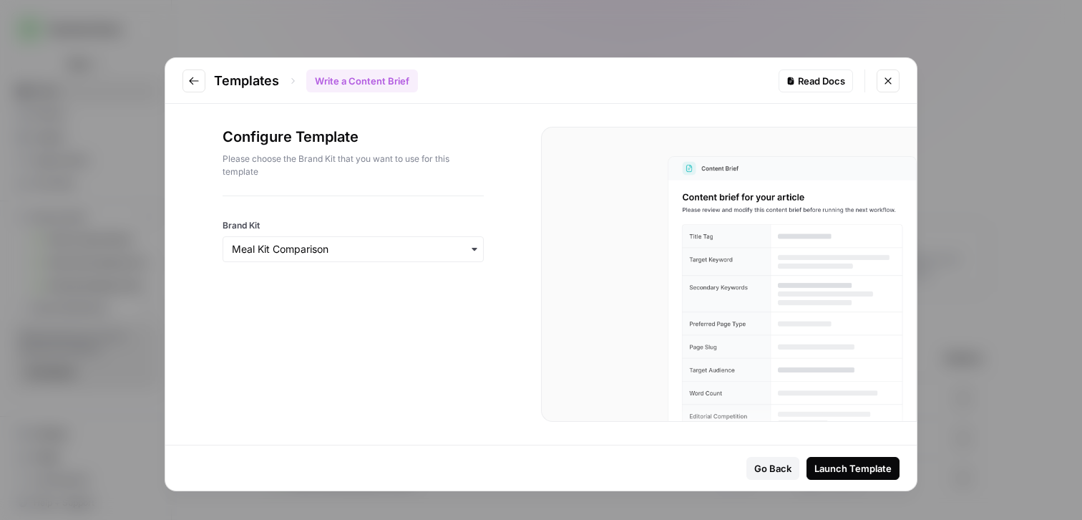
click at [890, 87] on button "Close modal" at bounding box center [888, 80] width 23 height 23
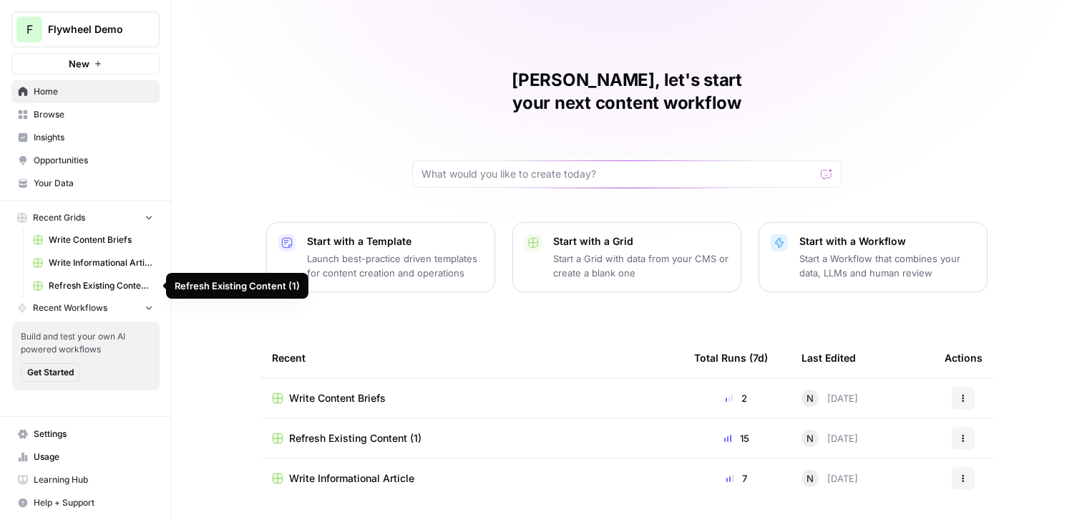
click at [100, 244] on span "Write Content Briefs" at bounding box center [101, 239] width 104 height 13
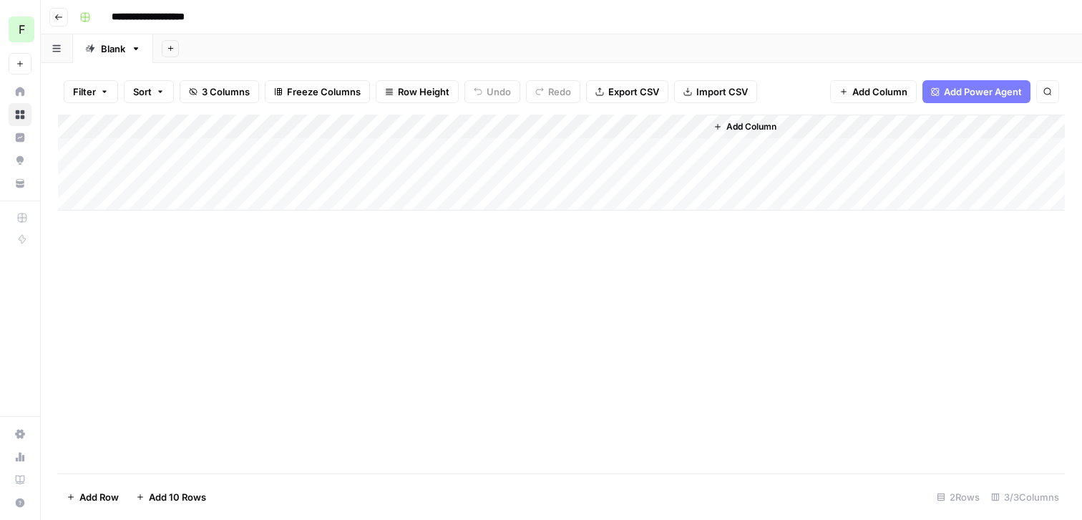
click at [329, 157] on div "Add Column" at bounding box center [561, 162] width 1007 height 96
click at [489, 151] on div "Add Column" at bounding box center [561, 162] width 1007 height 96
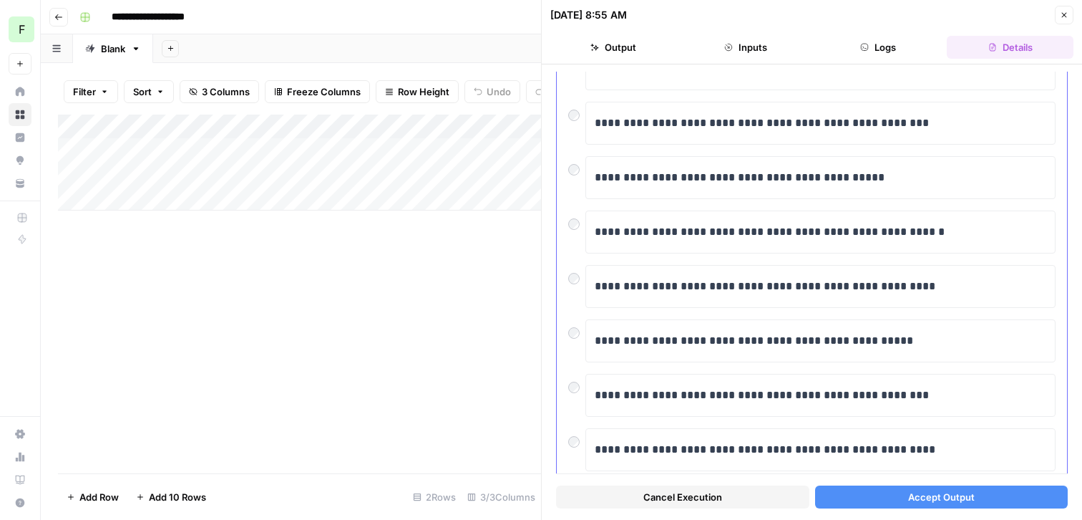
scroll to position [249, 0]
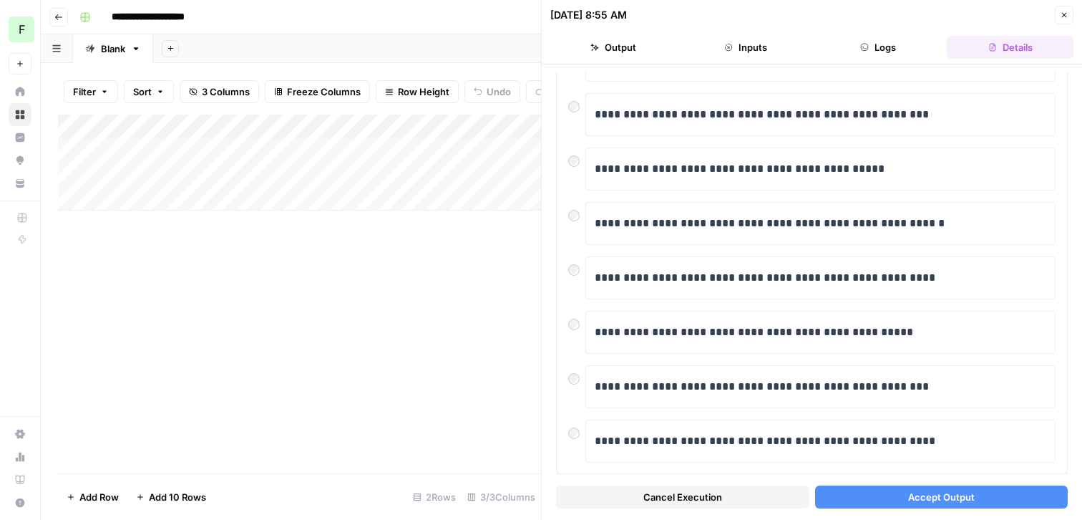
click at [847, 498] on button "Accept Output" at bounding box center [941, 496] width 253 height 23
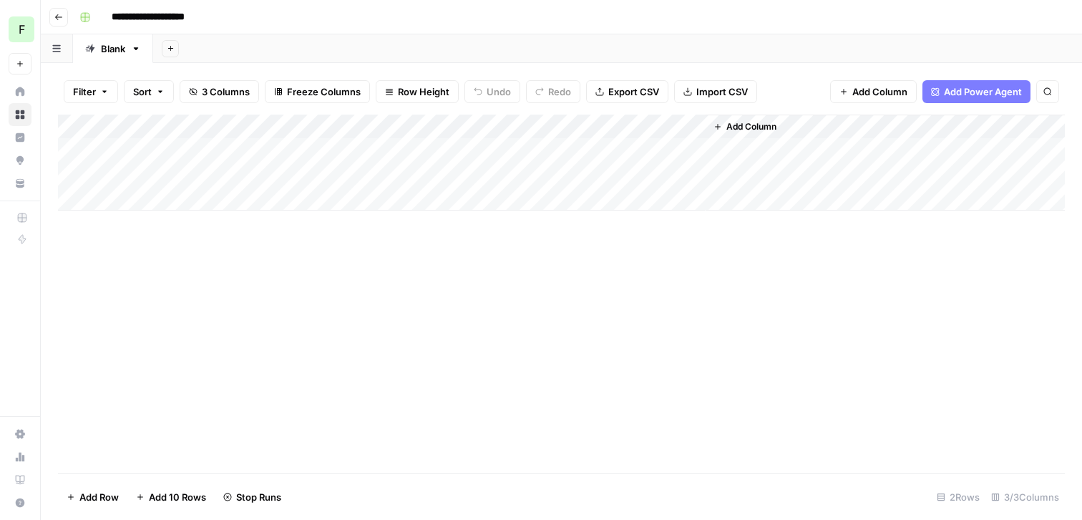
click at [356, 175] on div "Add Column" at bounding box center [561, 162] width 1007 height 96
click at [490, 169] on div "Add Column" at bounding box center [561, 162] width 1007 height 96
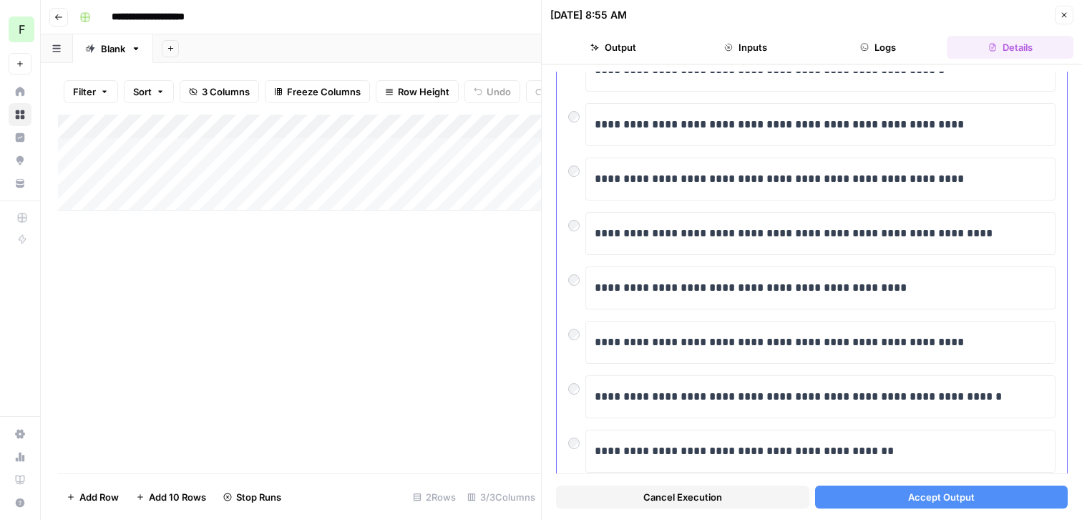
scroll to position [192, 0]
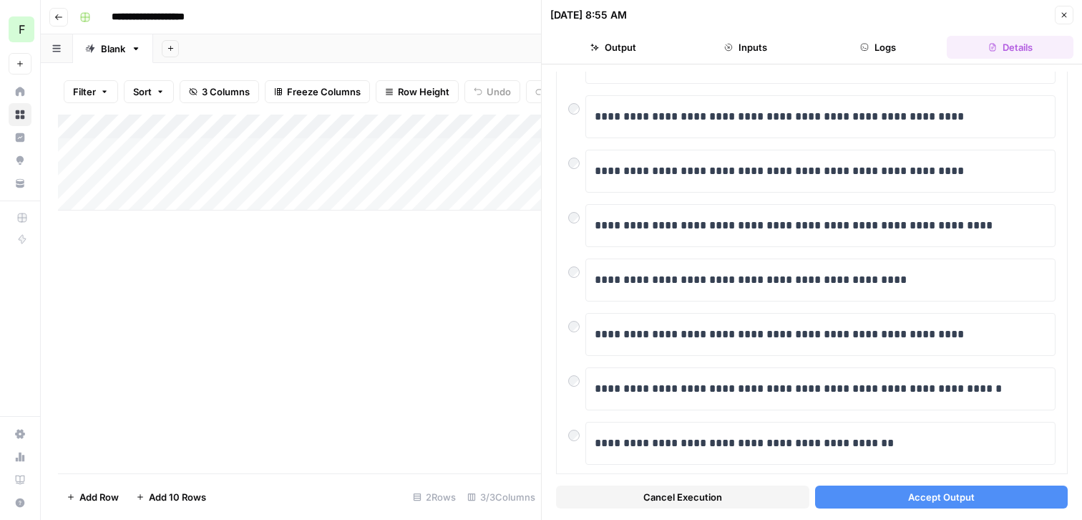
click at [828, 489] on button "Accept Output" at bounding box center [941, 496] width 253 height 23
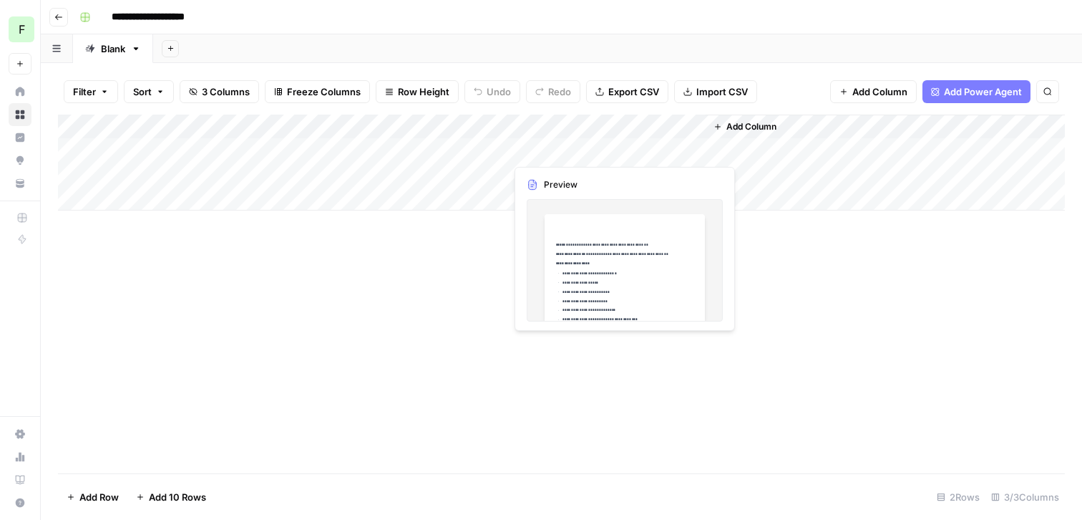
click at [570, 149] on div "Add Column" at bounding box center [561, 162] width 1007 height 96
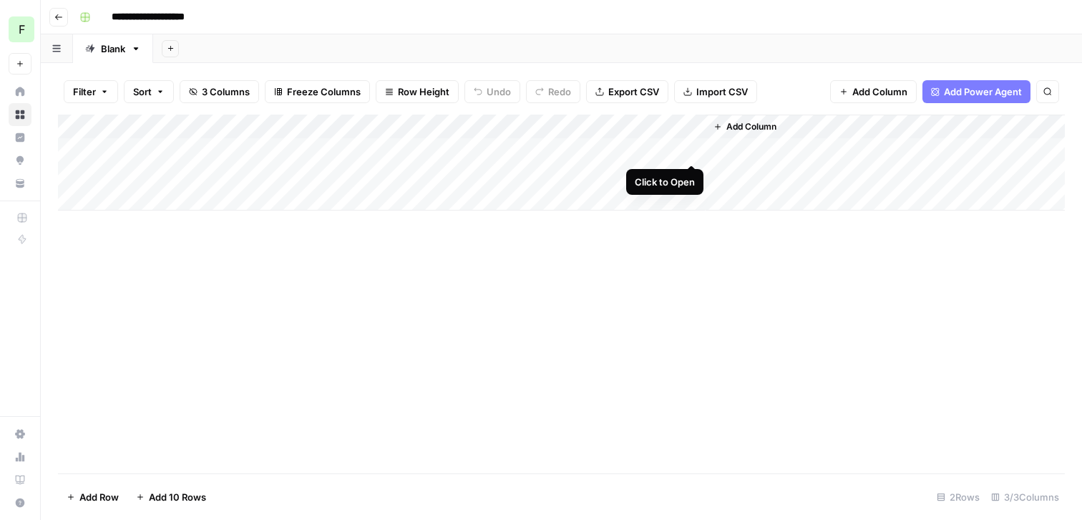
click at [691, 150] on div "Add Column" at bounding box center [561, 162] width 1007 height 96
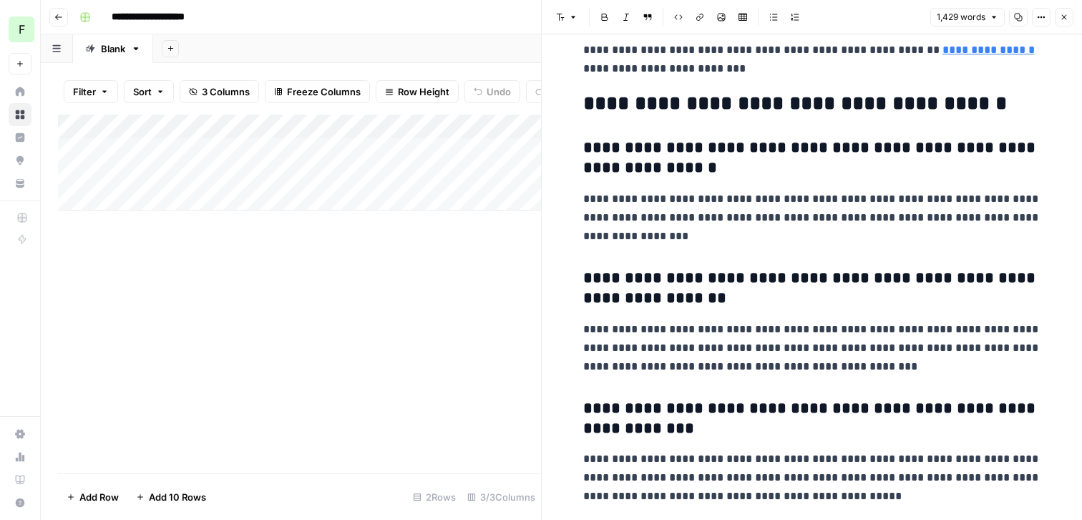
scroll to position [5445, 0]
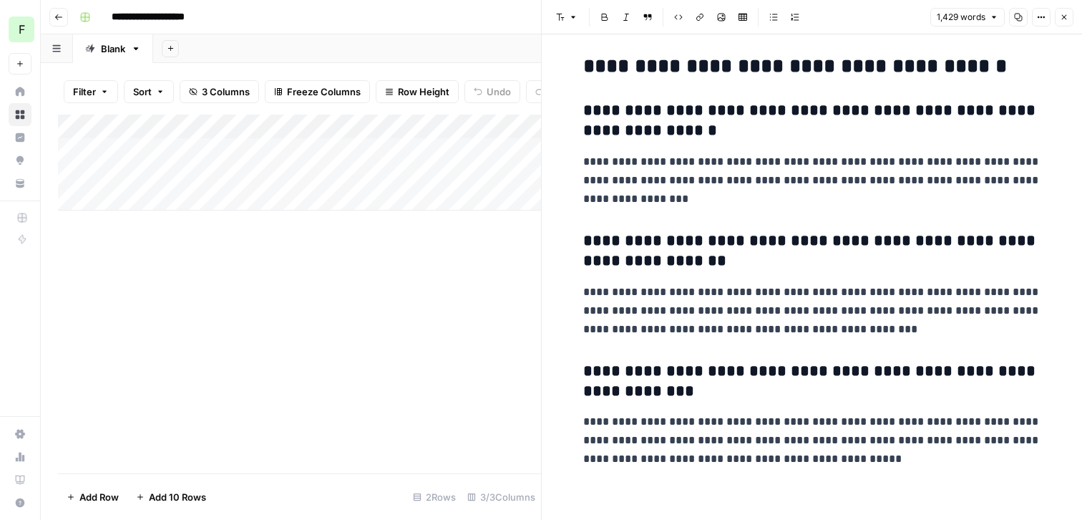
click at [1064, 9] on button "Close" at bounding box center [1064, 17] width 19 height 19
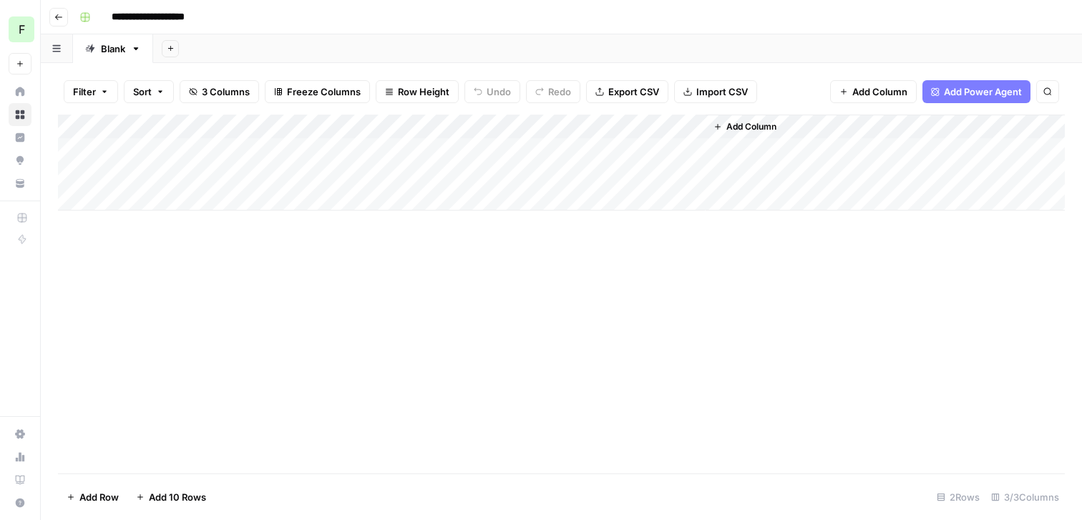
click at [691, 177] on div "Add Column" at bounding box center [561, 162] width 1007 height 96
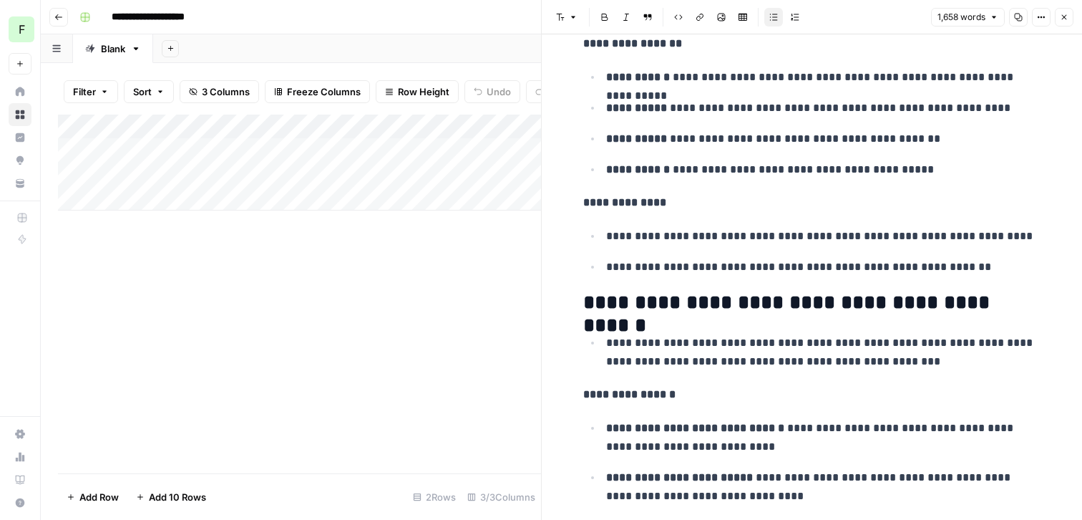
scroll to position [5751, 0]
